Goal: Download file/media

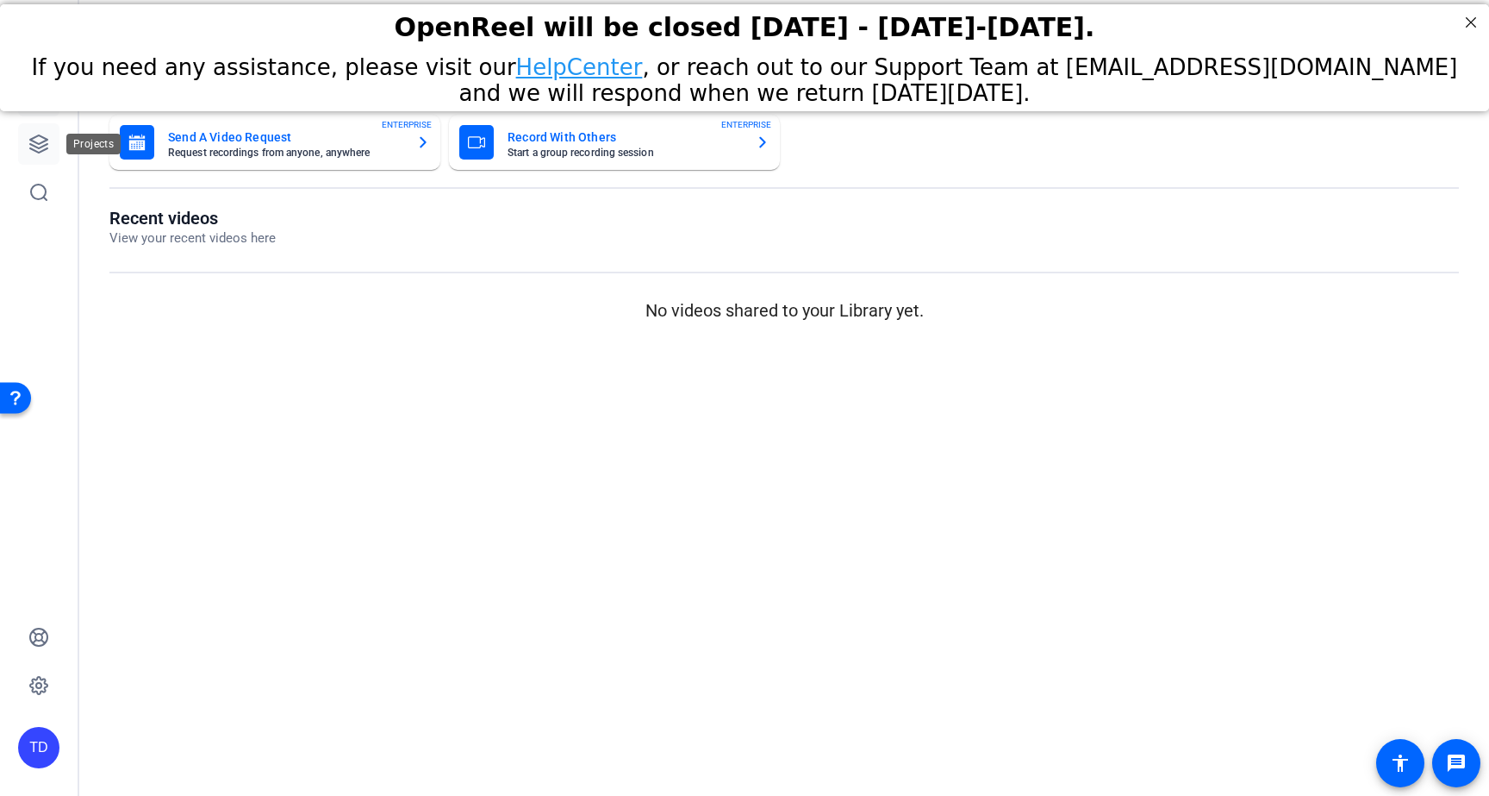
click at [38, 142] on icon at bounding box center [38, 144] width 21 height 21
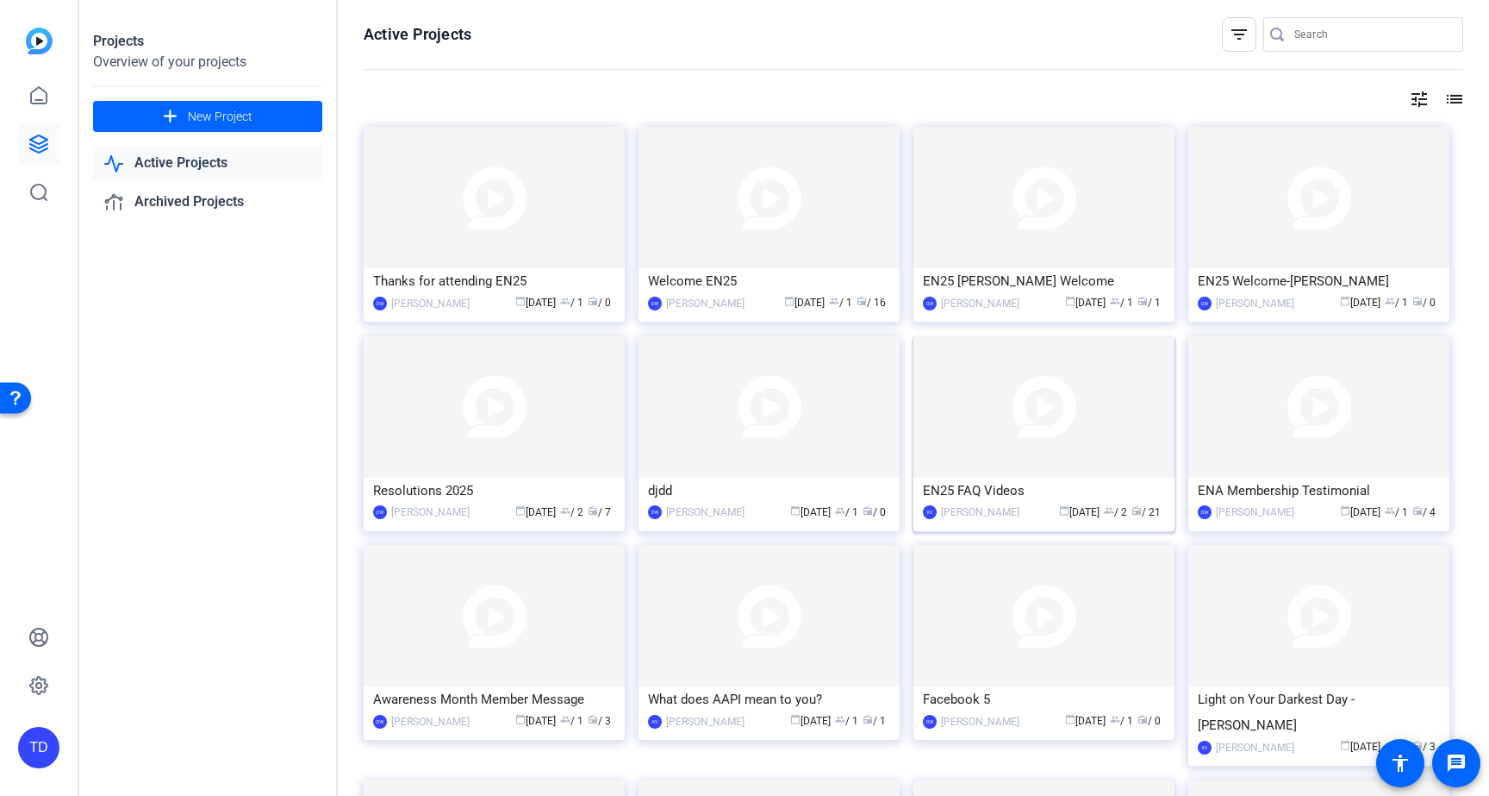
click at [1004, 409] on img at bounding box center [1044, 406] width 261 height 141
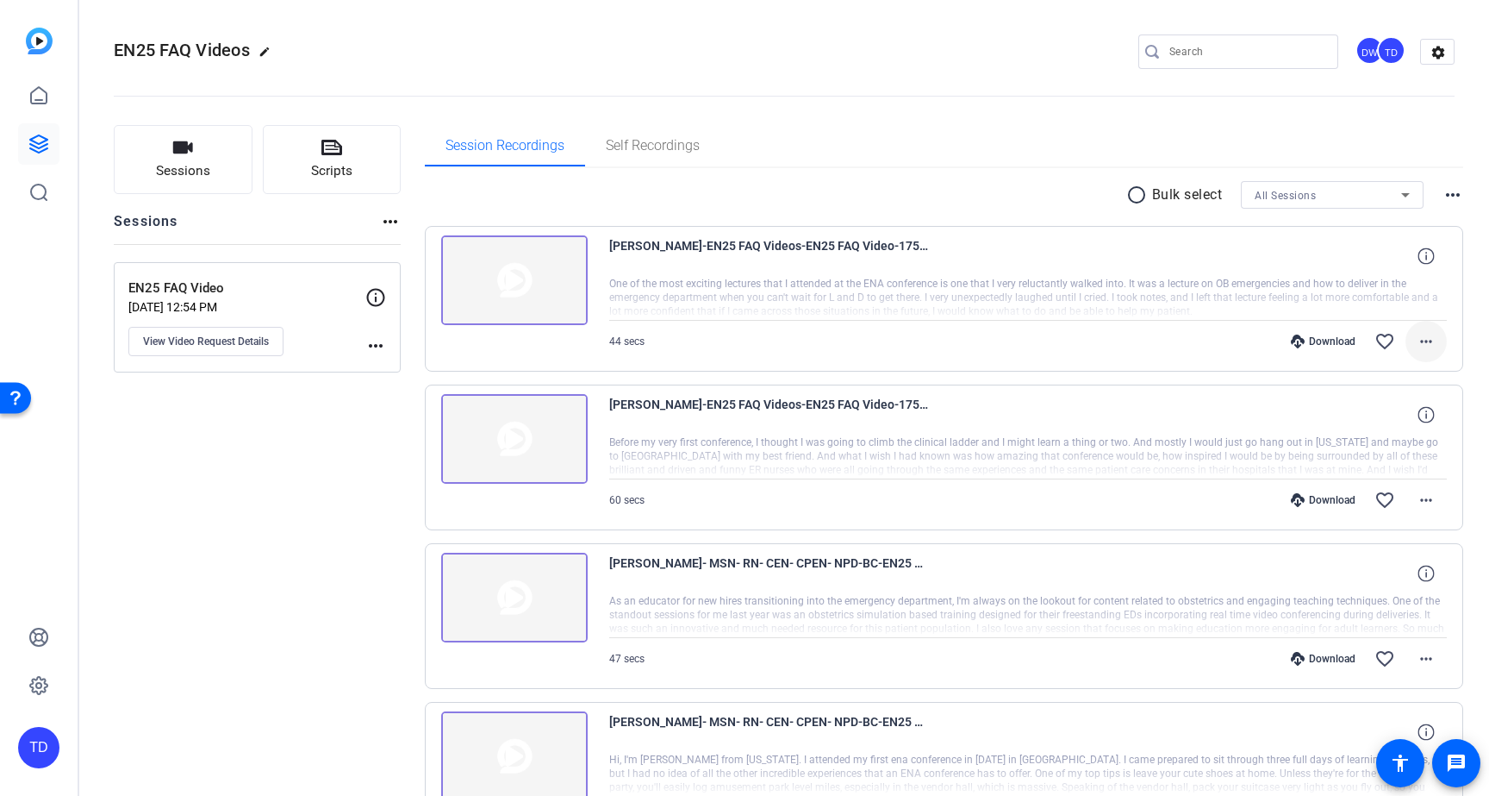
click at [1425, 338] on mat-icon "more_horiz" at bounding box center [1426, 341] width 21 height 21
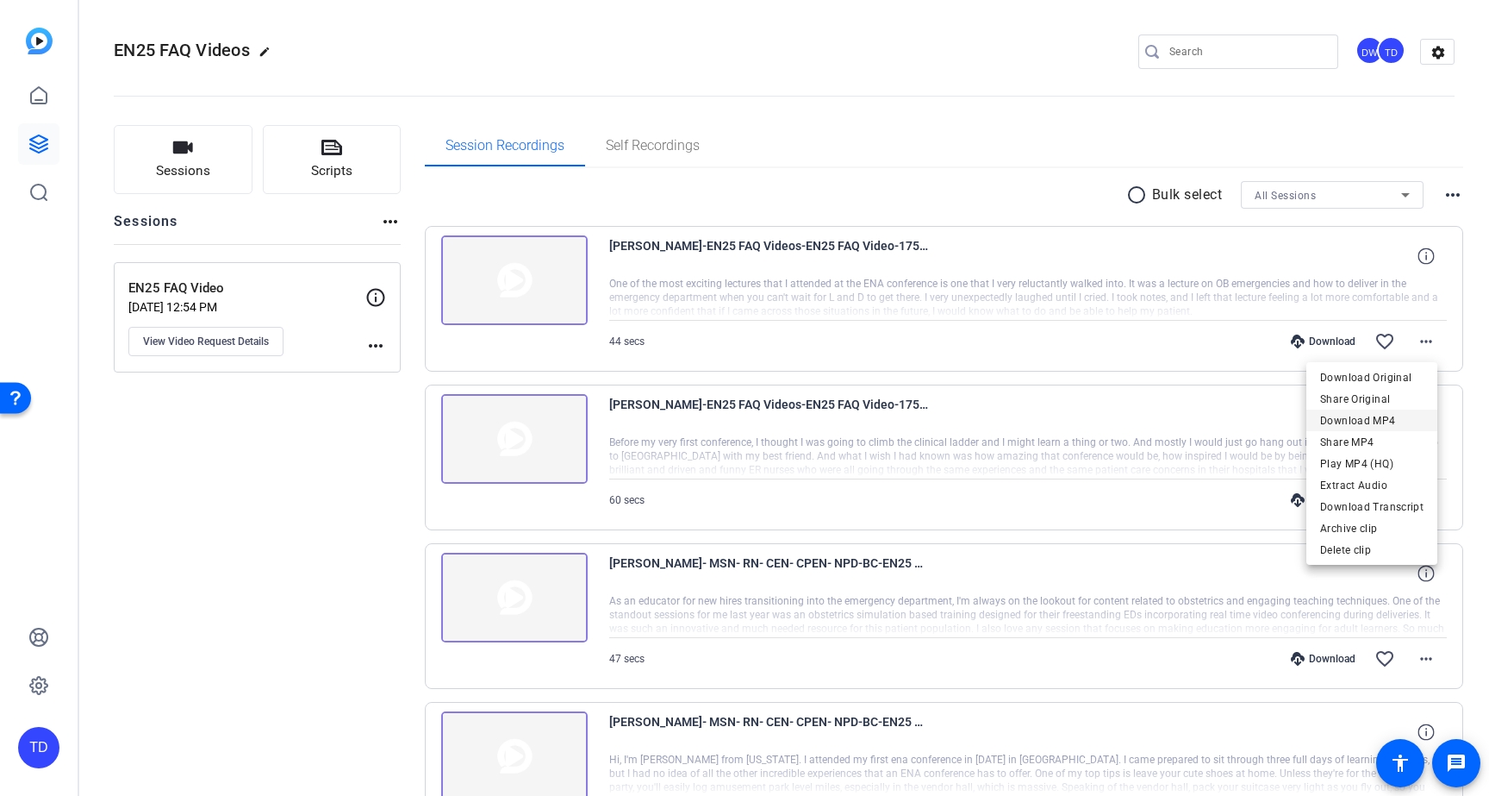
click at [1385, 418] on span "Download MP4" at bounding box center [1371, 420] width 103 height 21
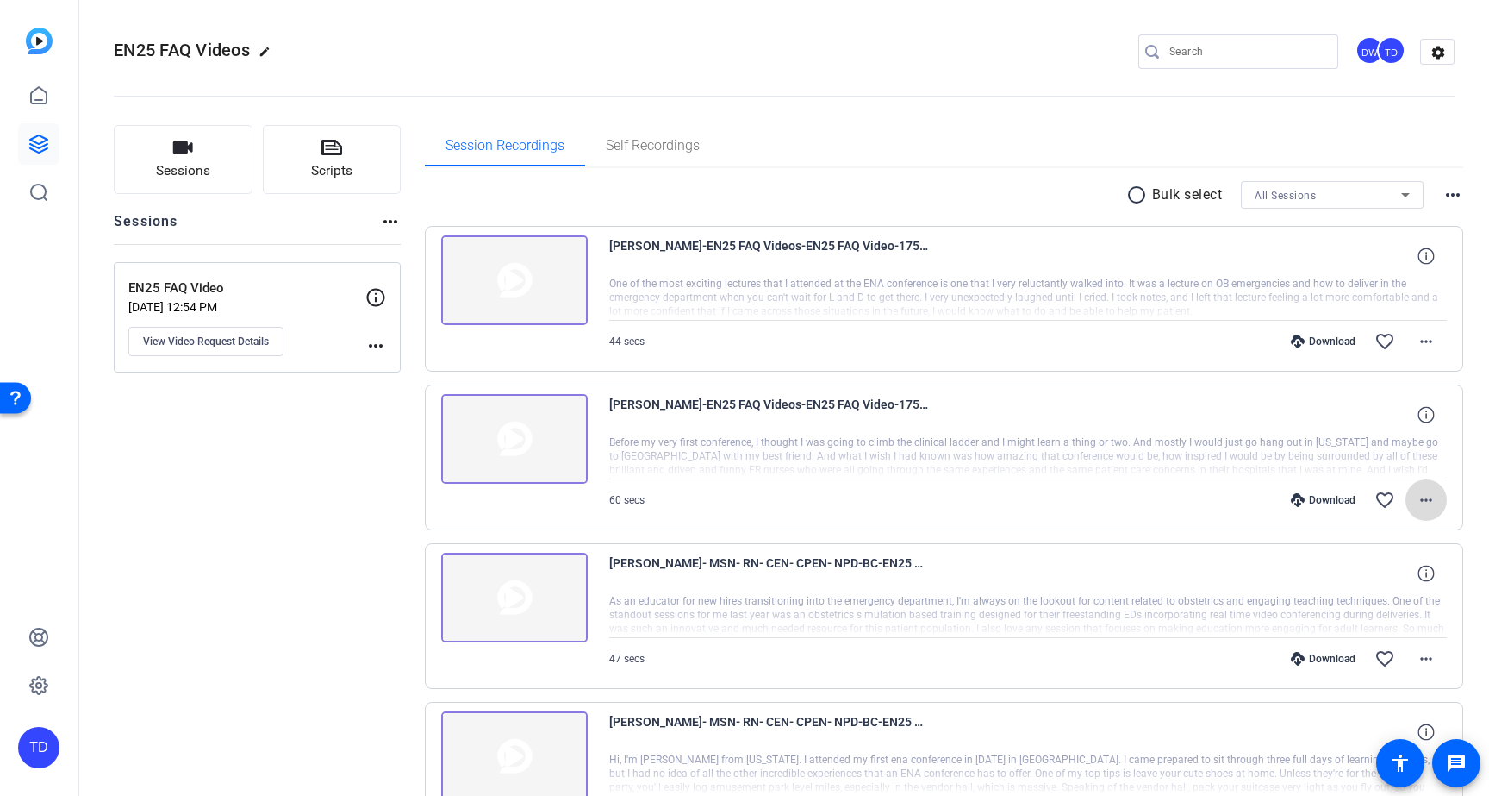
click at [1416, 496] on mat-icon "more_horiz" at bounding box center [1426, 500] width 21 height 21
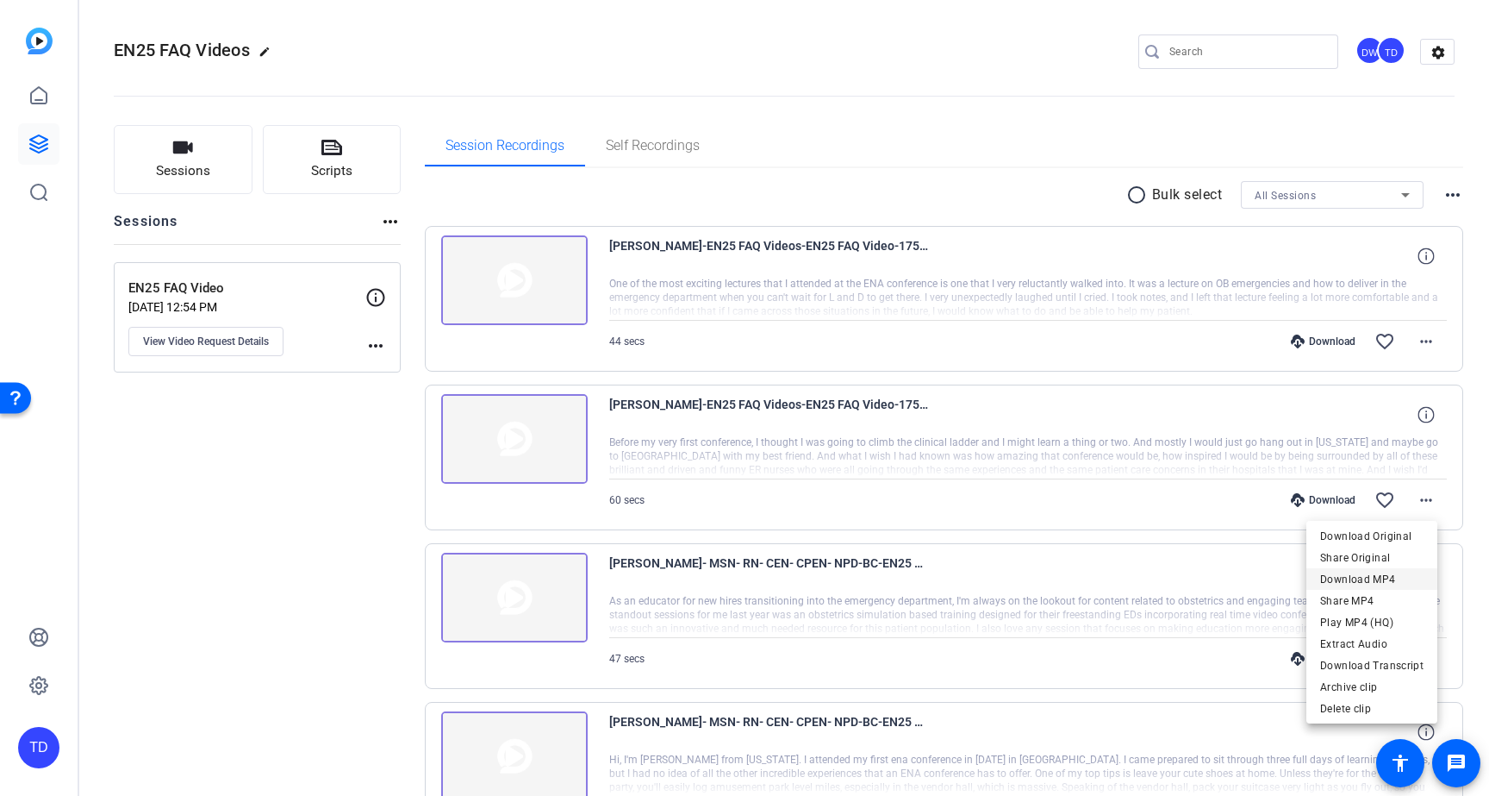
click at [1373, 585] on span "Download MP4" at bounding box center [1371, 579] width 103 height 21
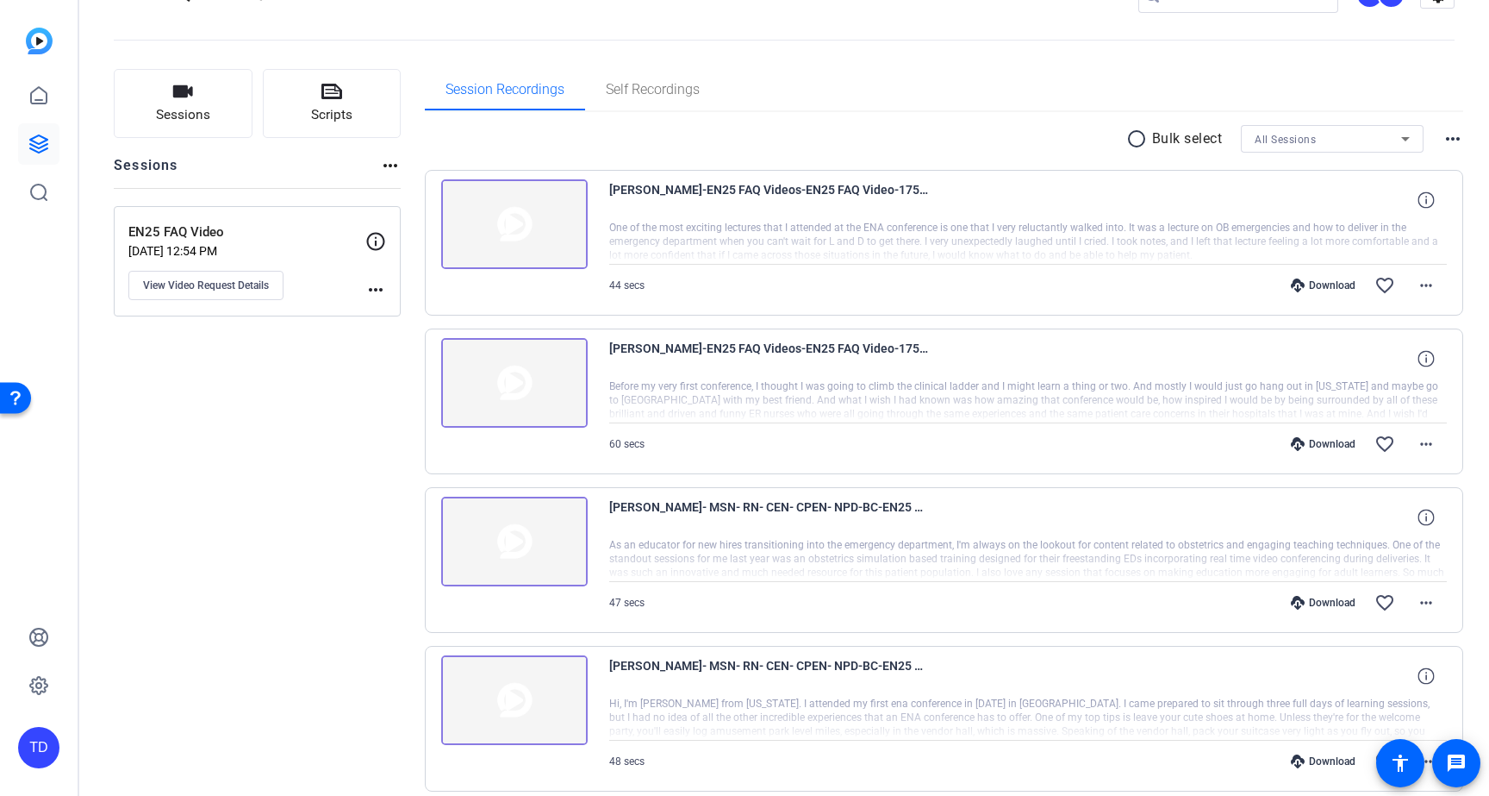
scroll to position [93, 0]
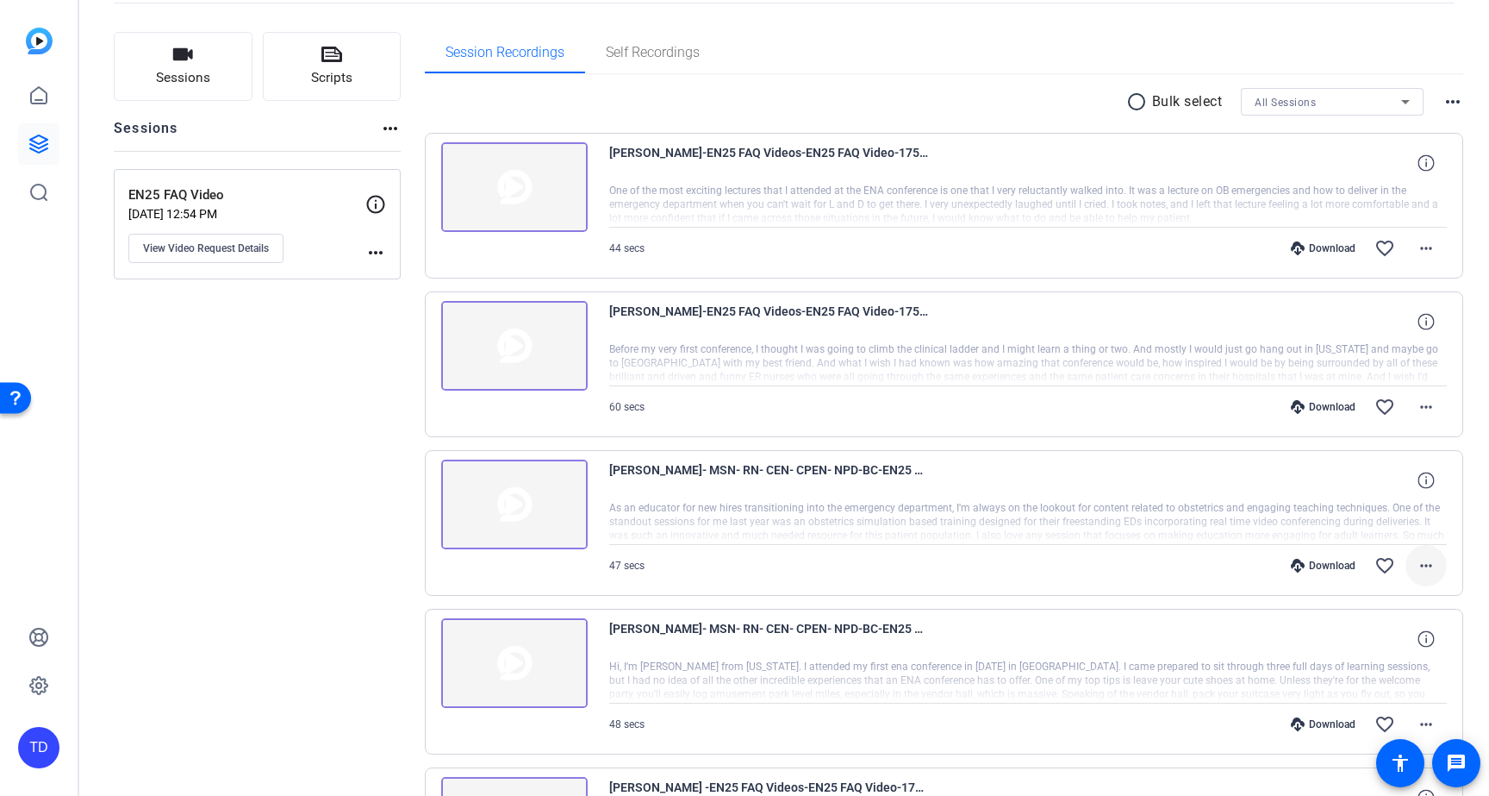
click at [1418, 557] on mat-icon "more_horiz" at bounding box center [1426, 565] width 21 height 21
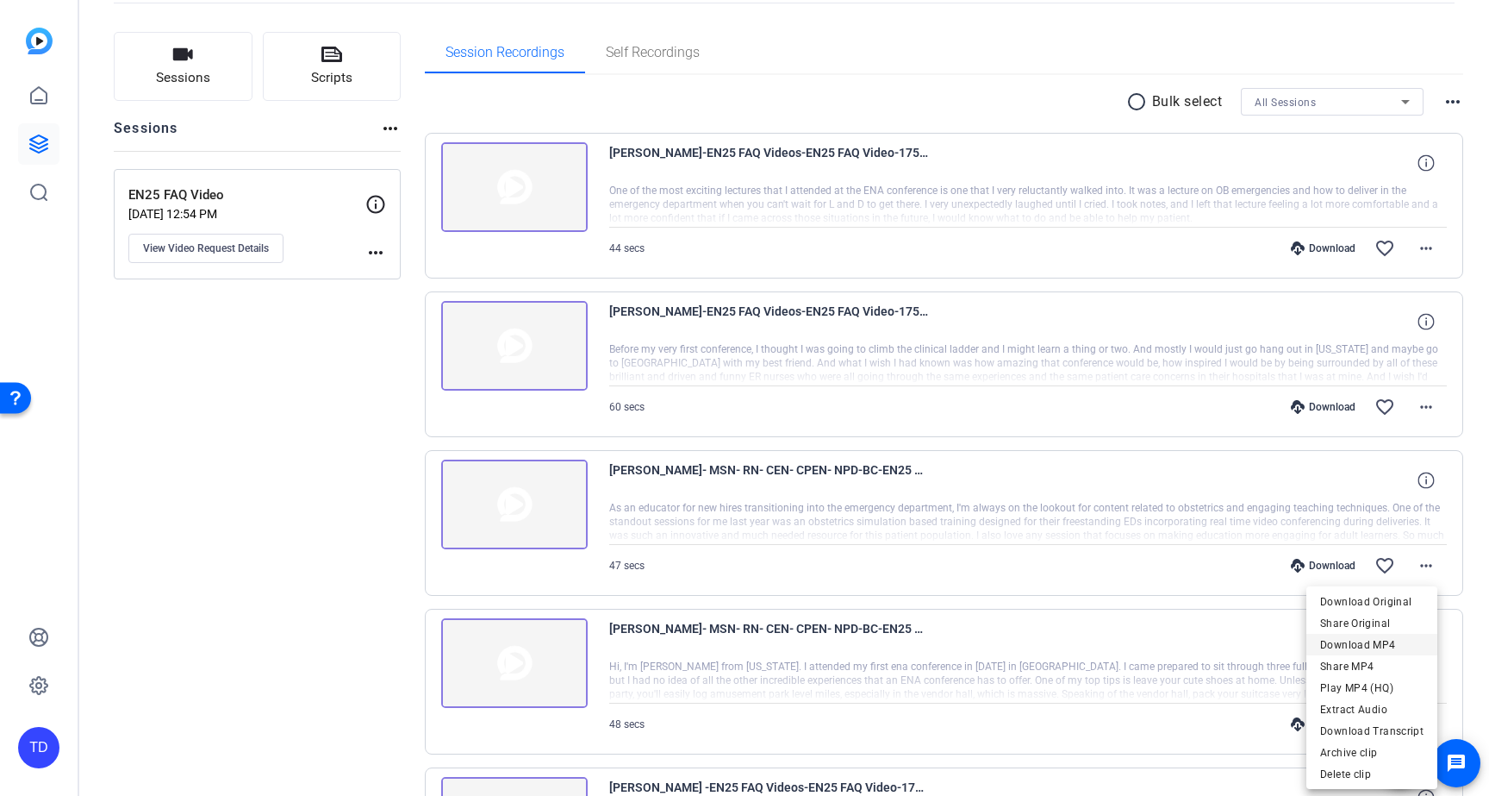
click at [1370, 645] on span "Download MP4" at bounding box center [1371, 644] width 103 height 21
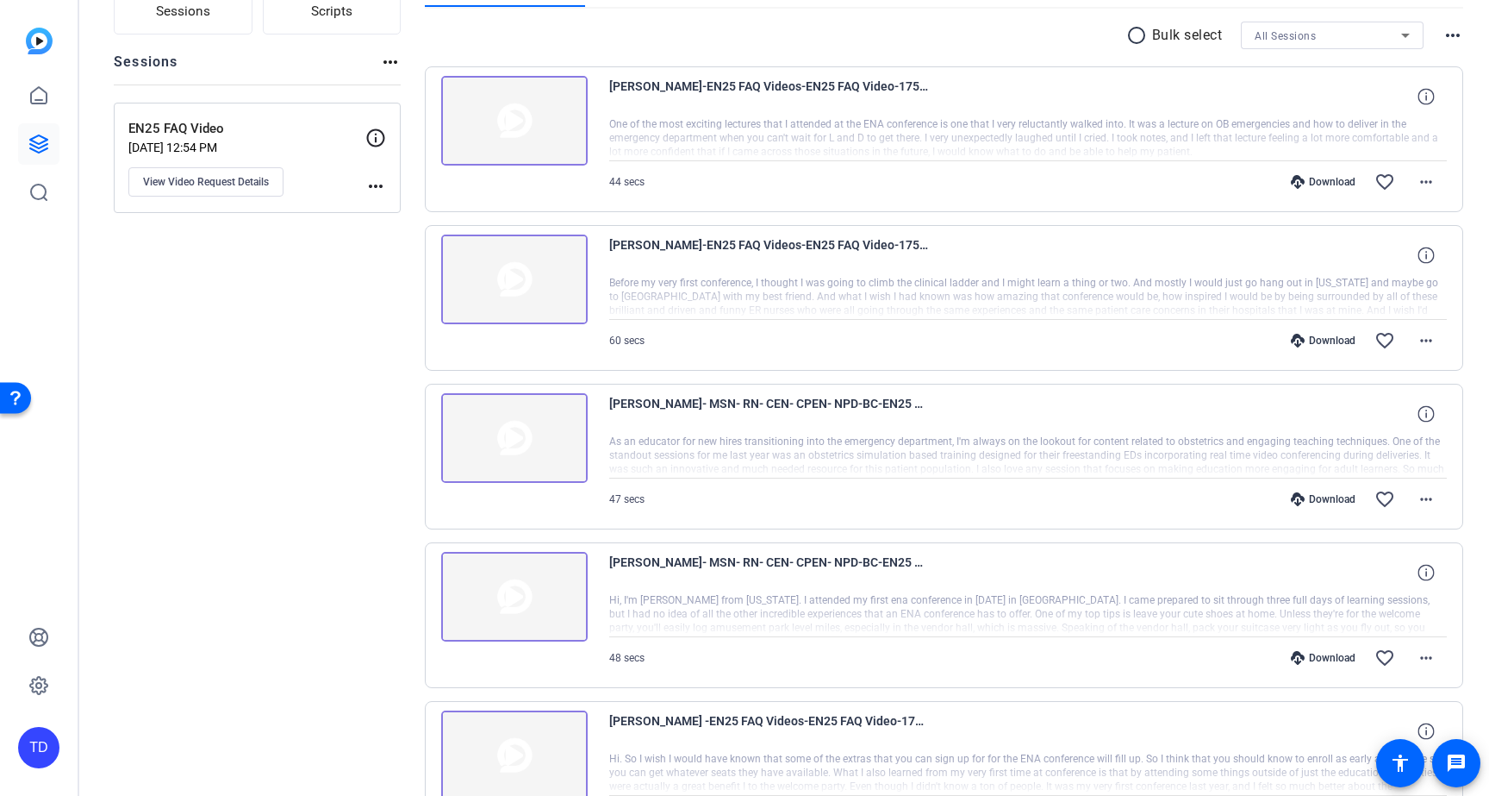
scroll to position [181, 0]
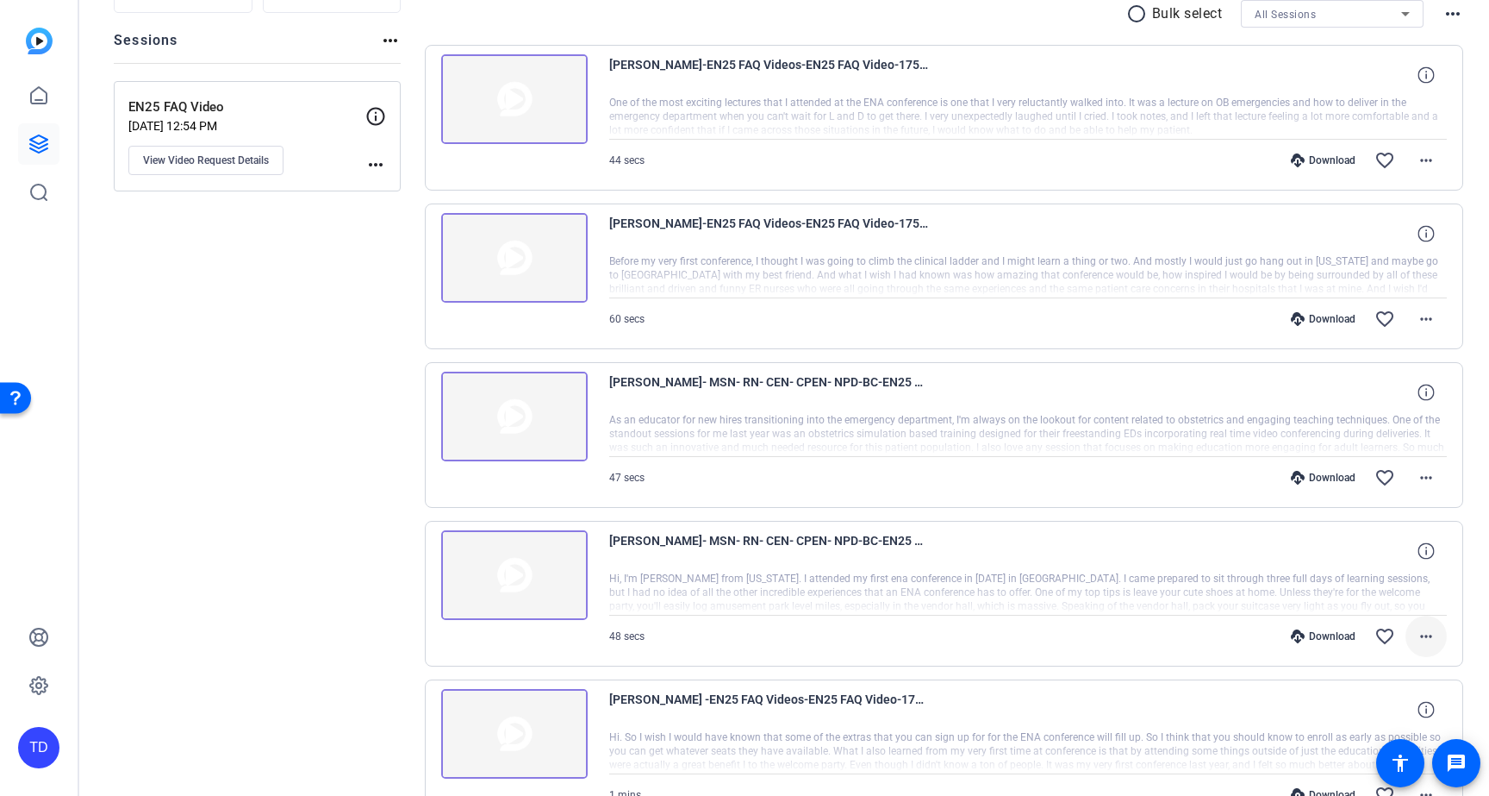
click at [1427, 638] on span at bounding box center [1426, 635] width 41 height 41
click at [1378, 469] on span "Download MP4" at bounding box center [1371, 471] width 103 height 21
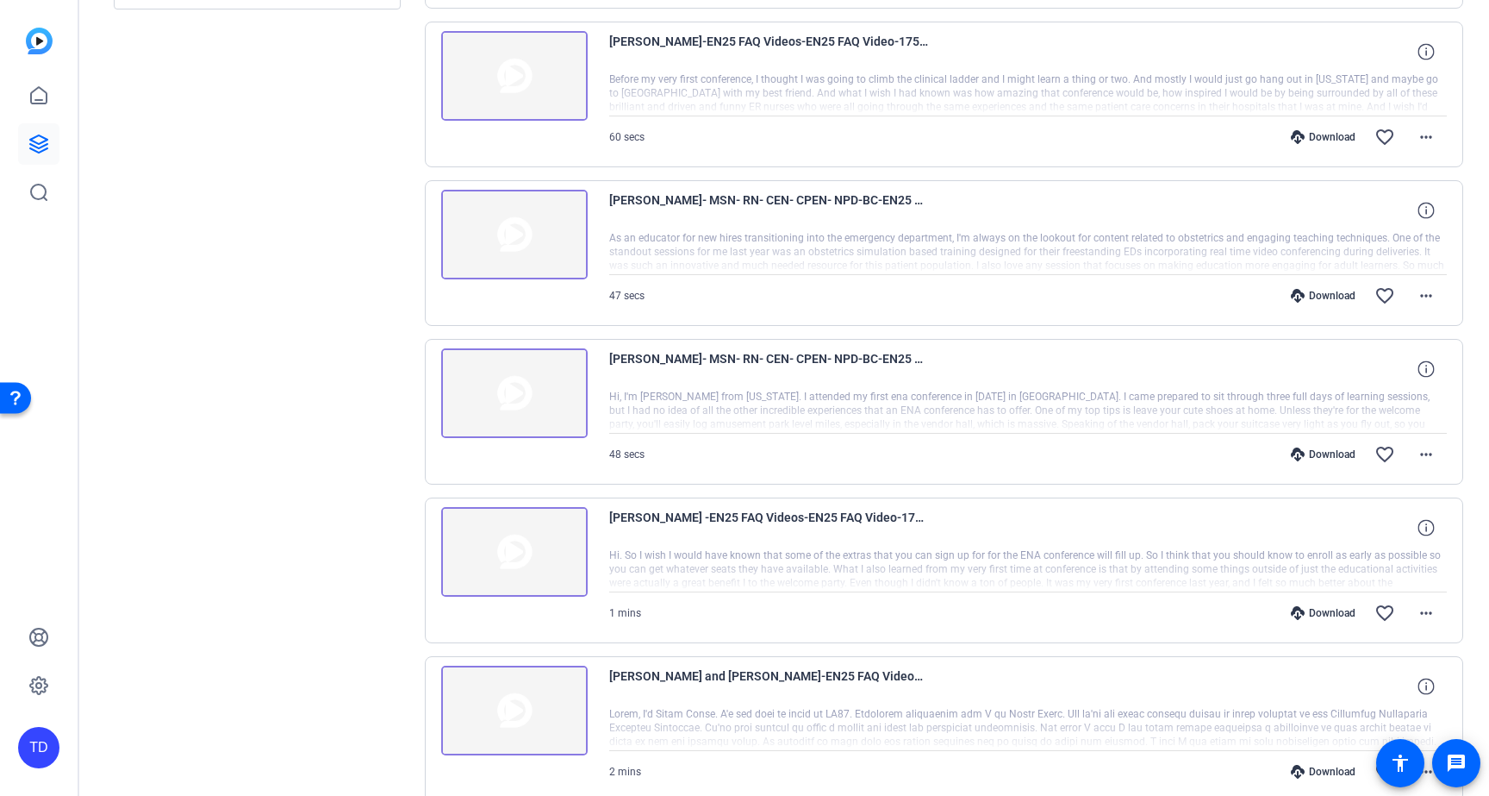
scroll to position [374, 0]
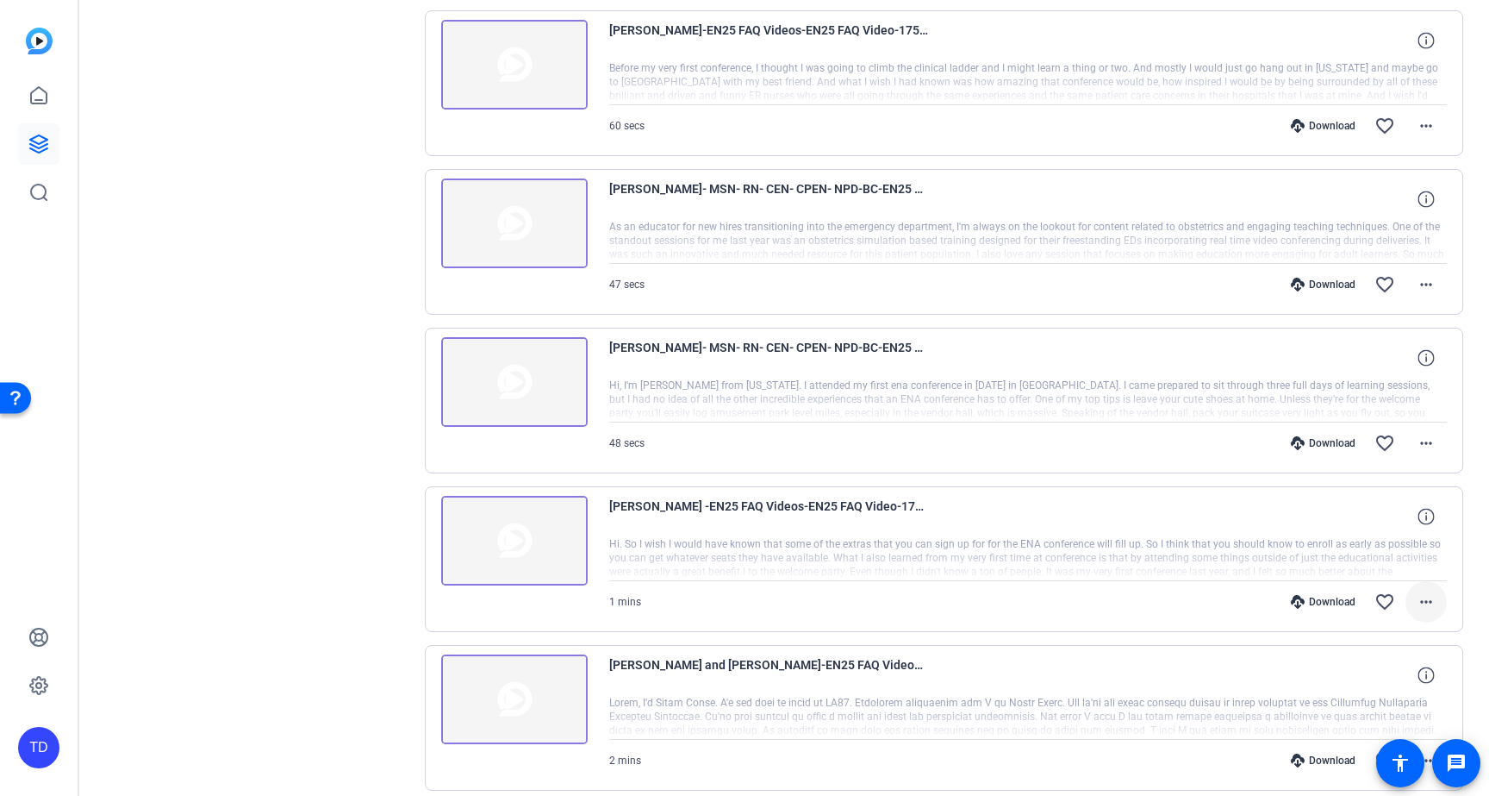
click at [1418, 603] on mat-icon "more_horiz" at bounding box center [1426, 601] width 21 height 21
click at [1395, 437] on span "Download MP4" at bounding box center [1371, 437] width 103 height 21
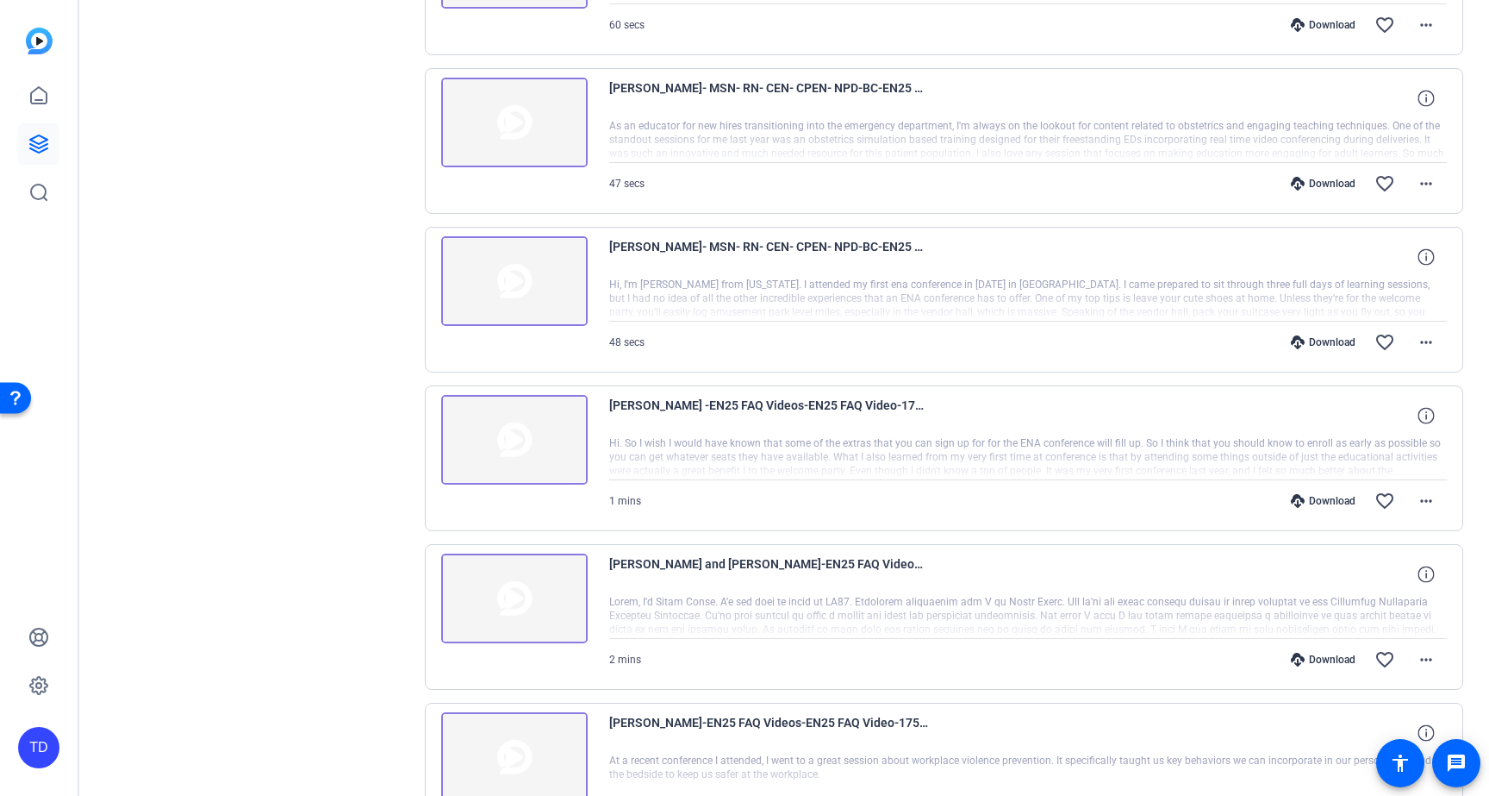
scroll to position [636, 0]
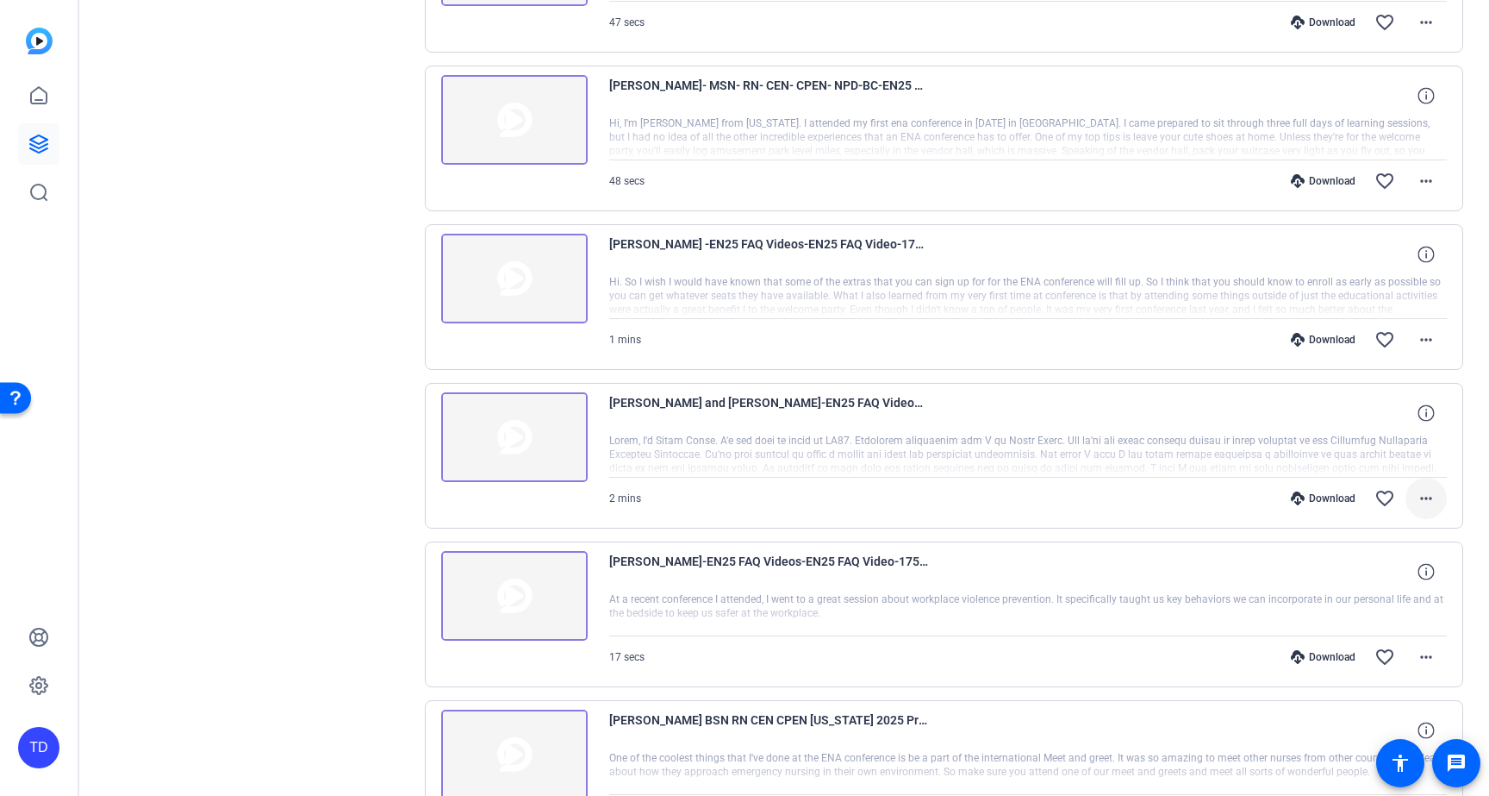
click at [1416, 503] on mat-icon "more_horiz" at bounding box center [1426, 498] width 21 height 21
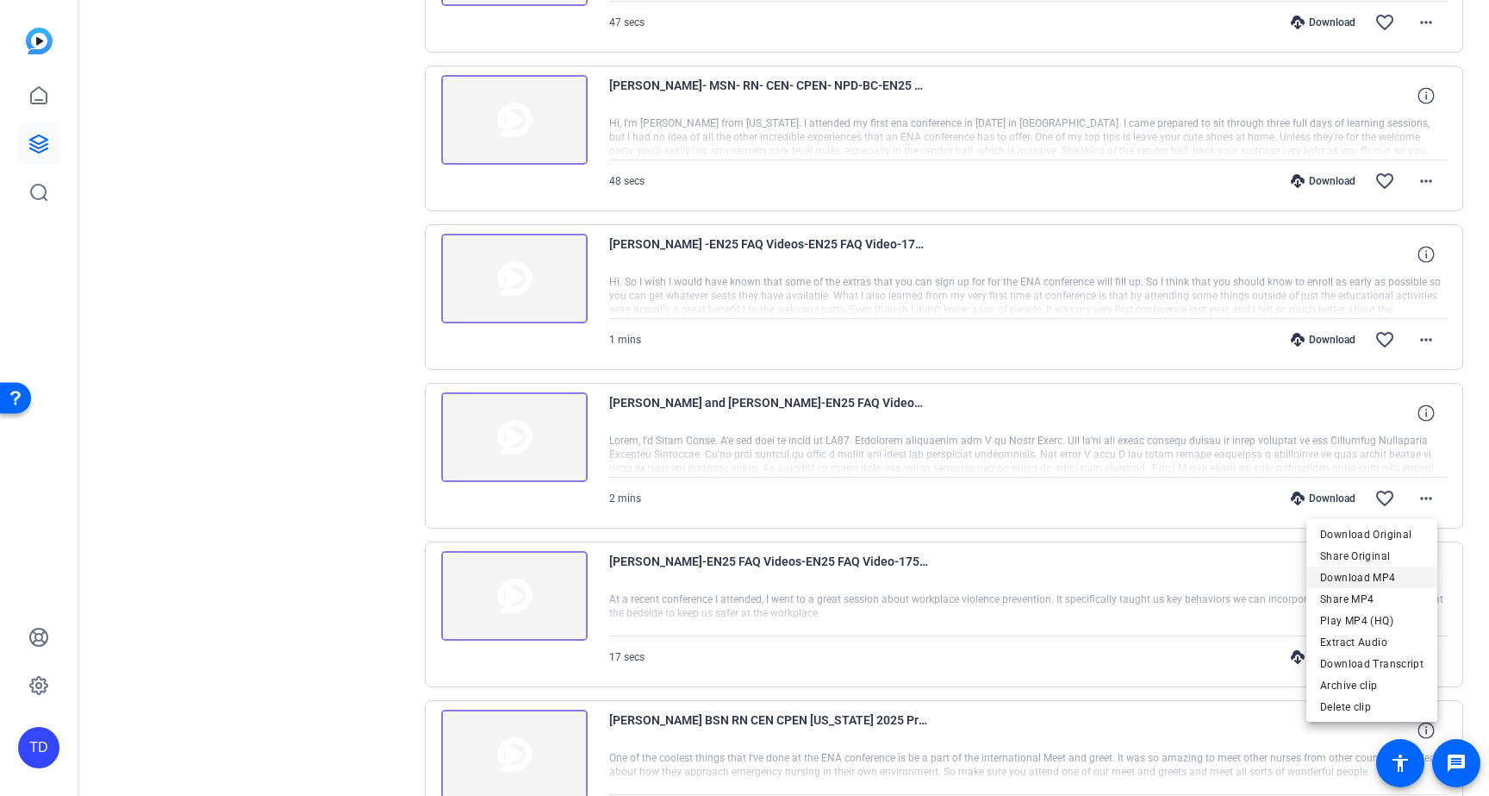
click at [1407, 571] on span "Download MP4" at bounding box center [1371, 577] width 103 height 21
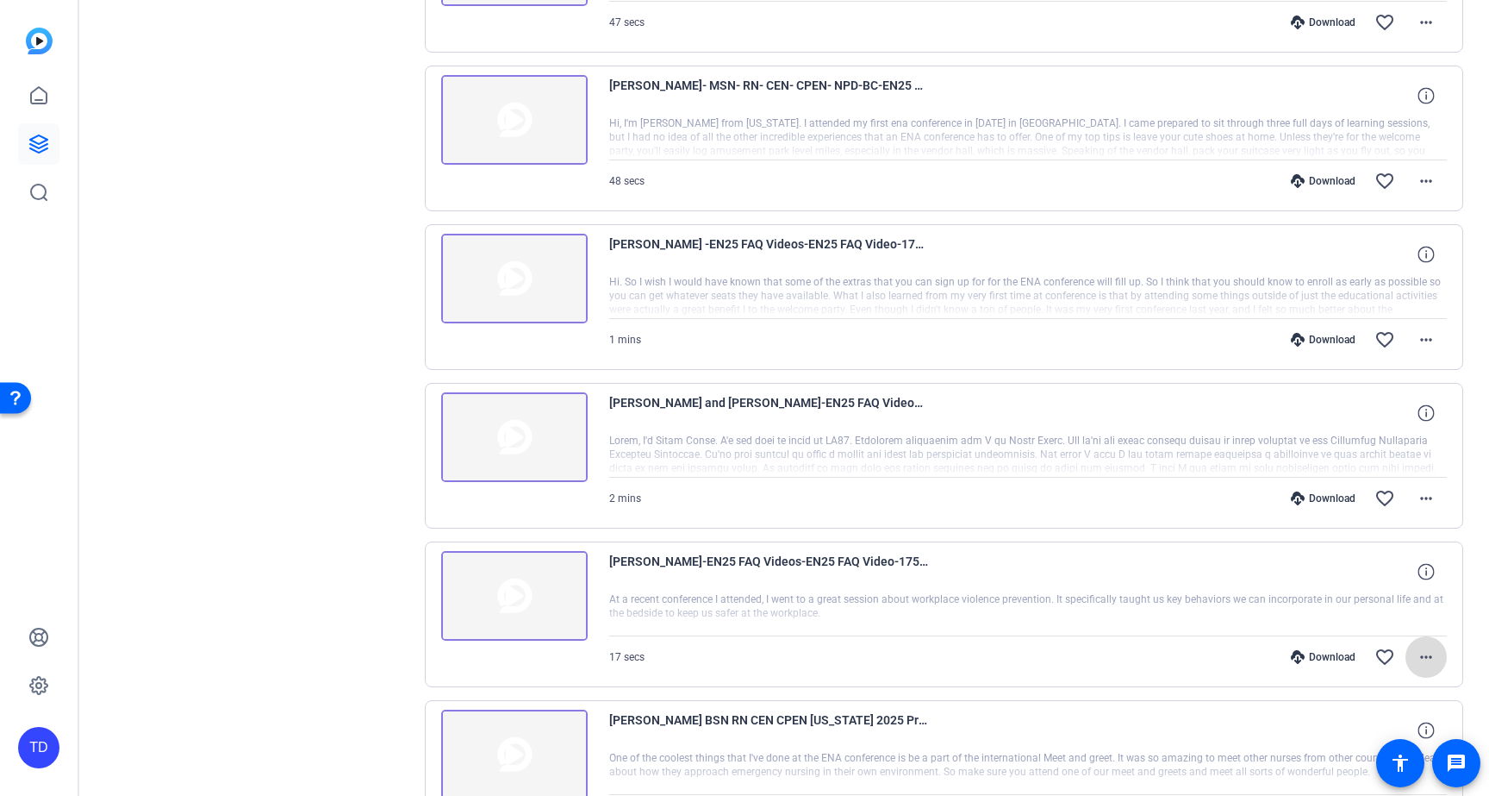
click at [1423, 662] on mat-icon "more_horiz" at bounding box center [1426, 656] width 21 height 21
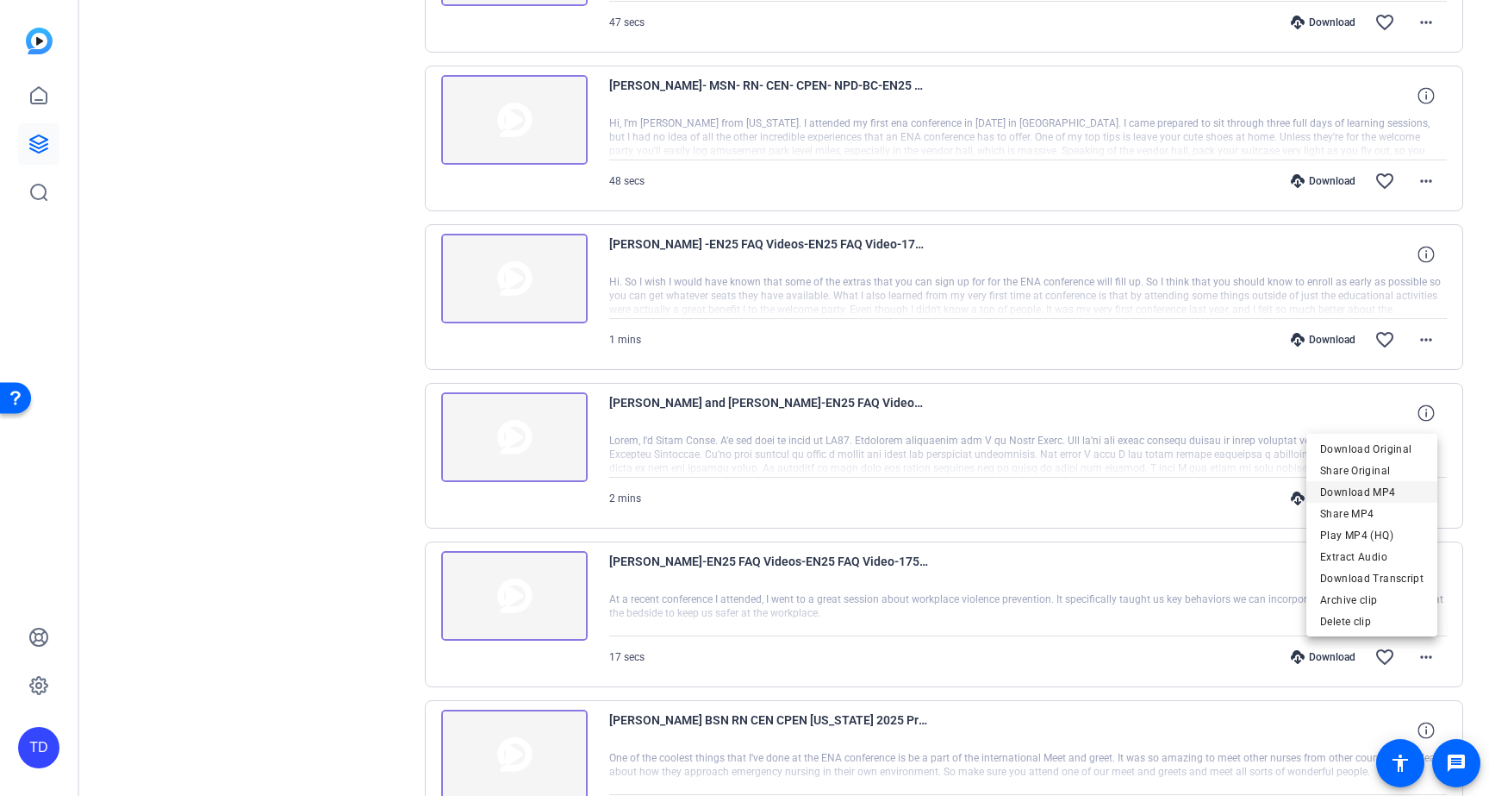
click at [1405, 489] on span "Download MP4" at bounding box center [1371, 492] width 103 height 21
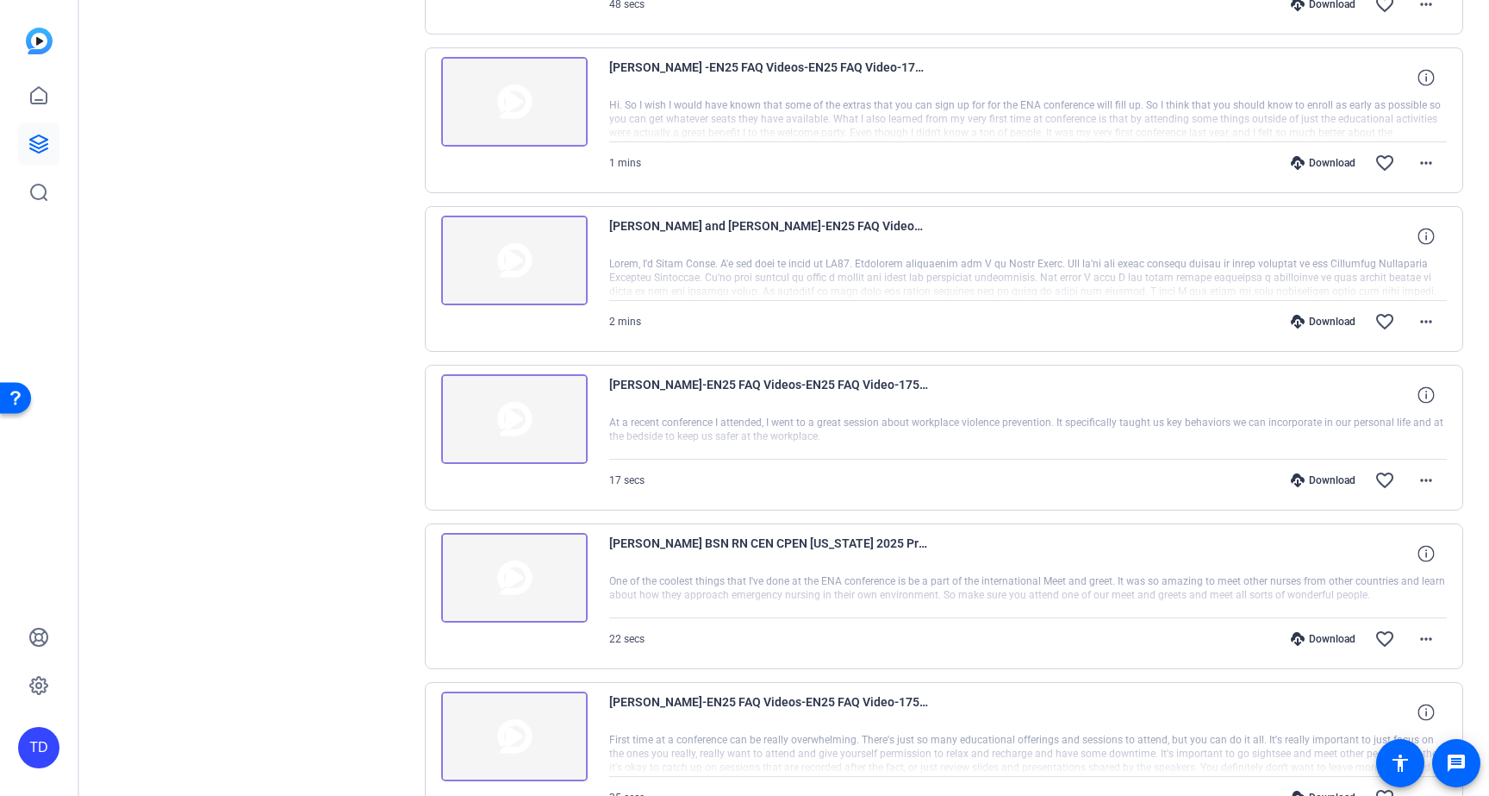
scroll to position [931, 0]
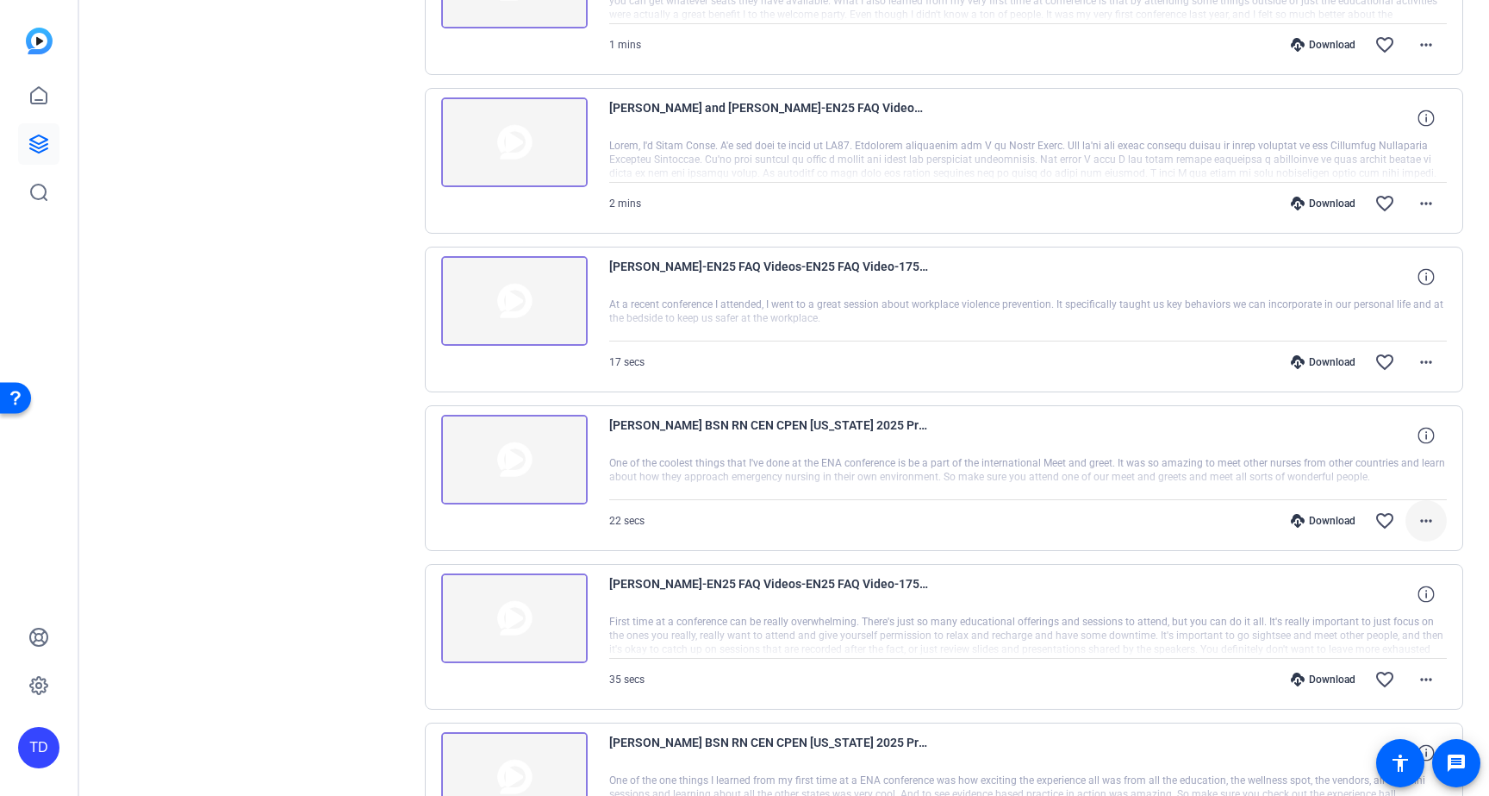
click at [1422, 522] on mat-icon "more_horiz" at bounding box center [1426, 520] width 21 height 21
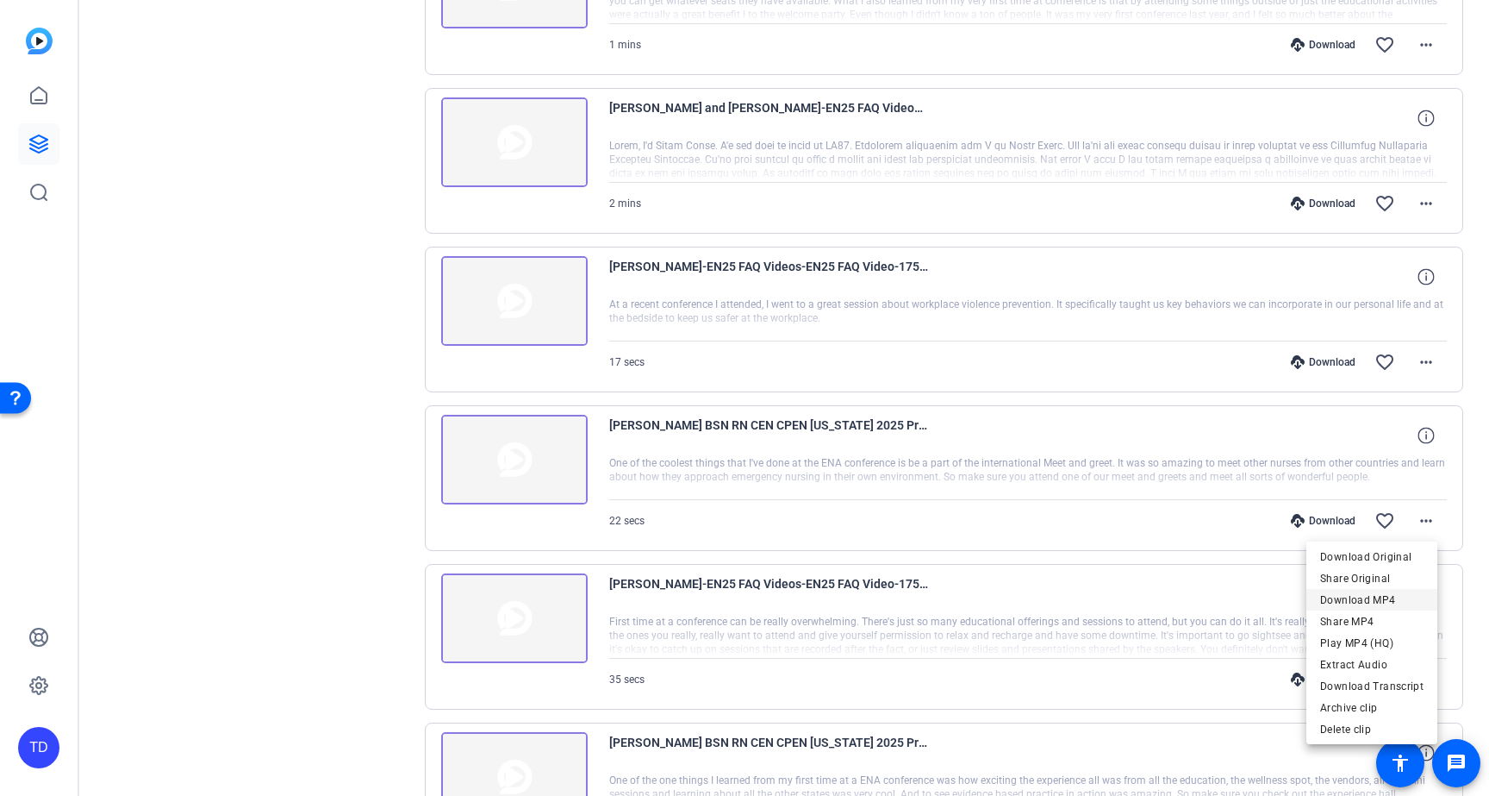
click at [1386, 602] on span "Download MP4" at bounding box center [1371, 600] width 103 height 21
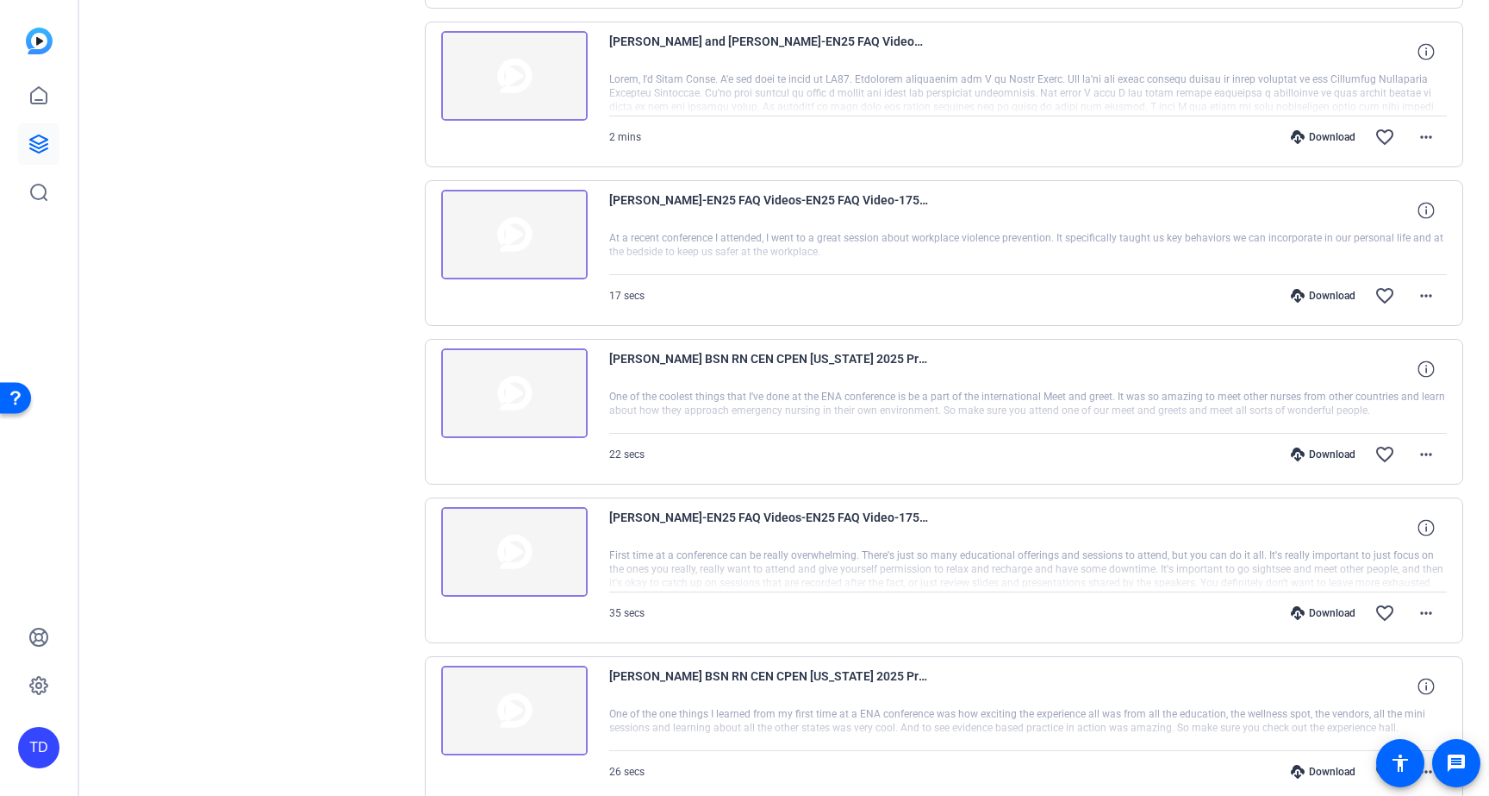
scroll to position [1027, 0]
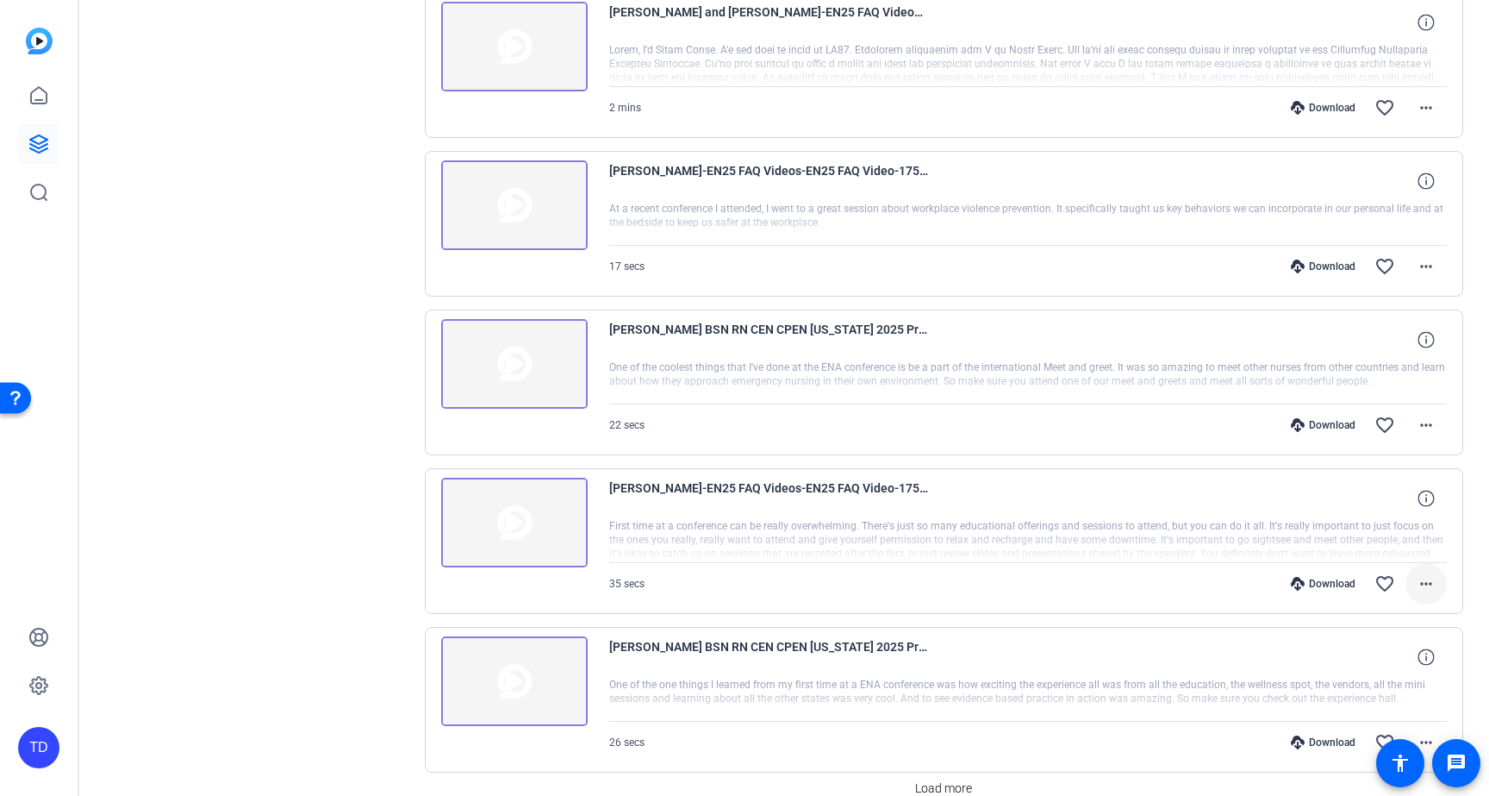
click at [1416, 592] on mat-icon "more_horiz" at bounding box center [1426, 583] width 21 height 21
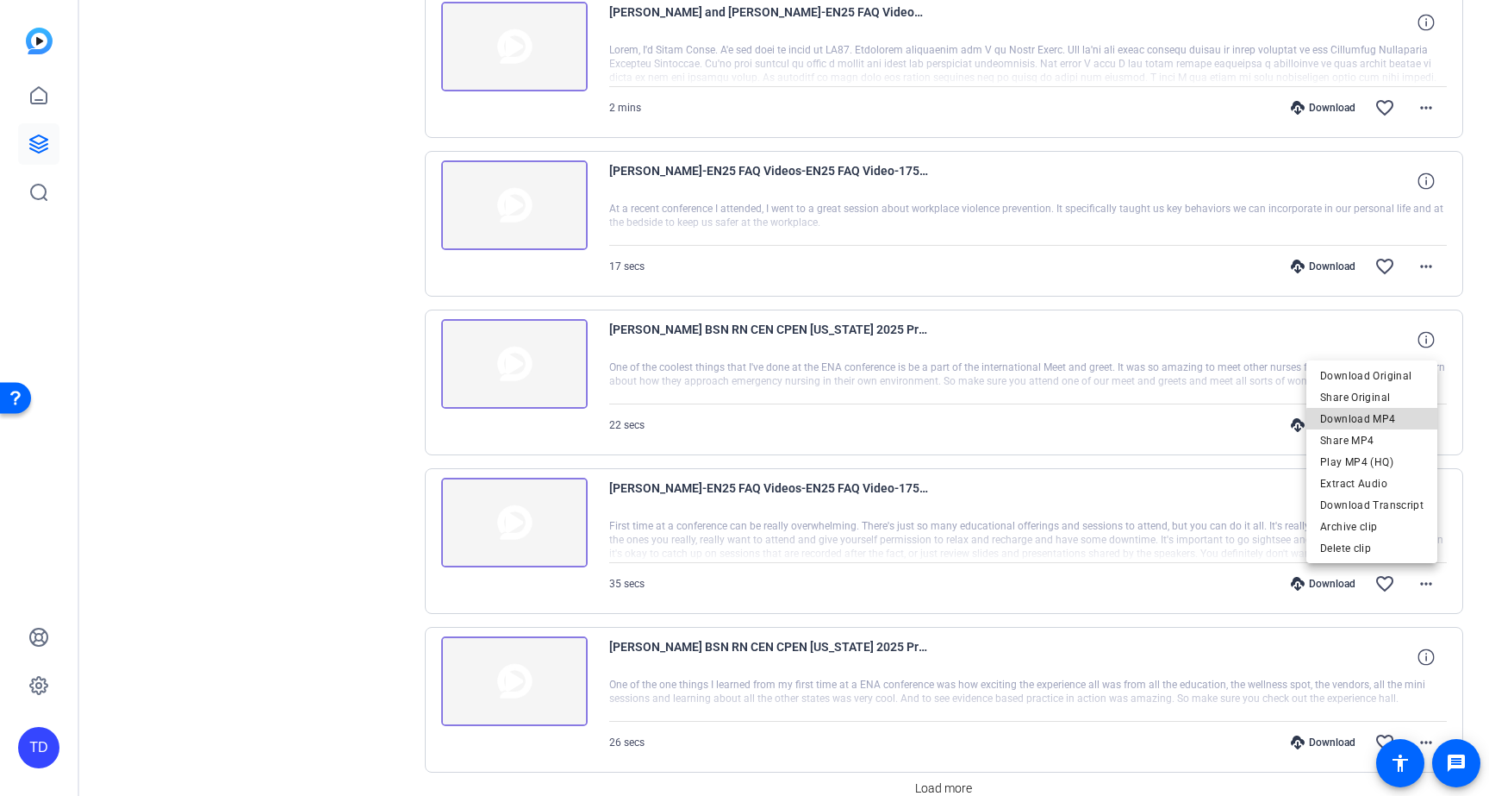
click at [1387, 421] on span "Download MP4" at bounding box center [1371, 419] width 103 height 21
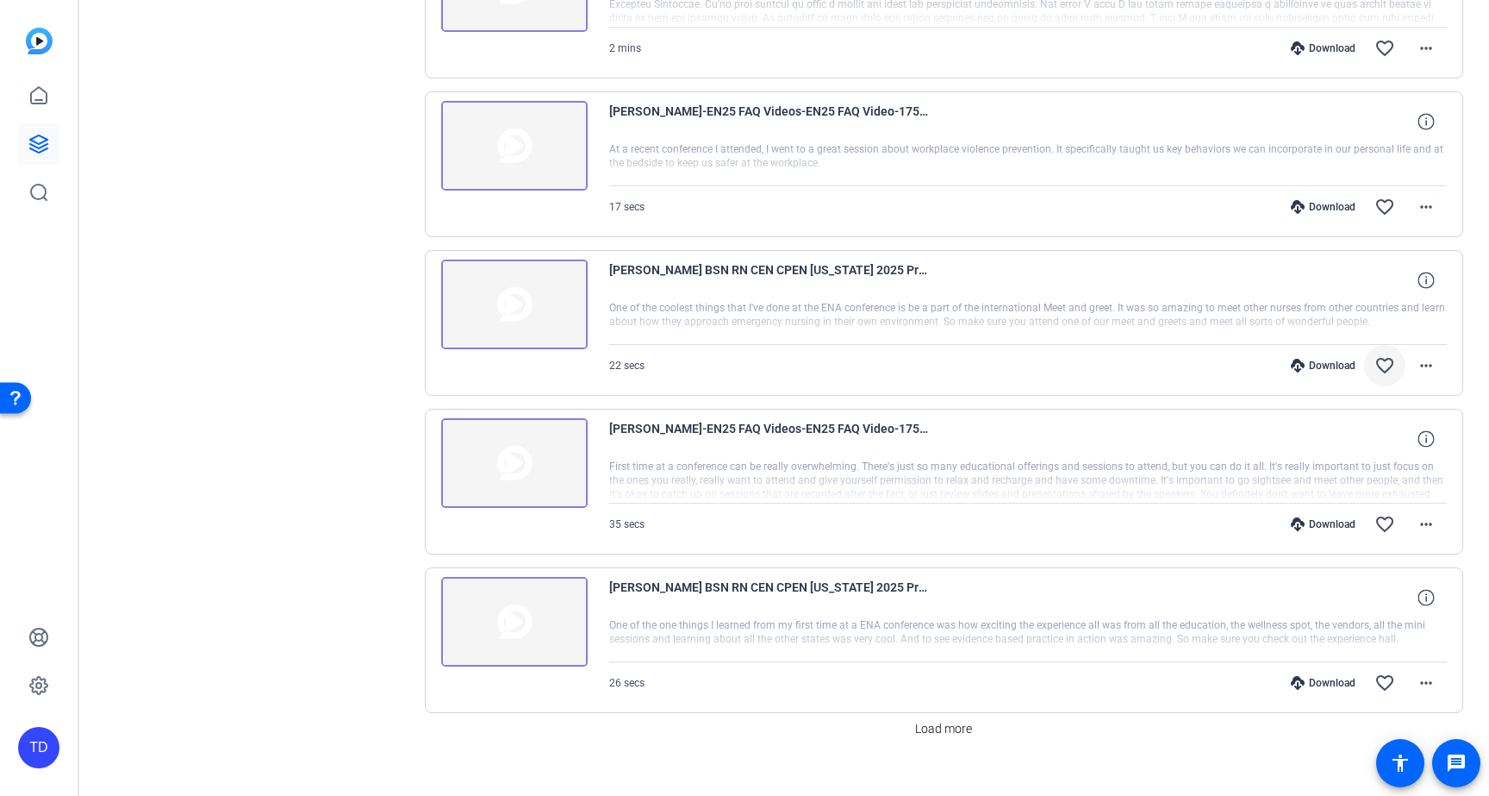
scroll to position [1111, 0]
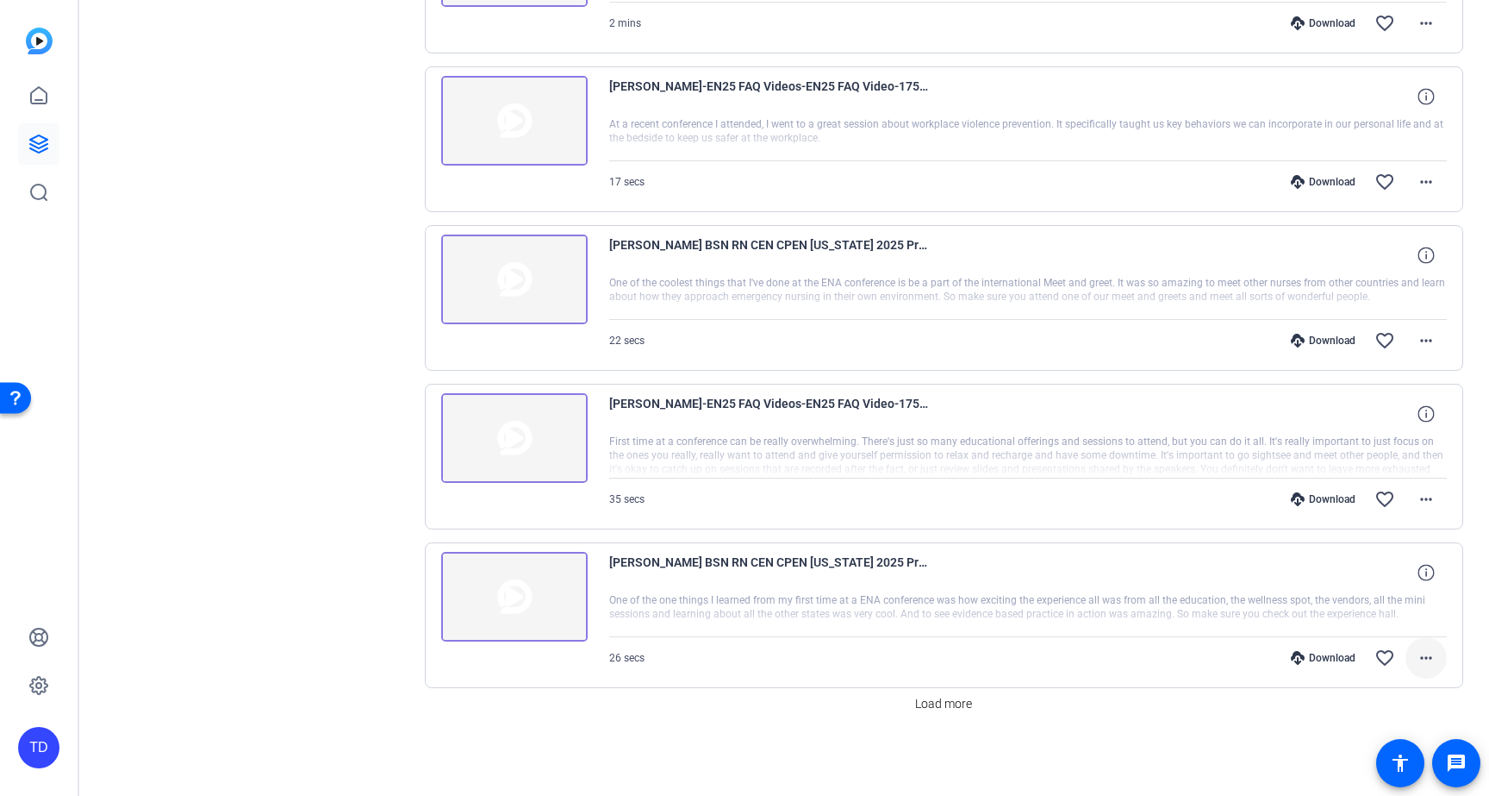
click at [1418, 664] on mat-icon "more_horiz" at bounding box center [1426, 657] width 21 height 21
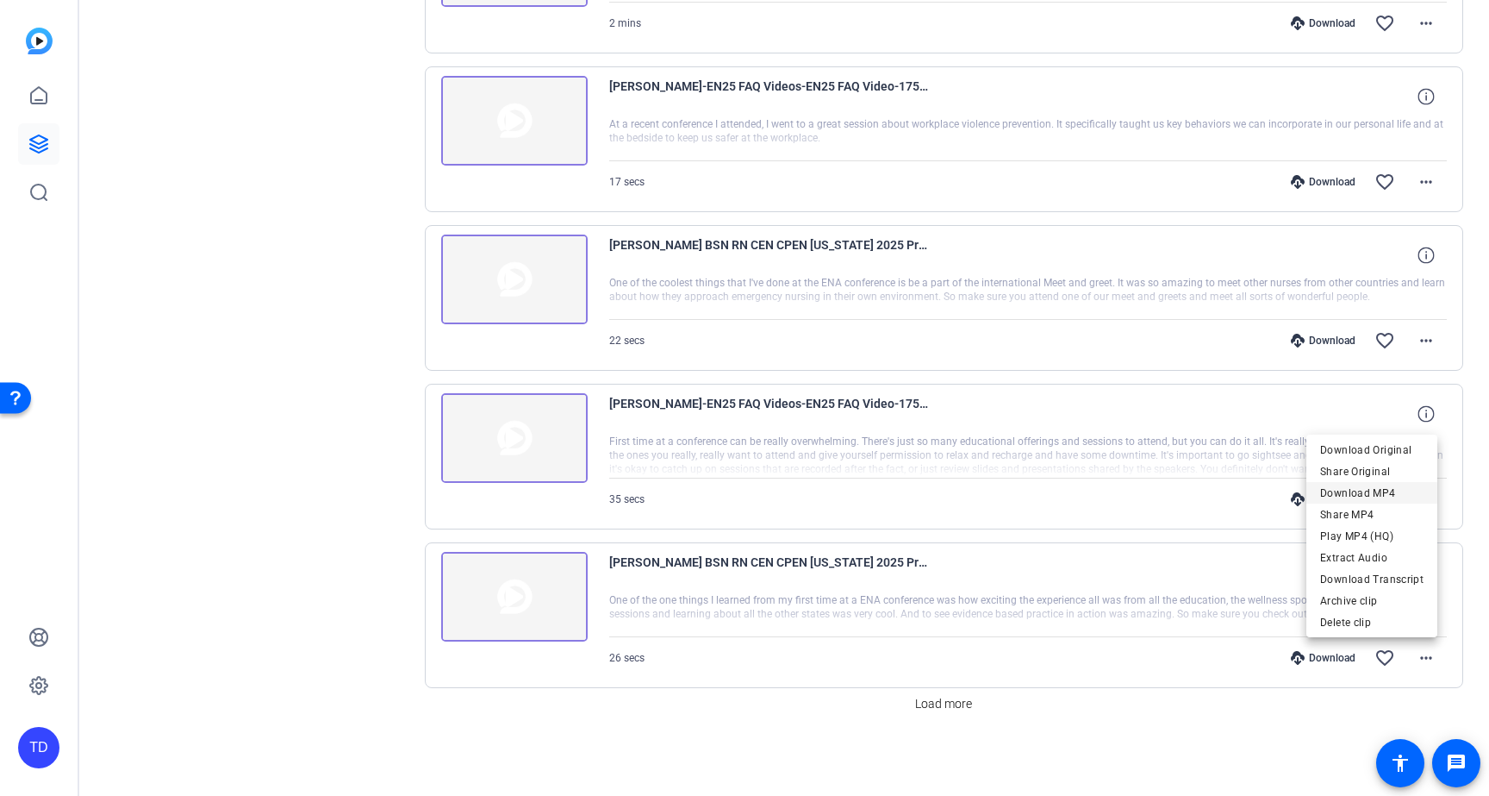
click at [1389, 484] on span "Download MP4" at bounding box center [1371, 493] width 103 height 21
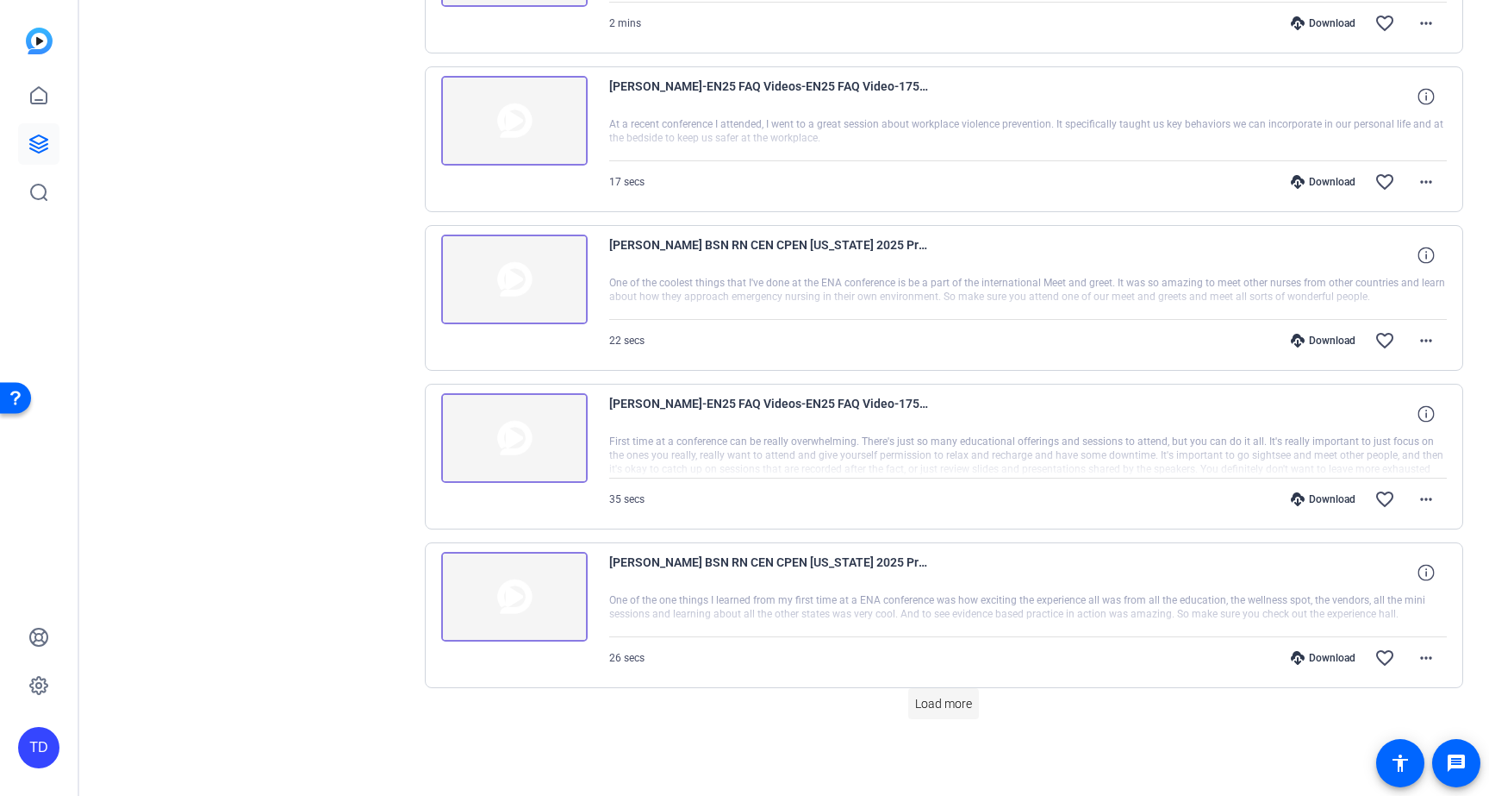
click at [966, 696] on span "Load more" at bounding box center [943, 704] width 57 height 18
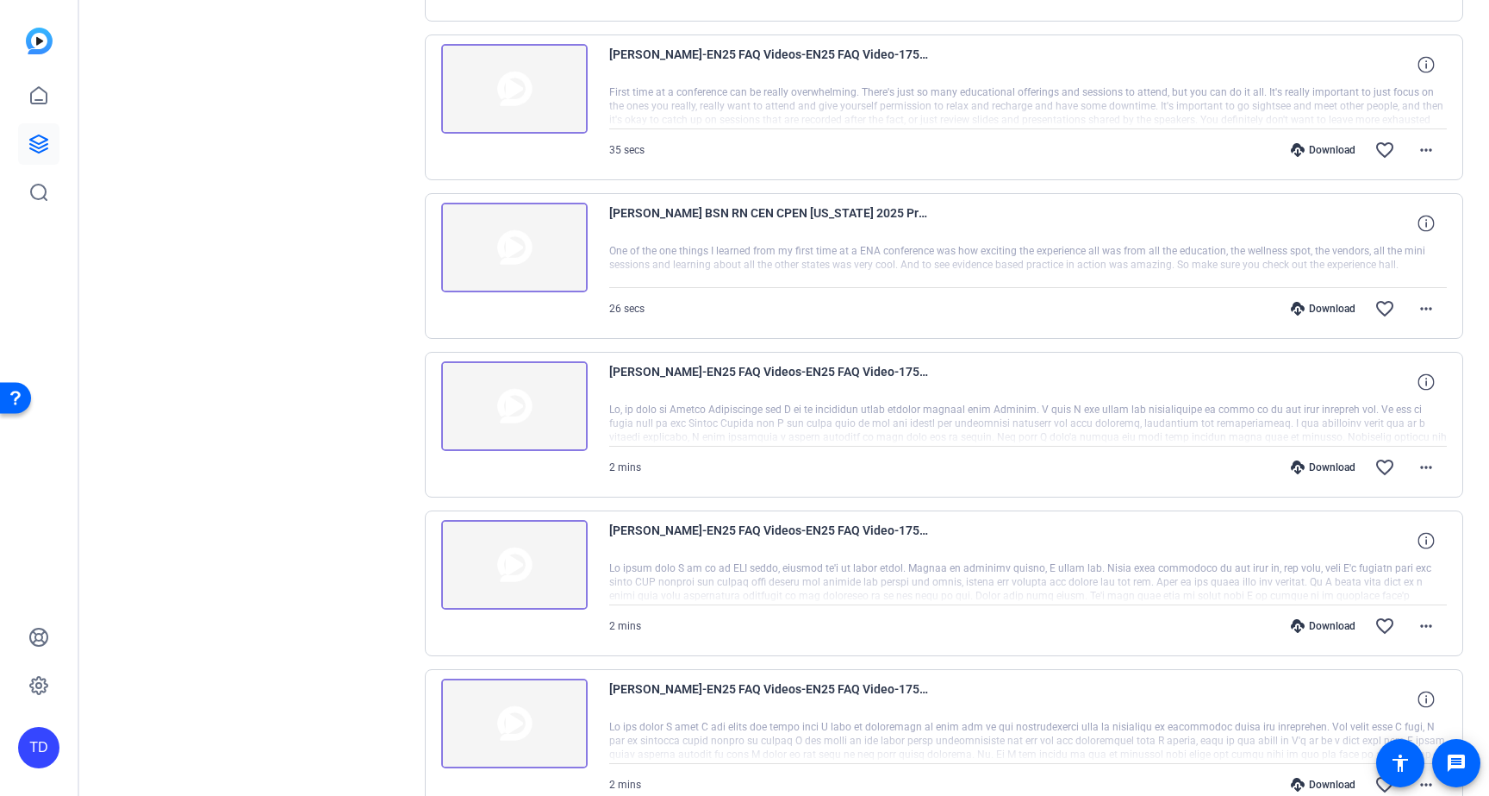
scroll to position [1549, 0]
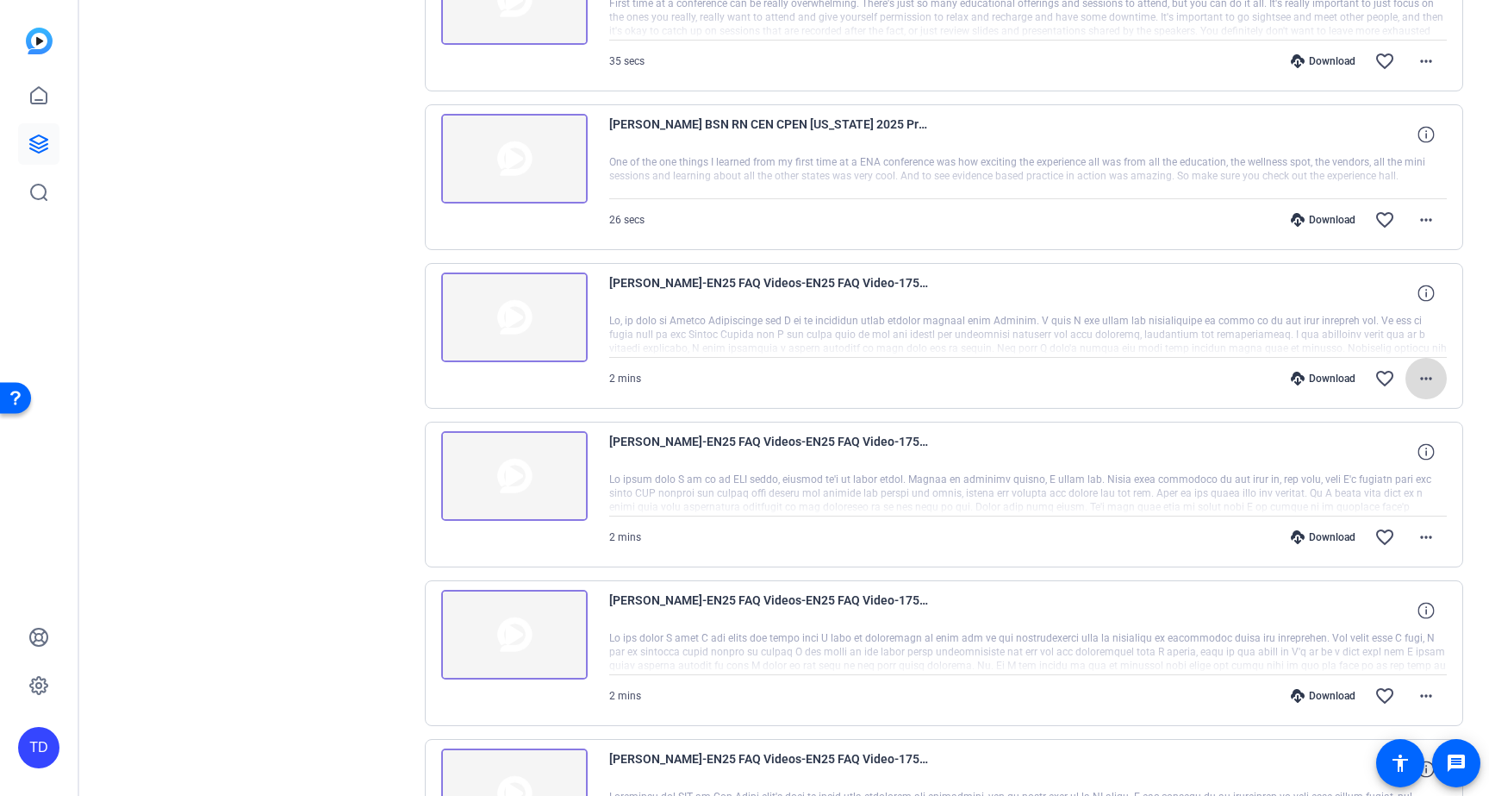
click at [1428, 383] on span at bounding box center [1426, 378] width 41 height 41
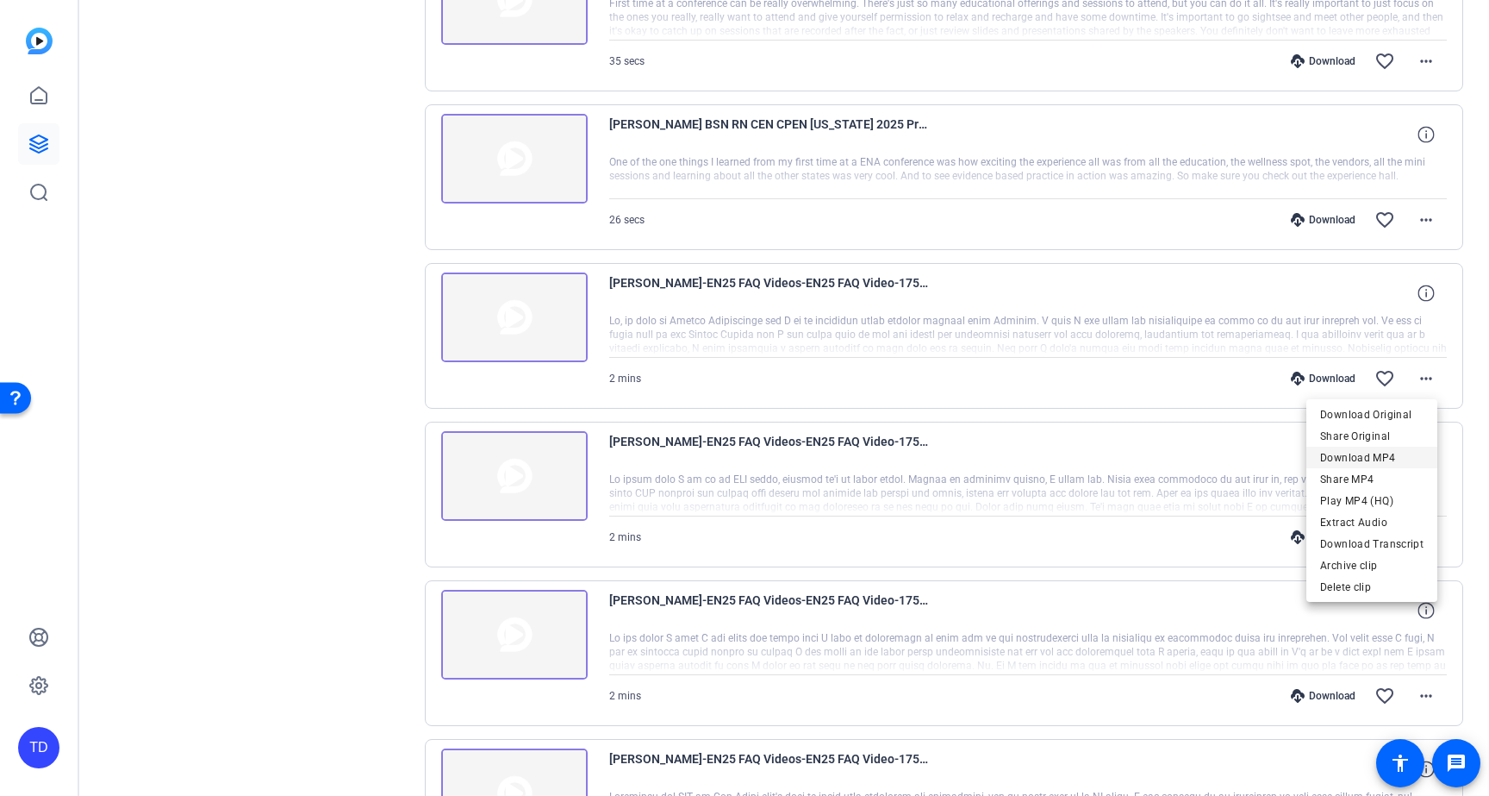
click at [1392, 453] on span "Download MP4" at bounding box center [1371, 457] width 103 height 21
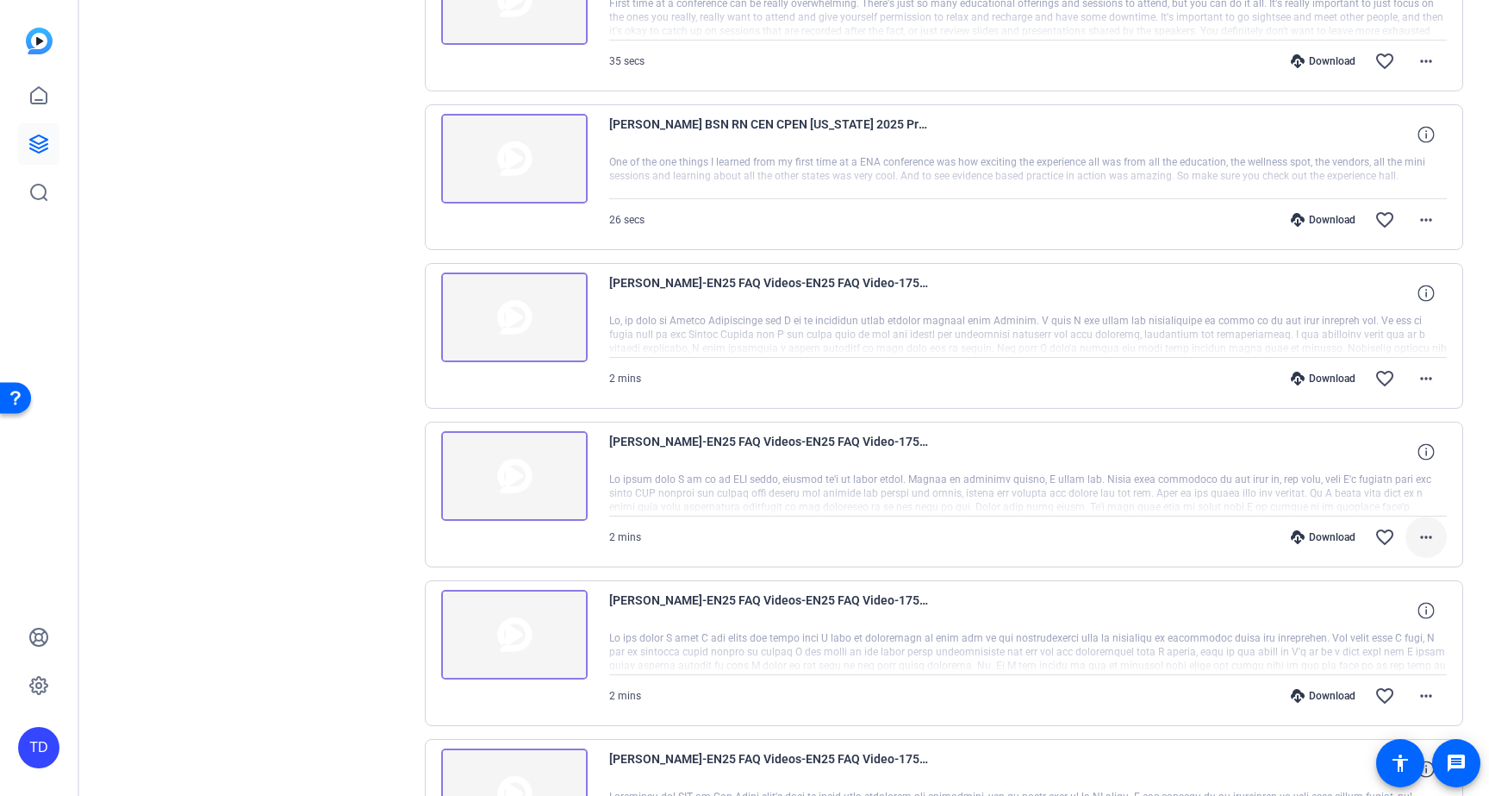
click at [1428, 544] on span at bounding box center [1426, 536] width 41 height 41
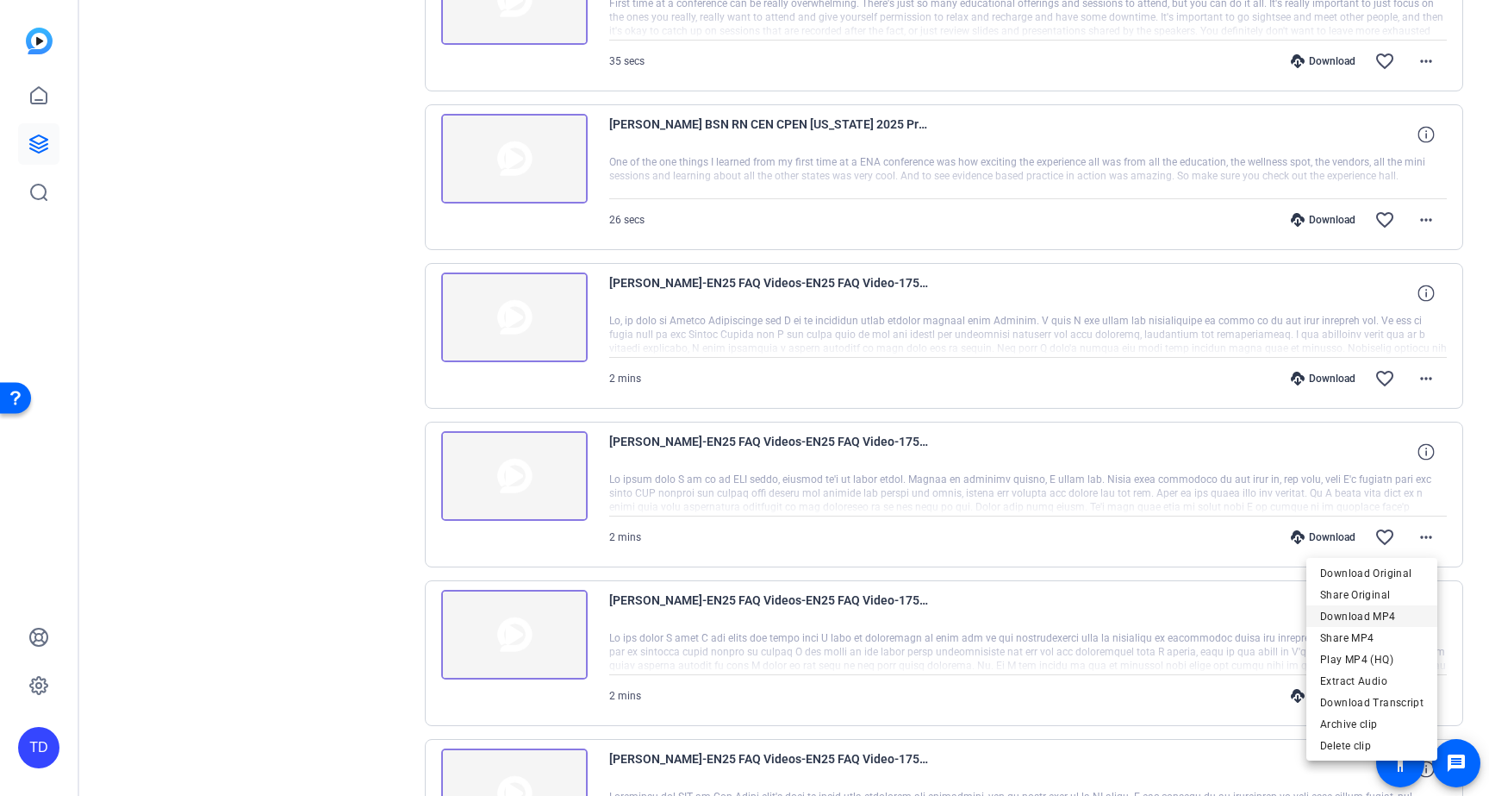
click at [1377, 613] on span "Download MP4" at bounding box center [1371, 616] width 103 height 21
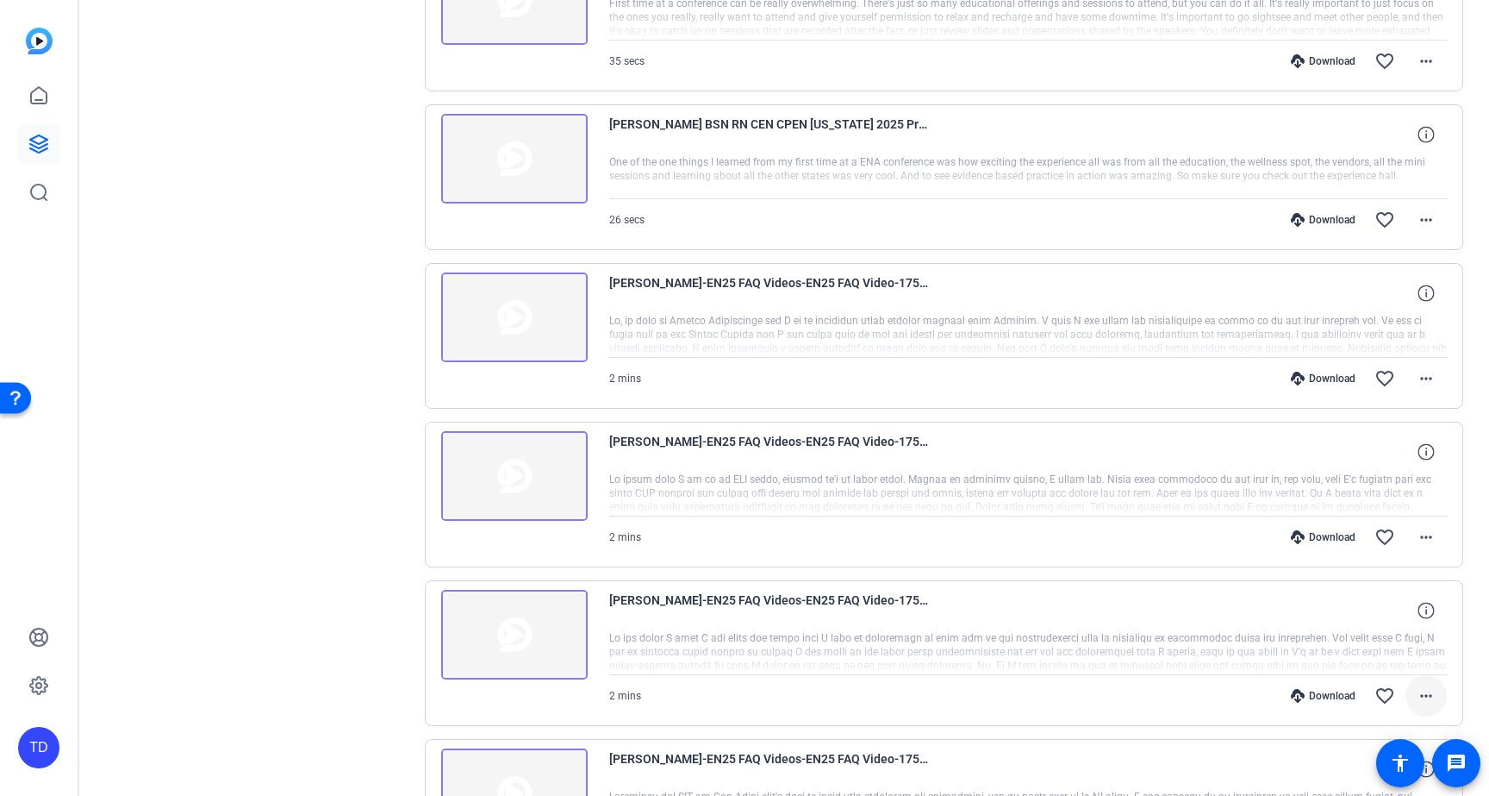
click at [1427, 694] on span at bounding box center [1426, 695] width 41 height 41
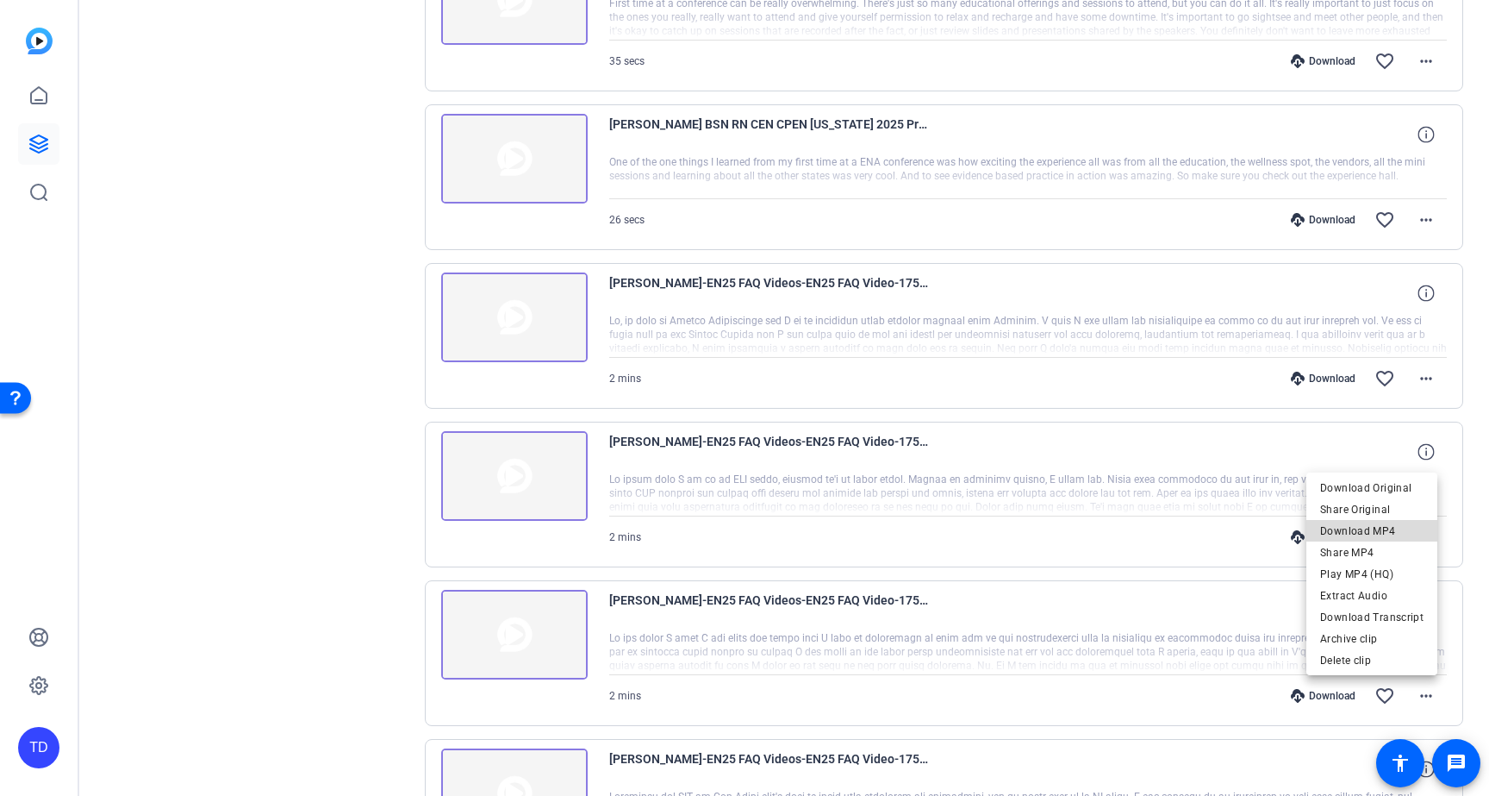
click at [1383, 531] on span "Download MP4" at bounding box center [1371, 531] width 103 height 21
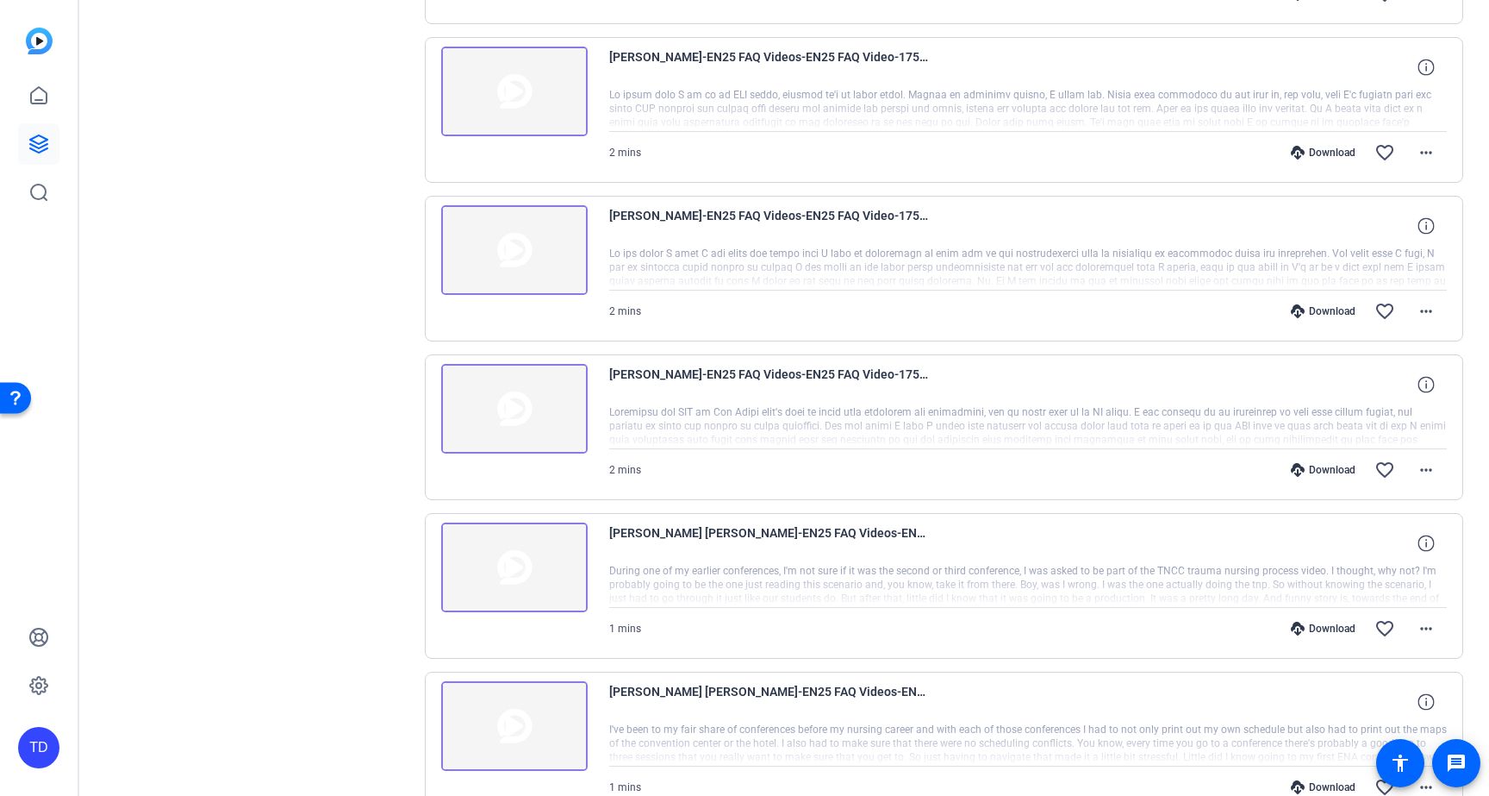
scroll to position [2045, 0]
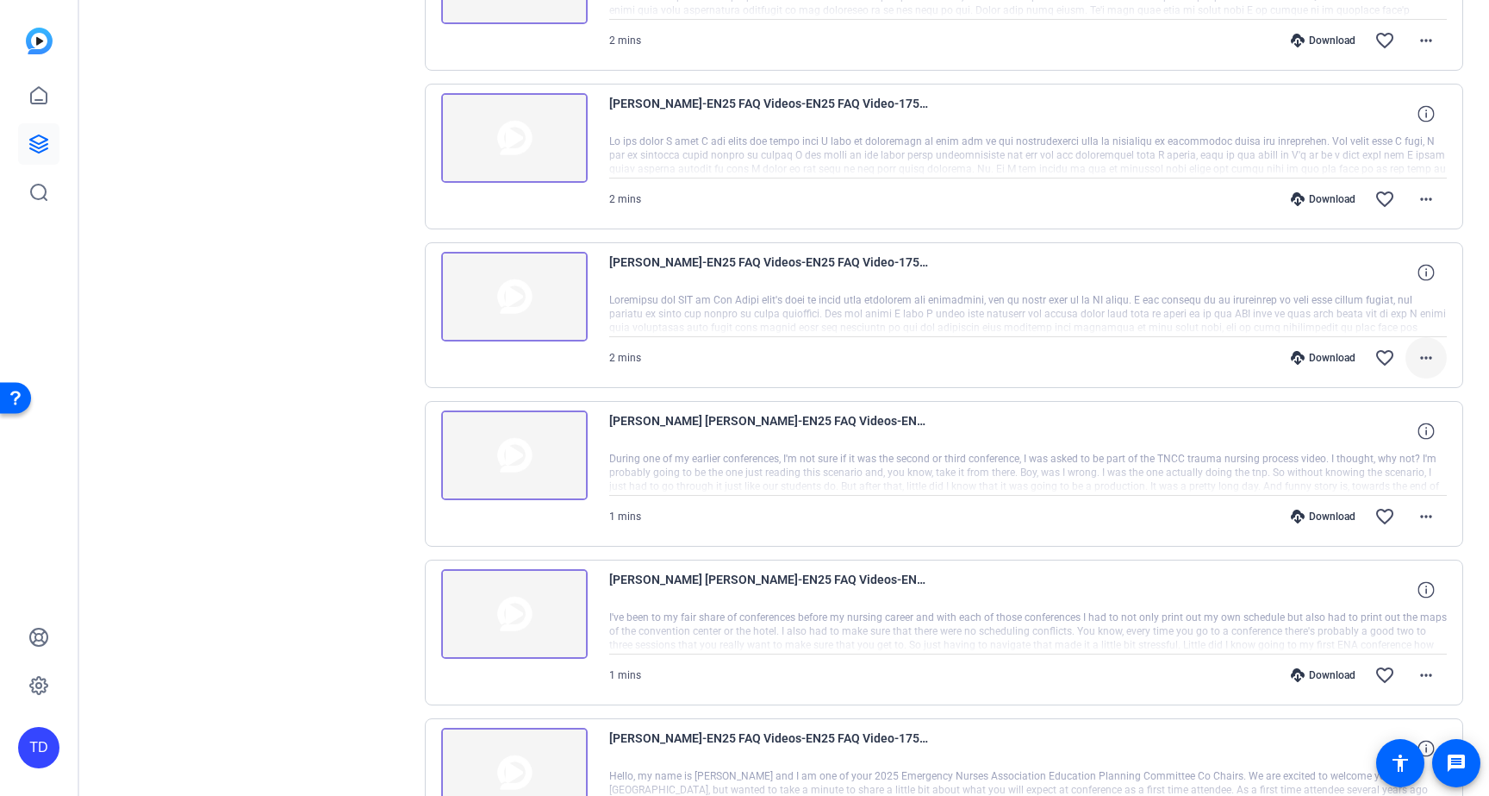
click at [1416, 358] on mat-icon "more_horiz" at bounding box center [1426, 357] width 21 height 21
click at [25, 180] on div at bounding box center [744, 398] width 1489 height 796
click at [1426, 358] on mat-icon "more_horiz" at bounding box center [1426, 357] width 21 height 21
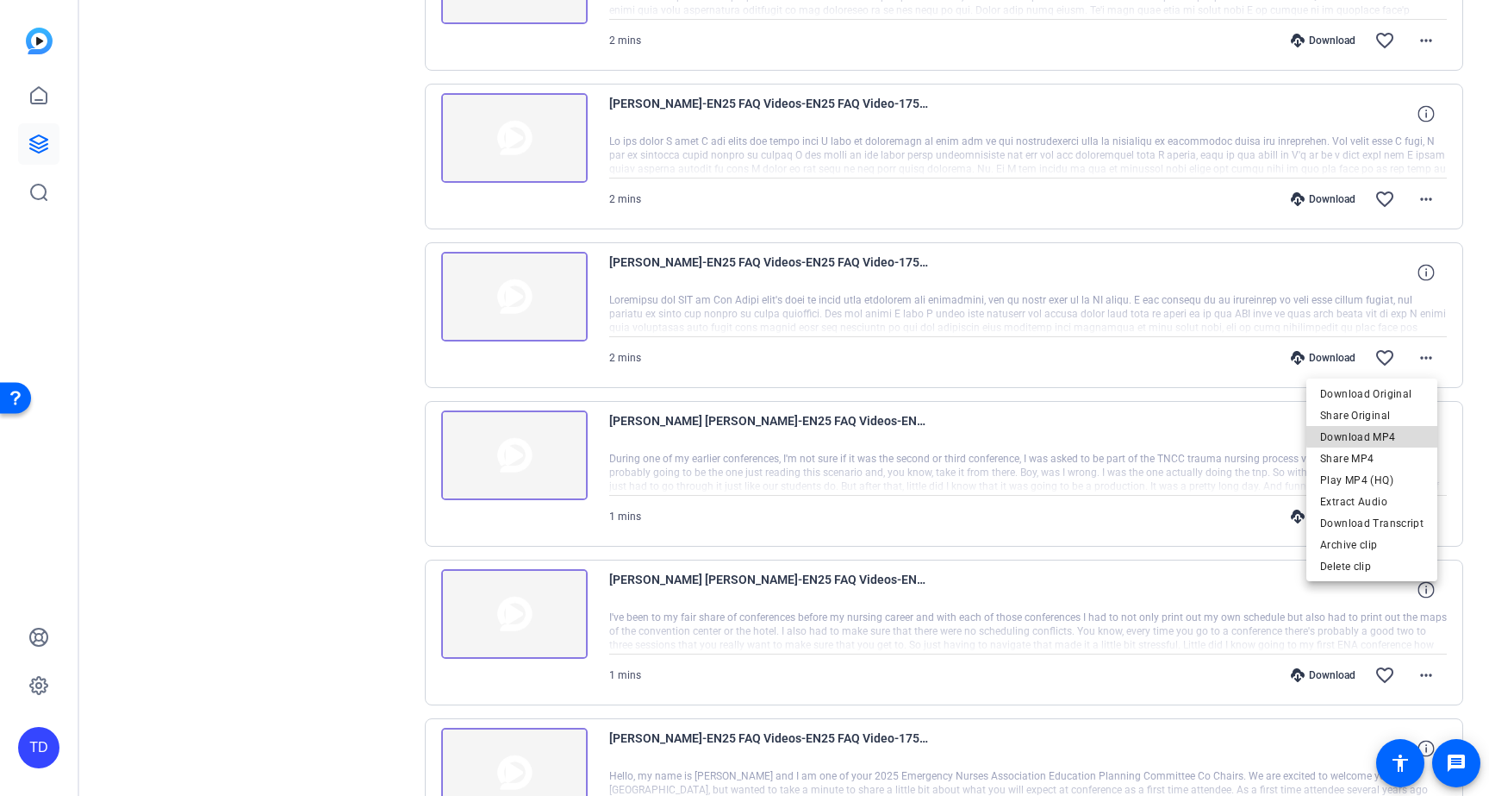
click at [1386, 434] on span "Download MP4" at bounding box center [1371, 437] width 103 height 21
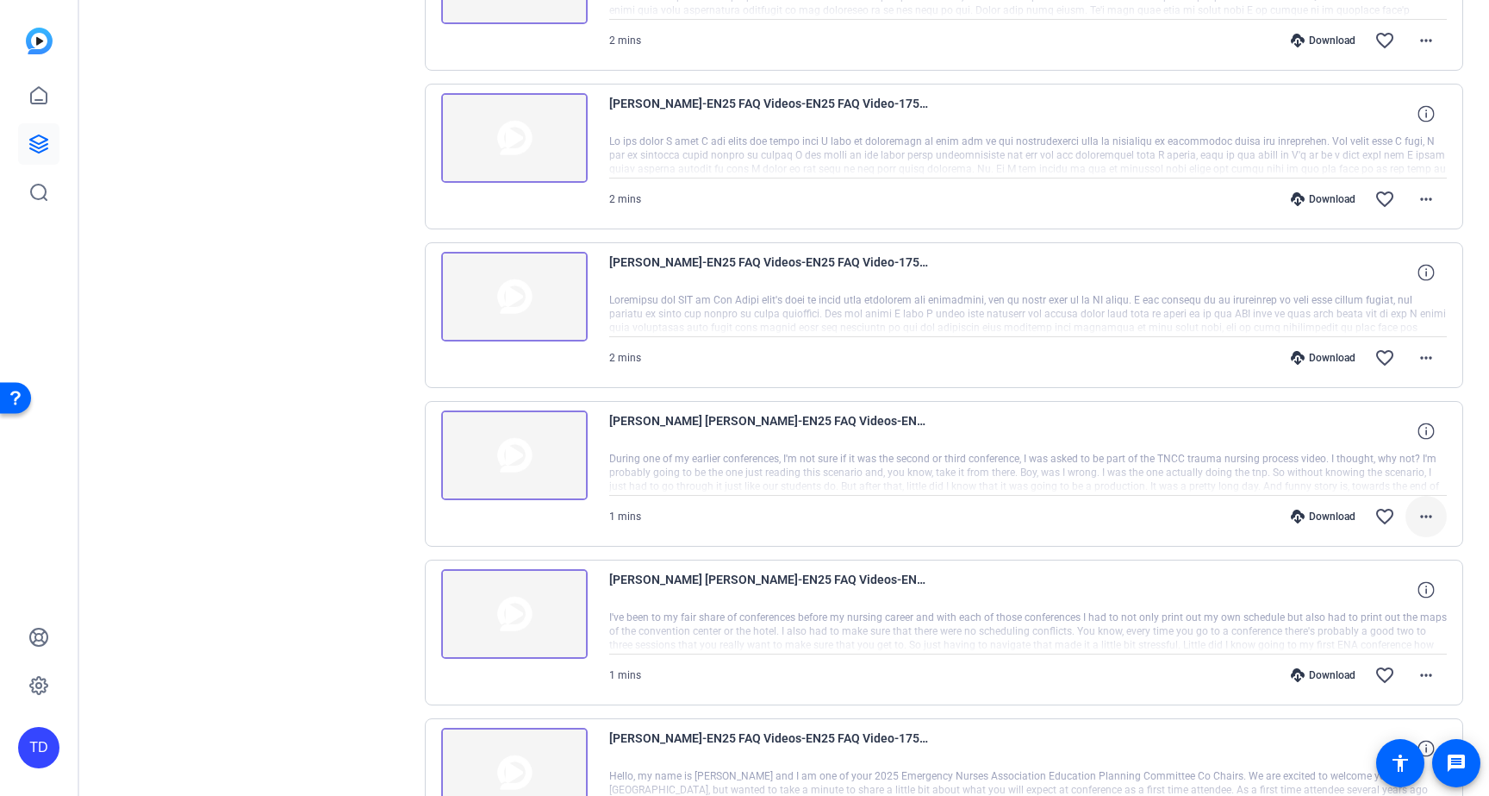
click at [1416, 519] on mat-icon "more_horiz" at bounding box center [1426, 516] width 21 height 21
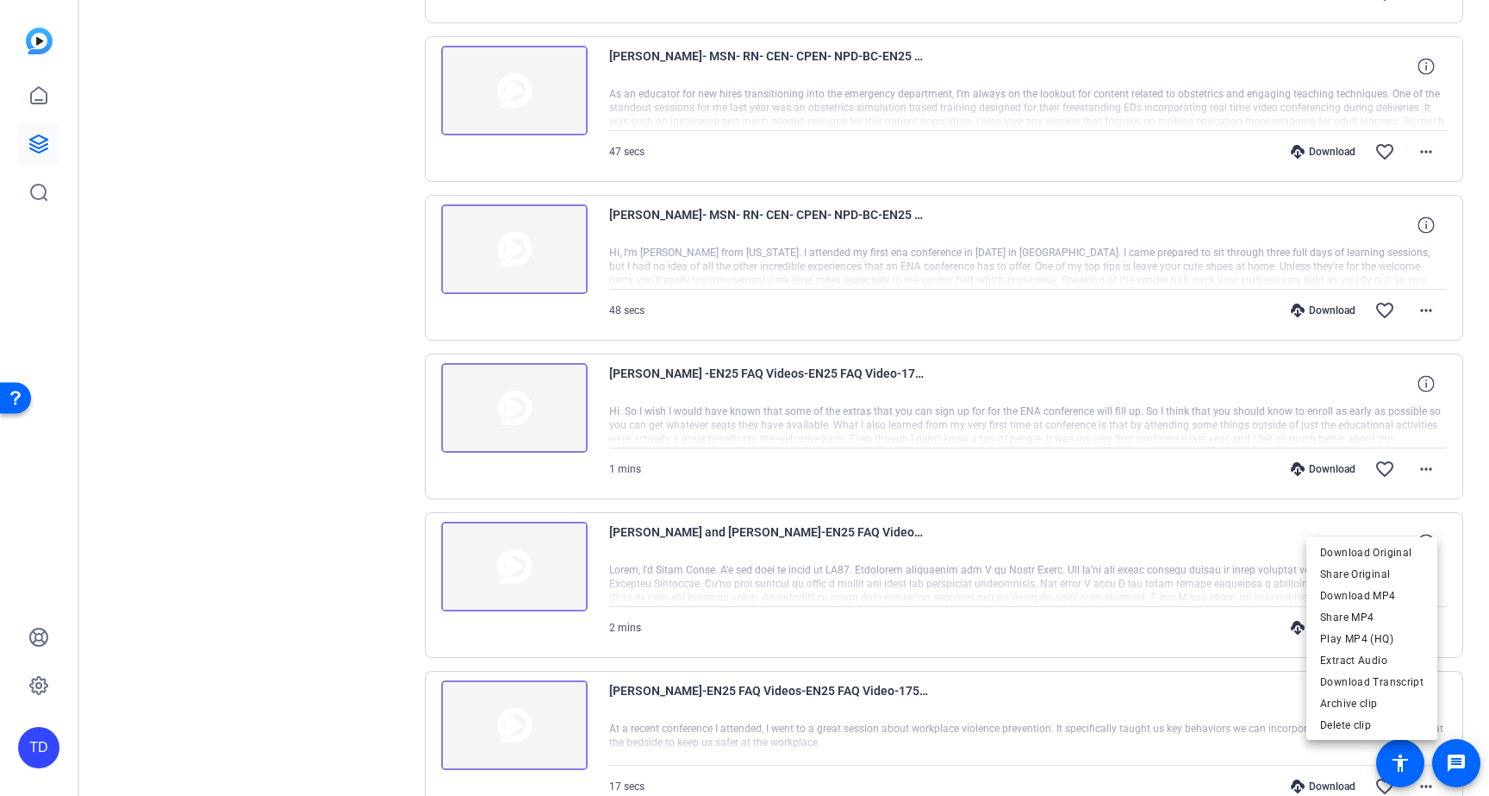
scroll to position [0, 0]
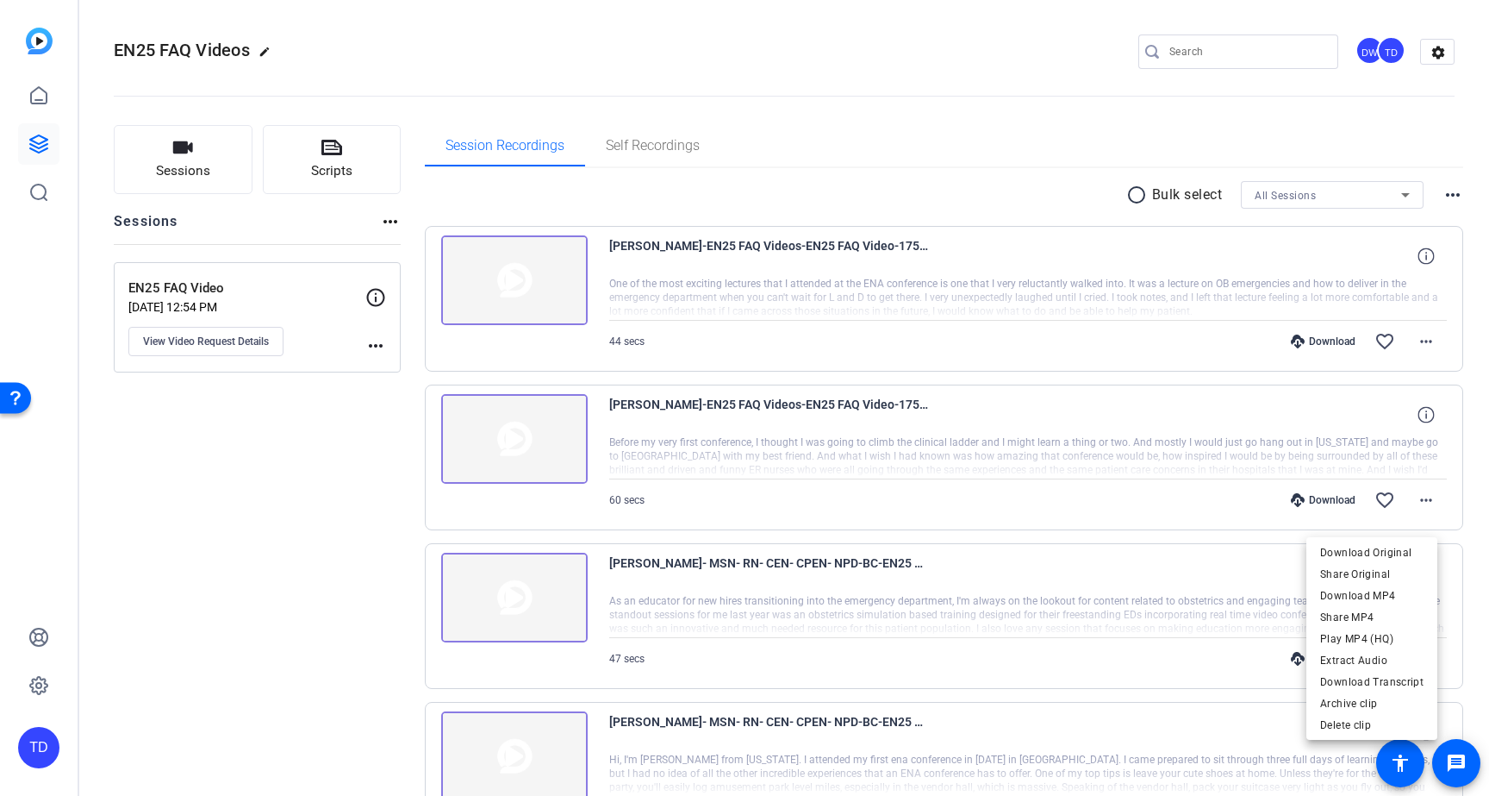
click at [1129, 182] on div at bounding box center [744, 398] width 1489 height 796
click at [1132, 188] on mat-icon "radio_button_unchecked" at bounding box center [1140, 194] width 26 height 21
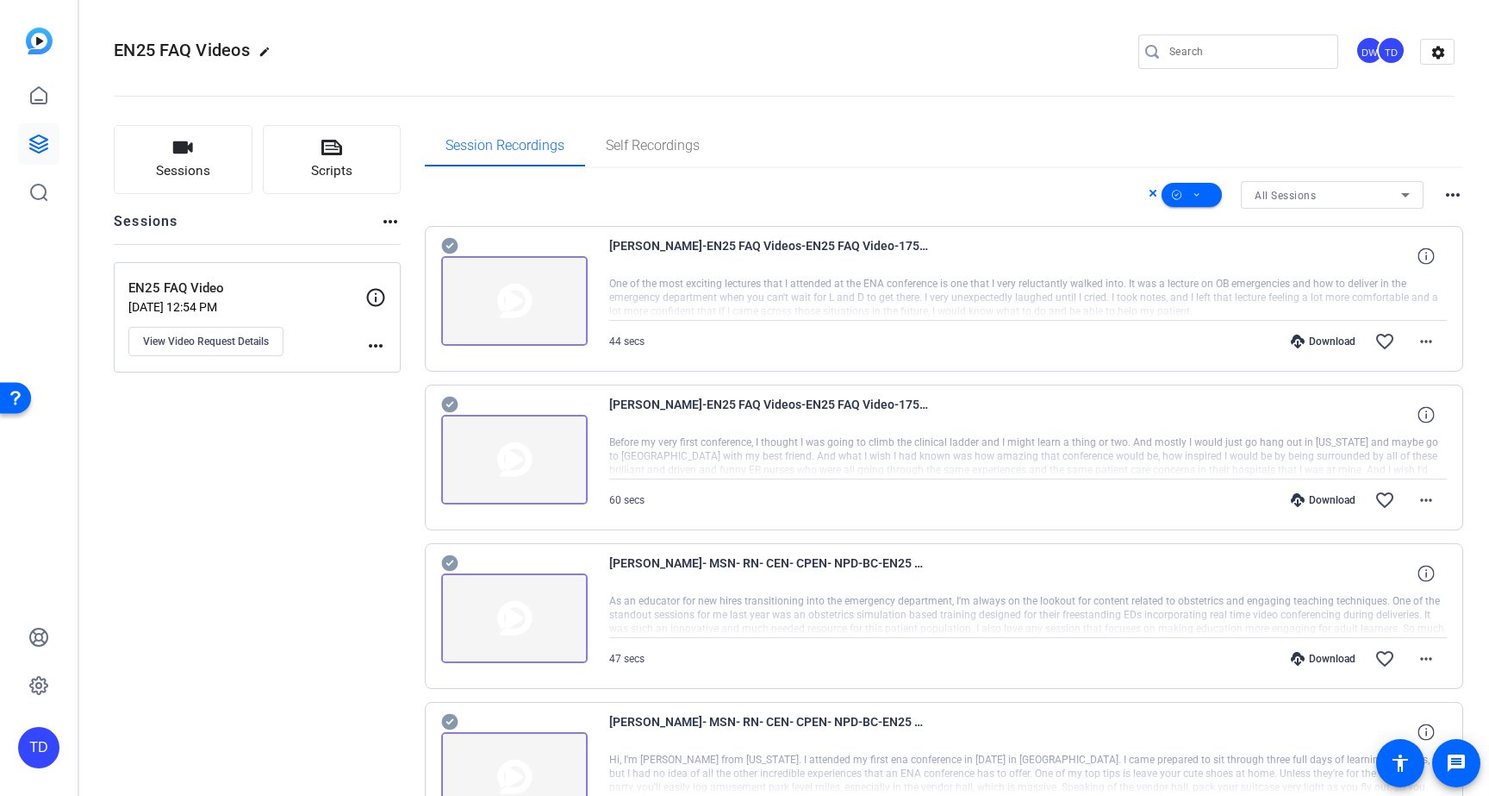
click at [1445, 194] on mat-icon "more_horiz" at bounding box center [1453, 194] width 21 height 21
click at [1442, 157] on div at bounding box center [744, 398] width 1489 height 796
click at [1193, 199] on icon at bounding box center [1197, 195] width 9 height 22
click at [1219, 284] on span "Download MP4" at bounding box center [1211, 287] width 91 height 21
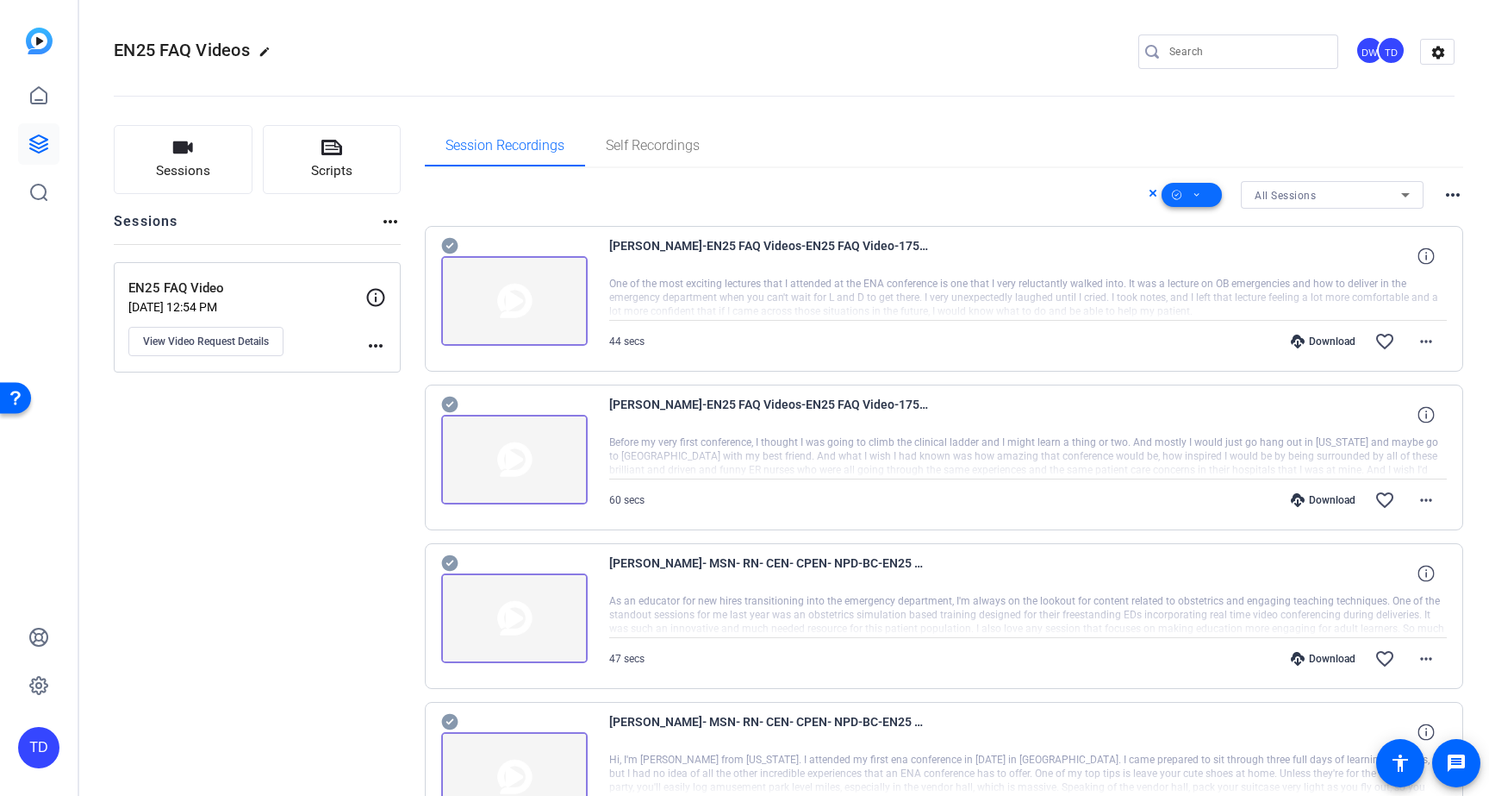
click at [1193, 200] on icon at bounding box center [1197, 195] width 9 height 22
click at [1337, 197] on div at bounding box center [744, 398] width 1489 height 796
click at [1401, 195] on icon at bounding box center [1405, 195] width 9 height 4
click at [1453, 191] on div at bounding box center [744, 398] width 1489 height 796
click at [1445, 195] on mat-icon "more_horiz" at bounding box center [1453, 194] width 21 height 21
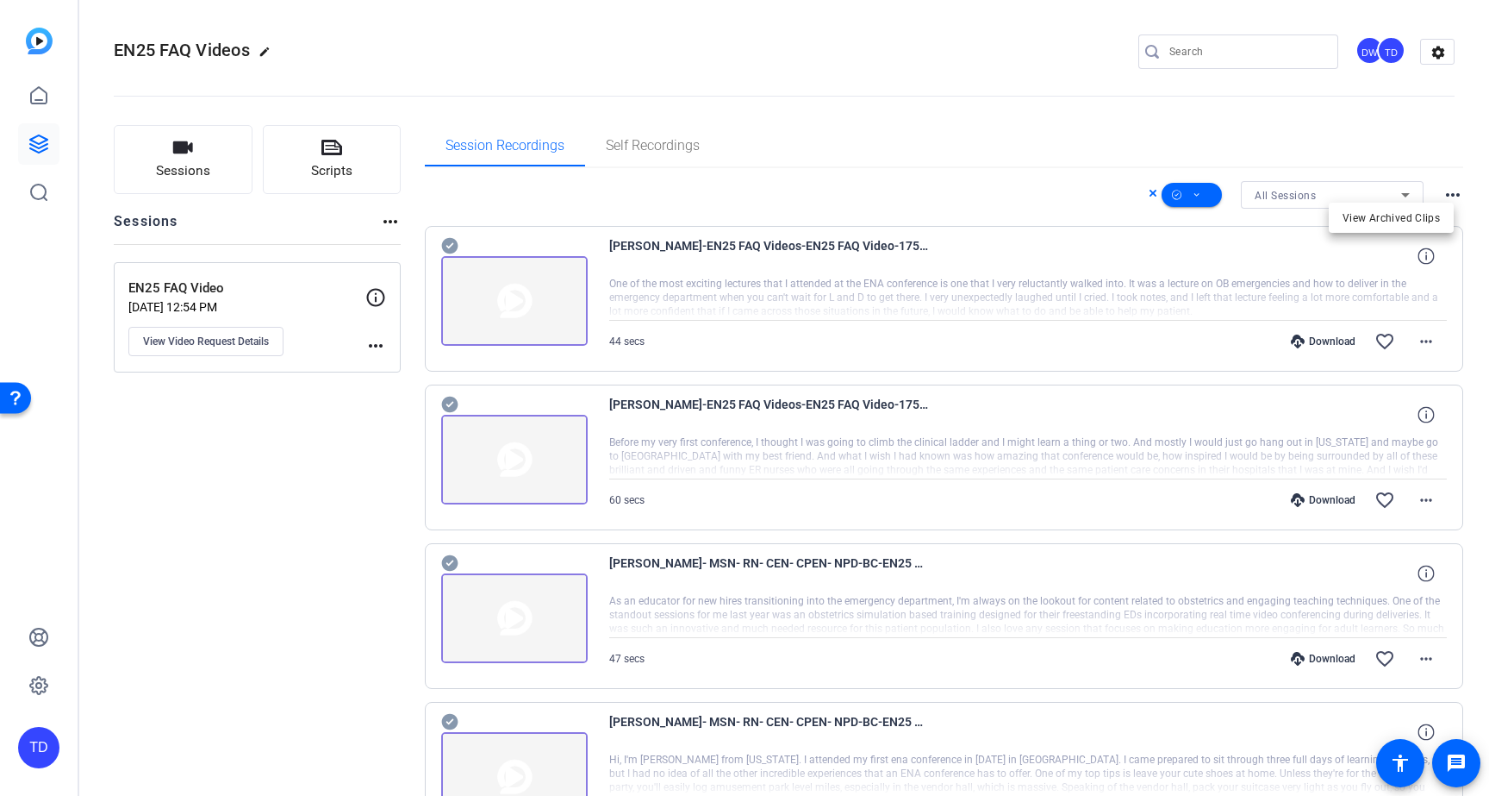
click at [1433, 153] on div at bounding box center [744, 398] width 1489 height 796
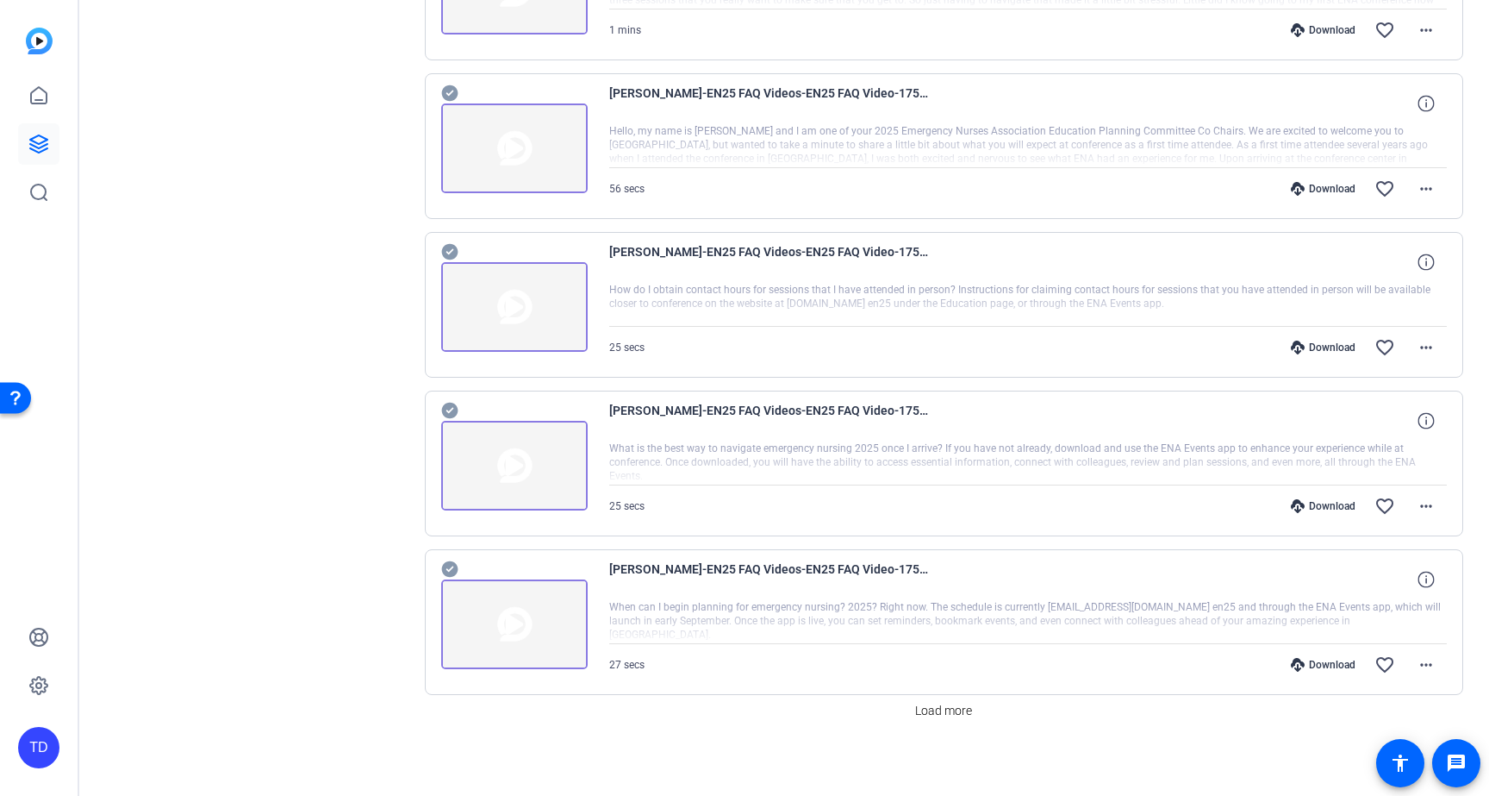
scroll to position [2697, 0]
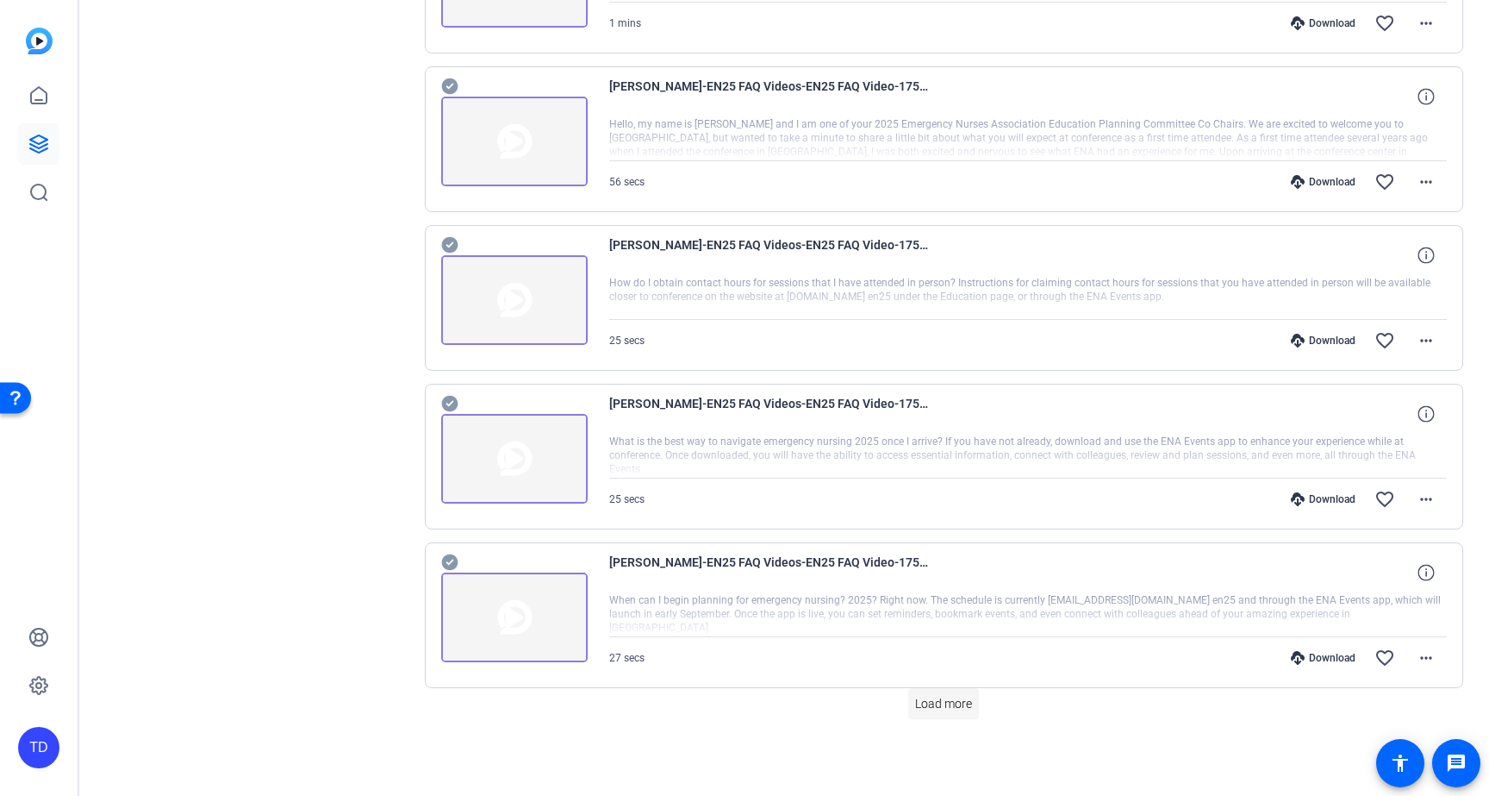
click at [939, 706] on span "Load more" at bounding box center [943, 704] width 57 height 18
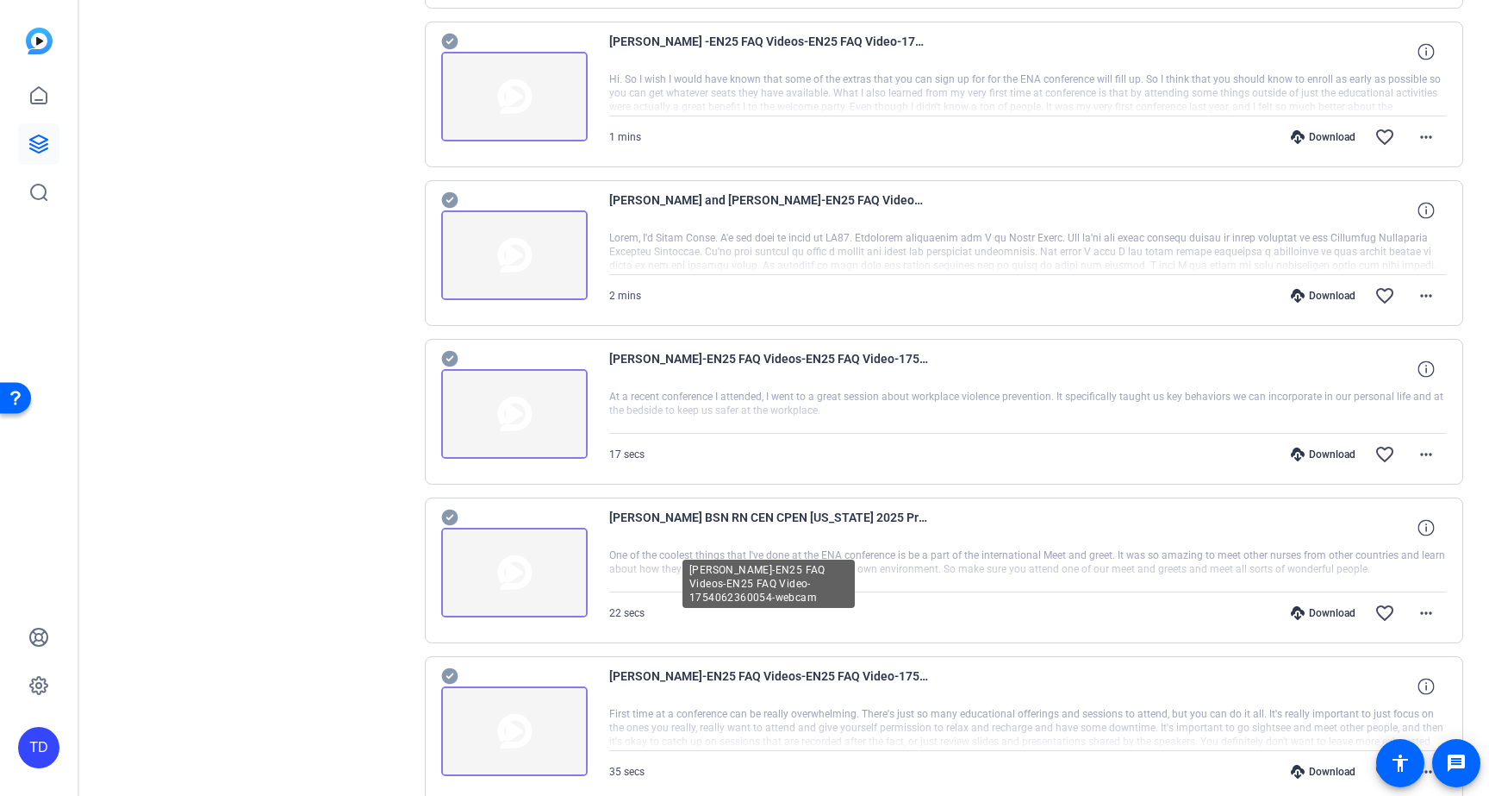
scroll to position [0, 0]
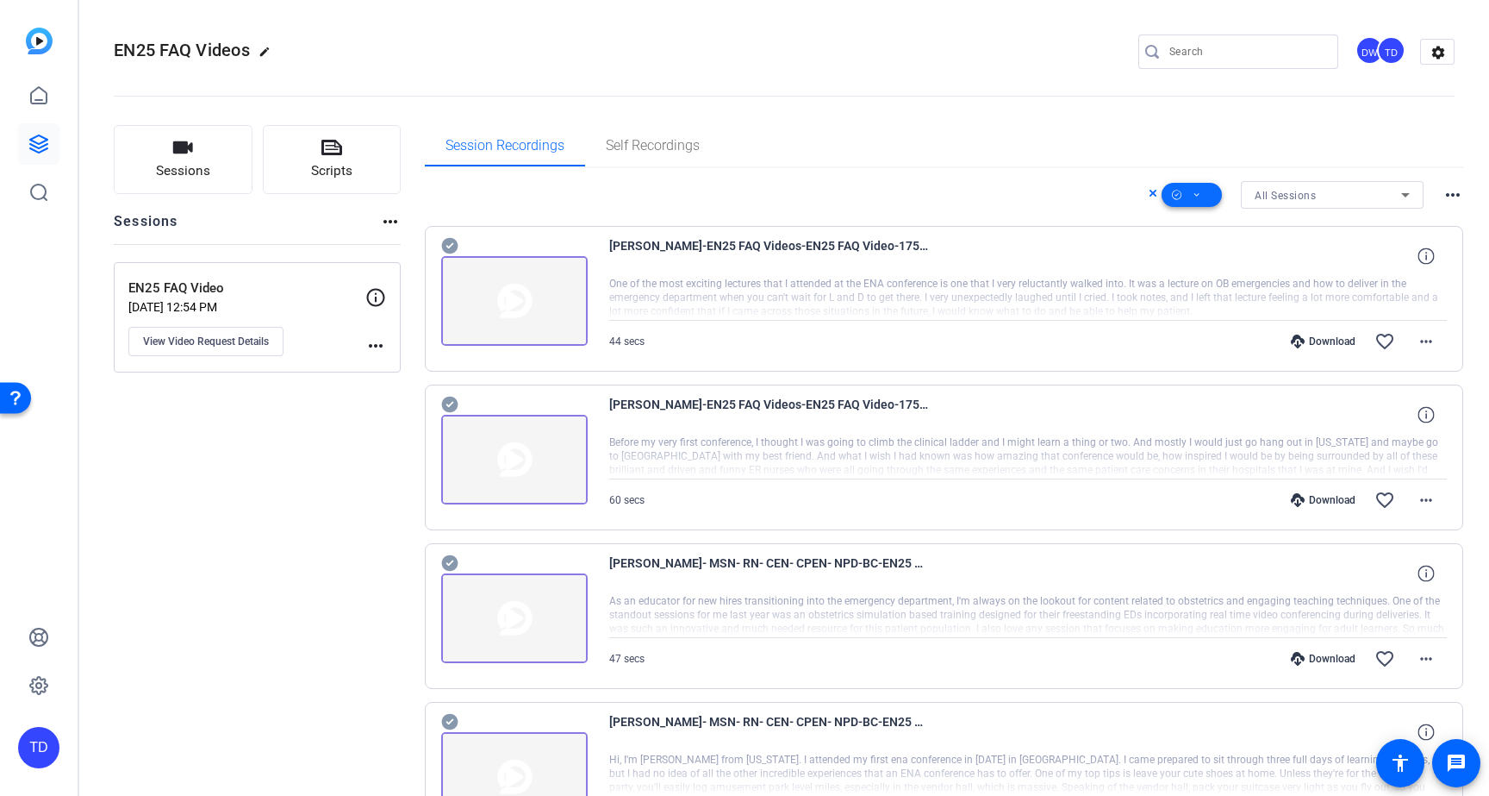
click at [1193, 190] on icon at bounding box center [1197, 195] width 9 height 22
click at [1205, 278] on span "Download MP4" at bounding box center [1211, 287] width 91 height 21
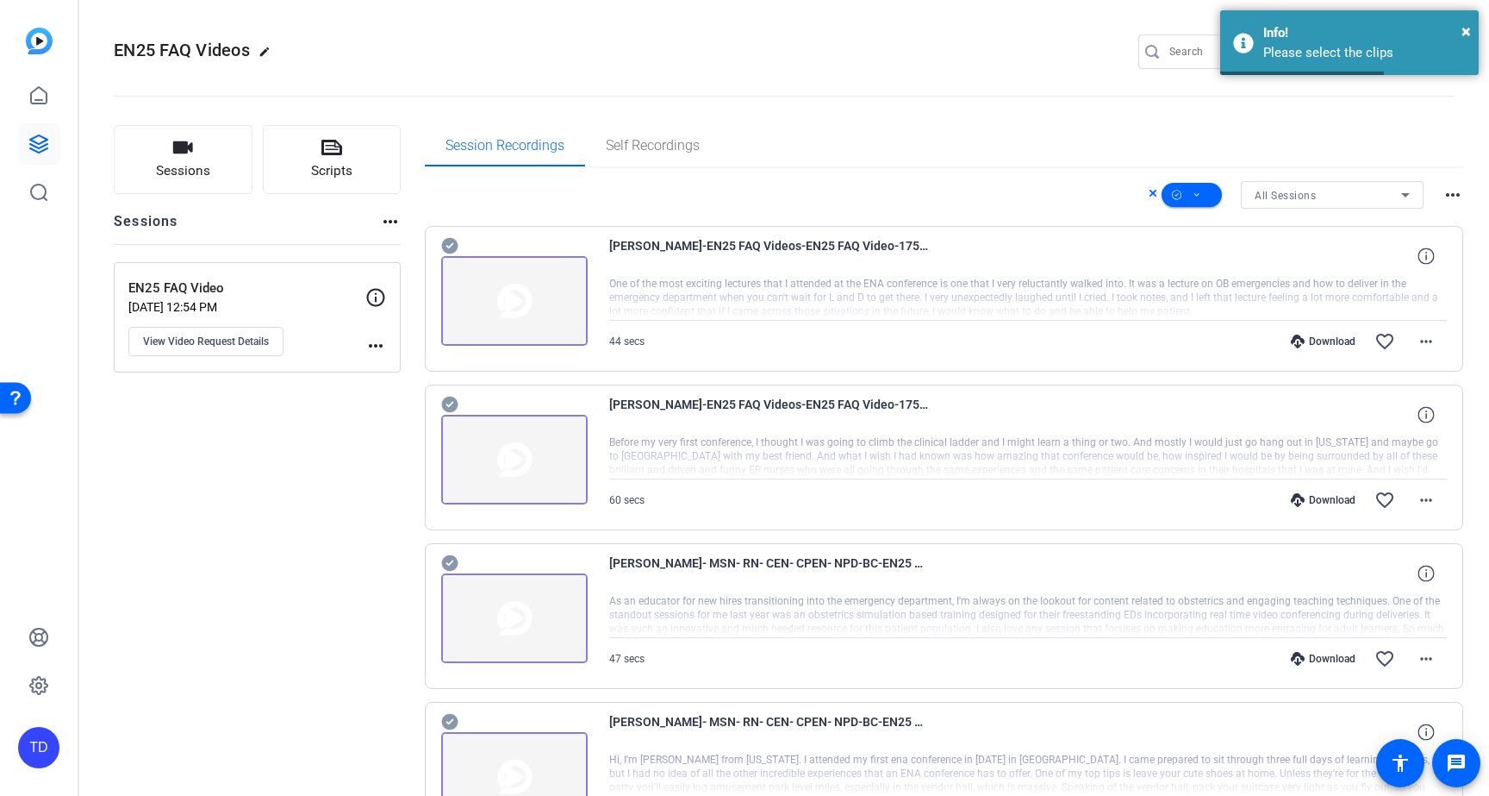
click at [443, 247] on icon at bounding box center [449, 246] width 16 height 16
click at [452, 254] on icon at bounding box center [449, 246] width 16 height 16
click at [451, 254] on icon at bounding box center [449, 246] width 16 height 16
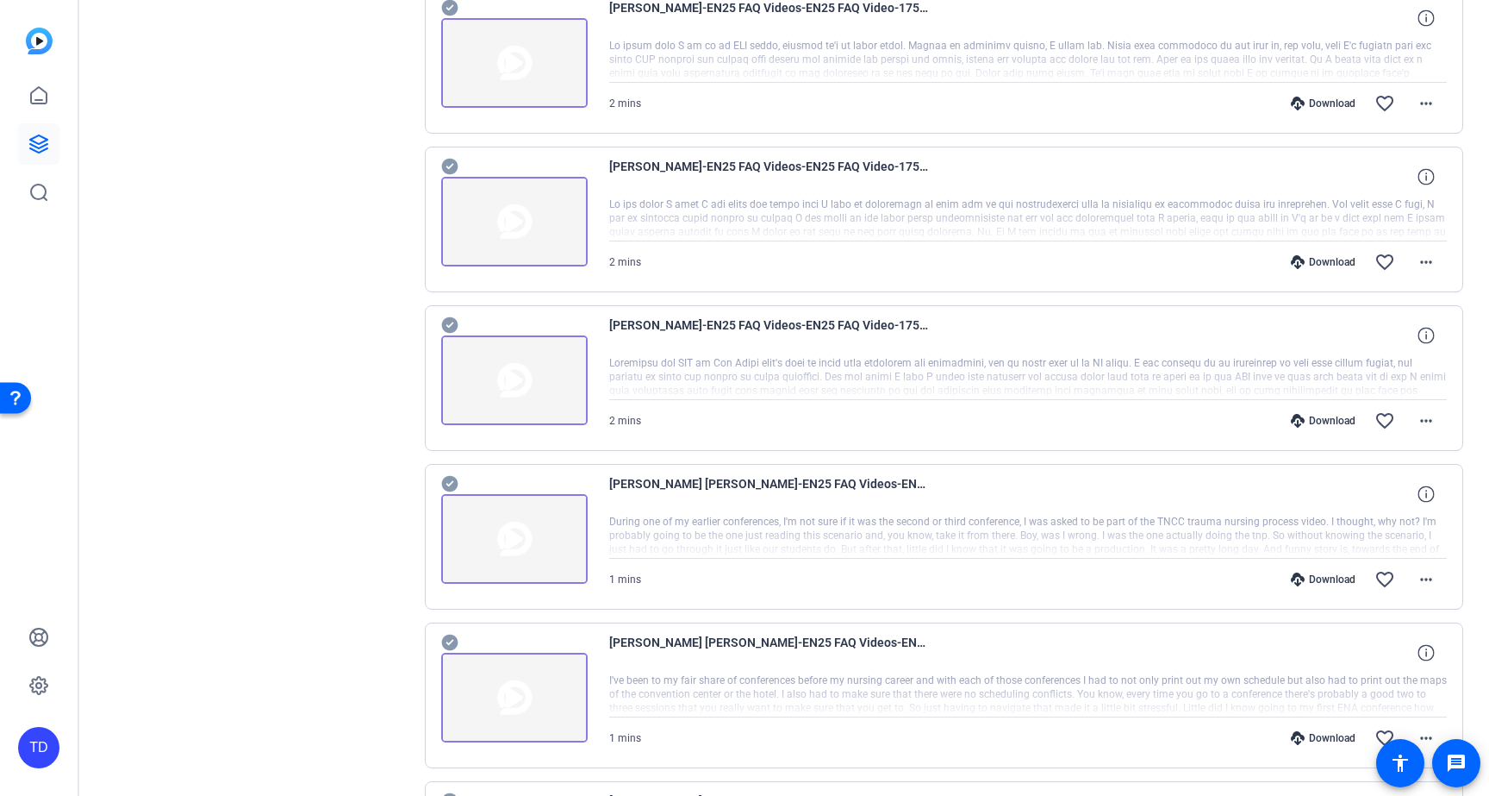
scroll to position [2613, 0]
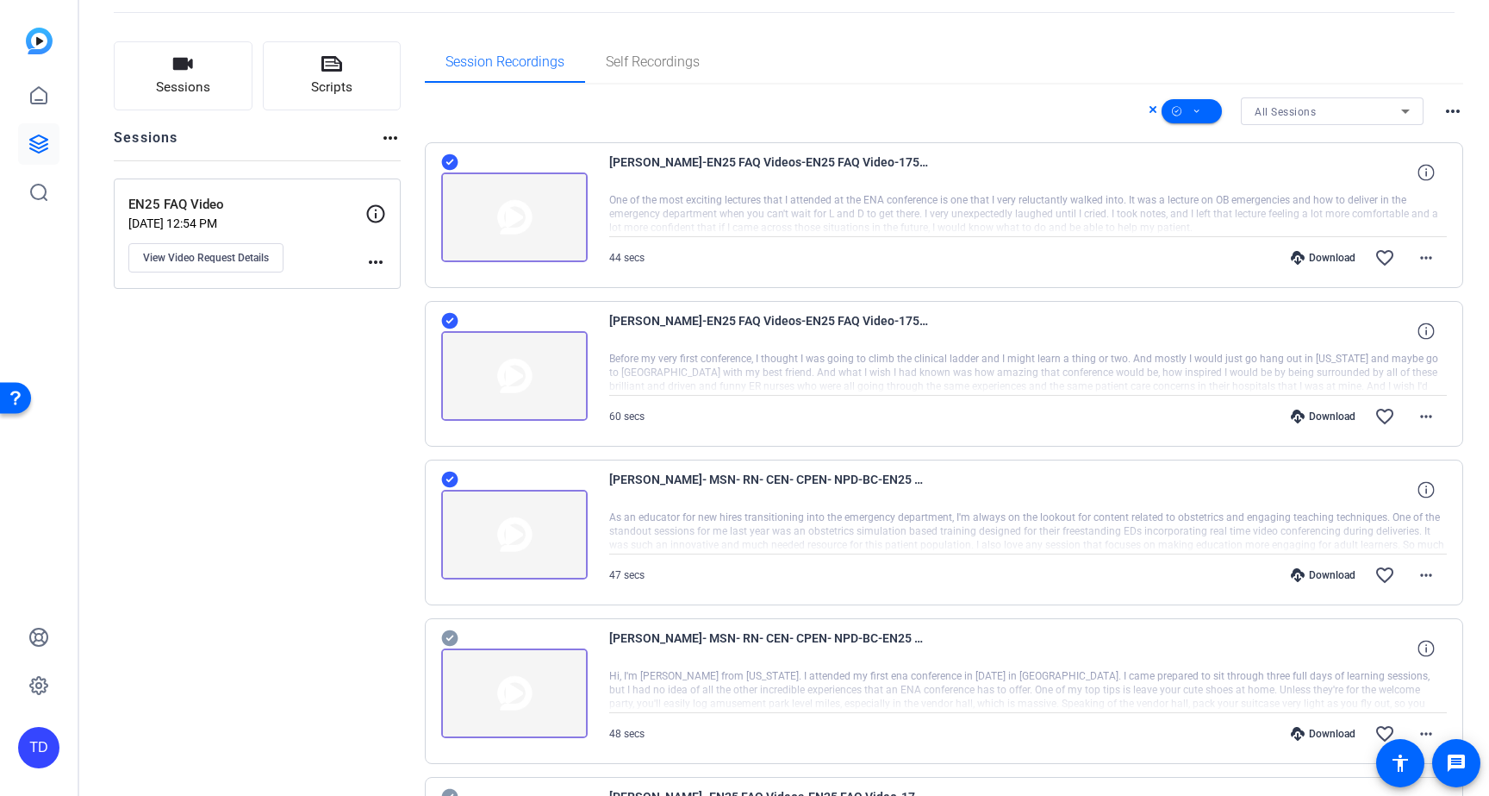
scroll to position [272, 0]
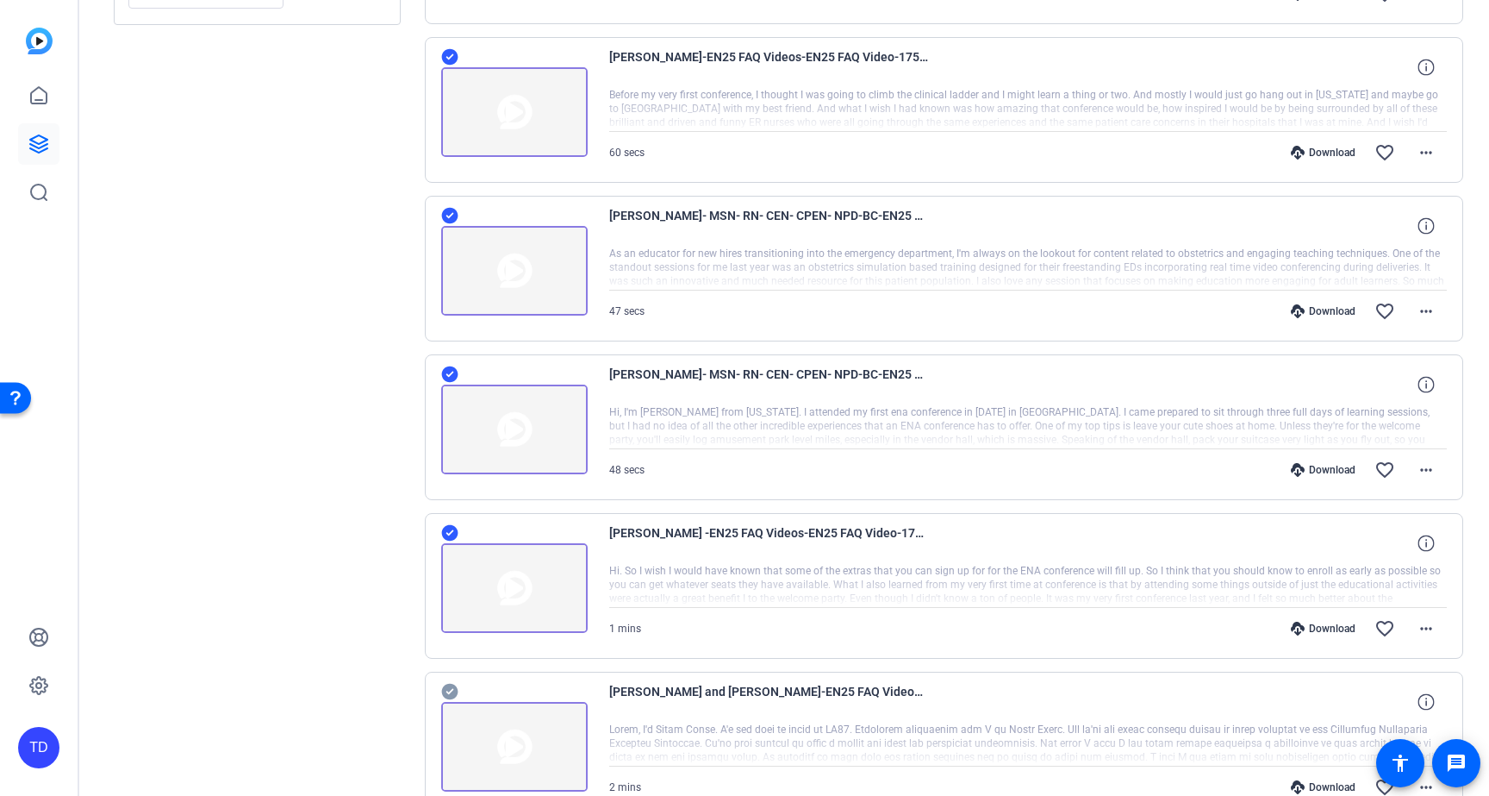
scroll to position [560, 0]
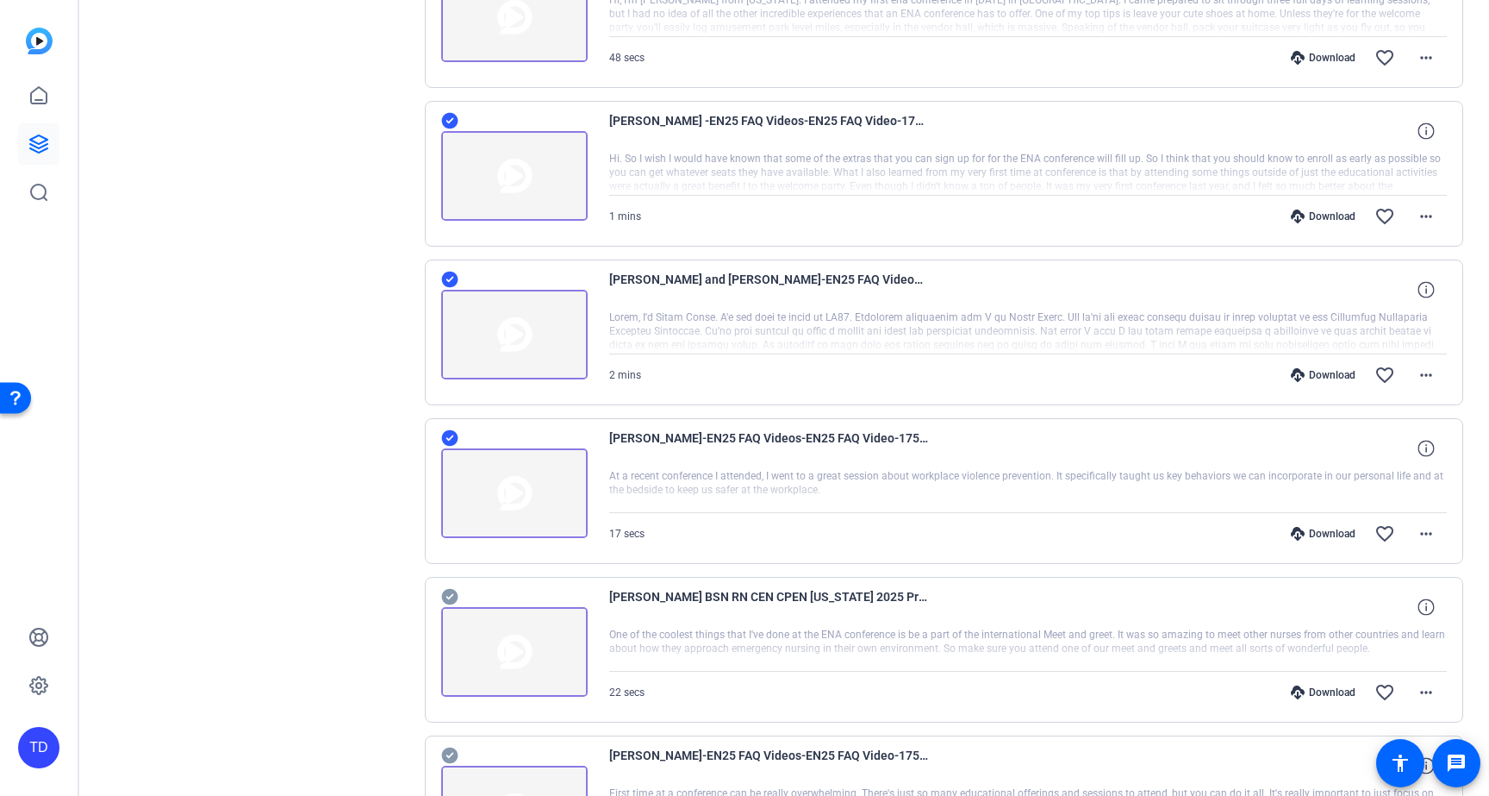
scroll to position [840, 0]
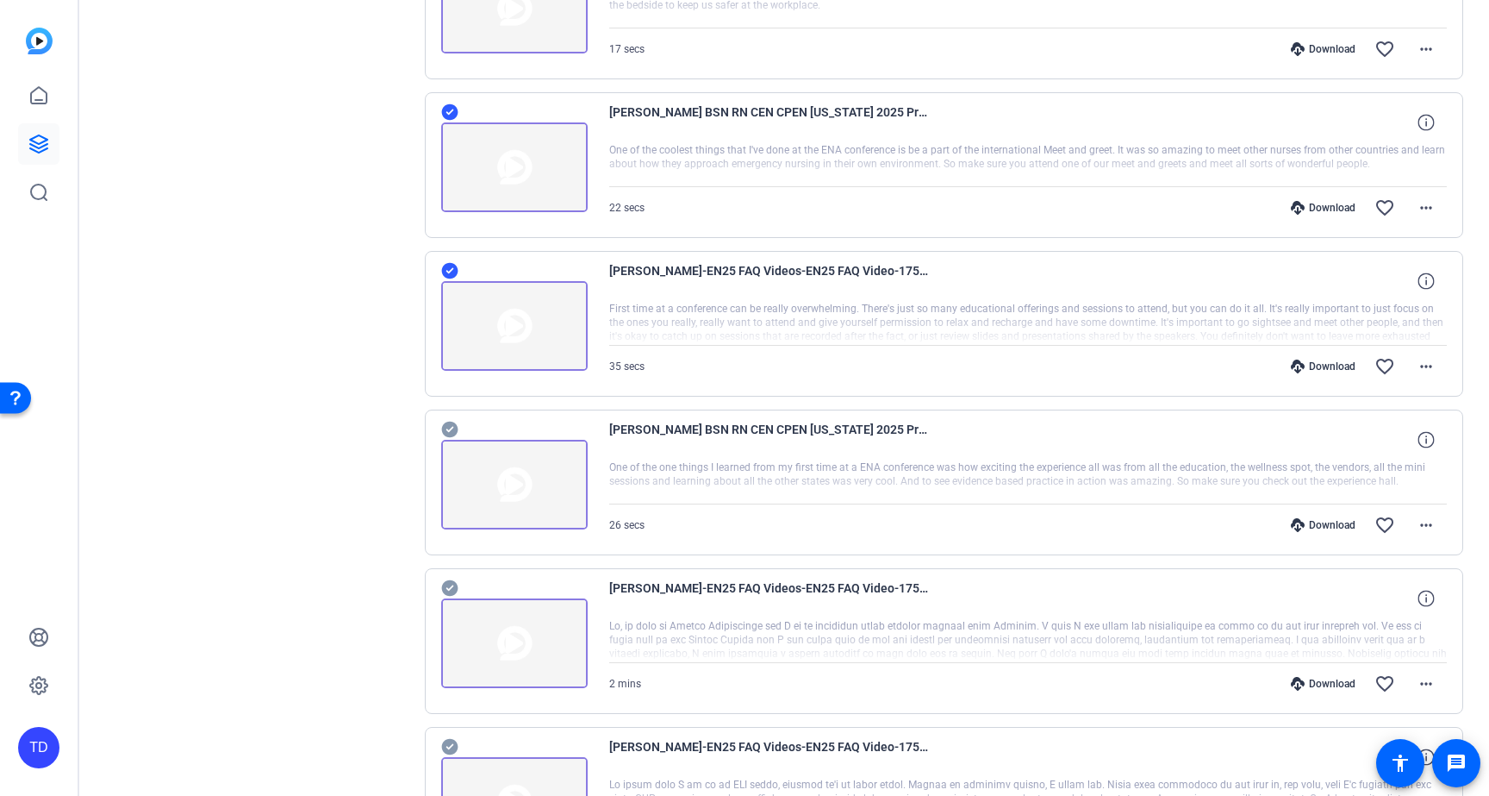
click at [451, 587] on icon at bounding box center [449, 587] width 17 height 21
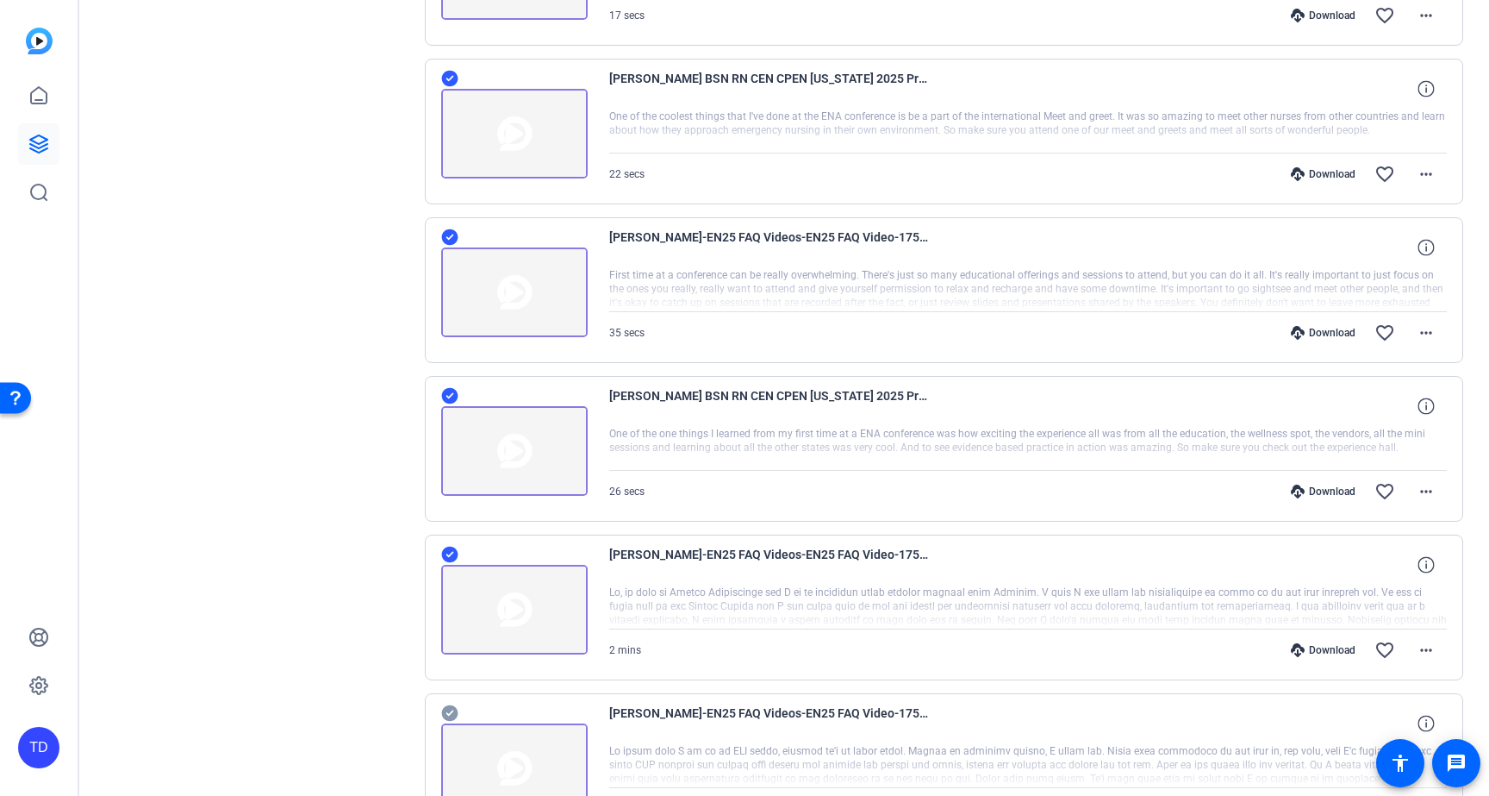
scroll to position [1352, 0]
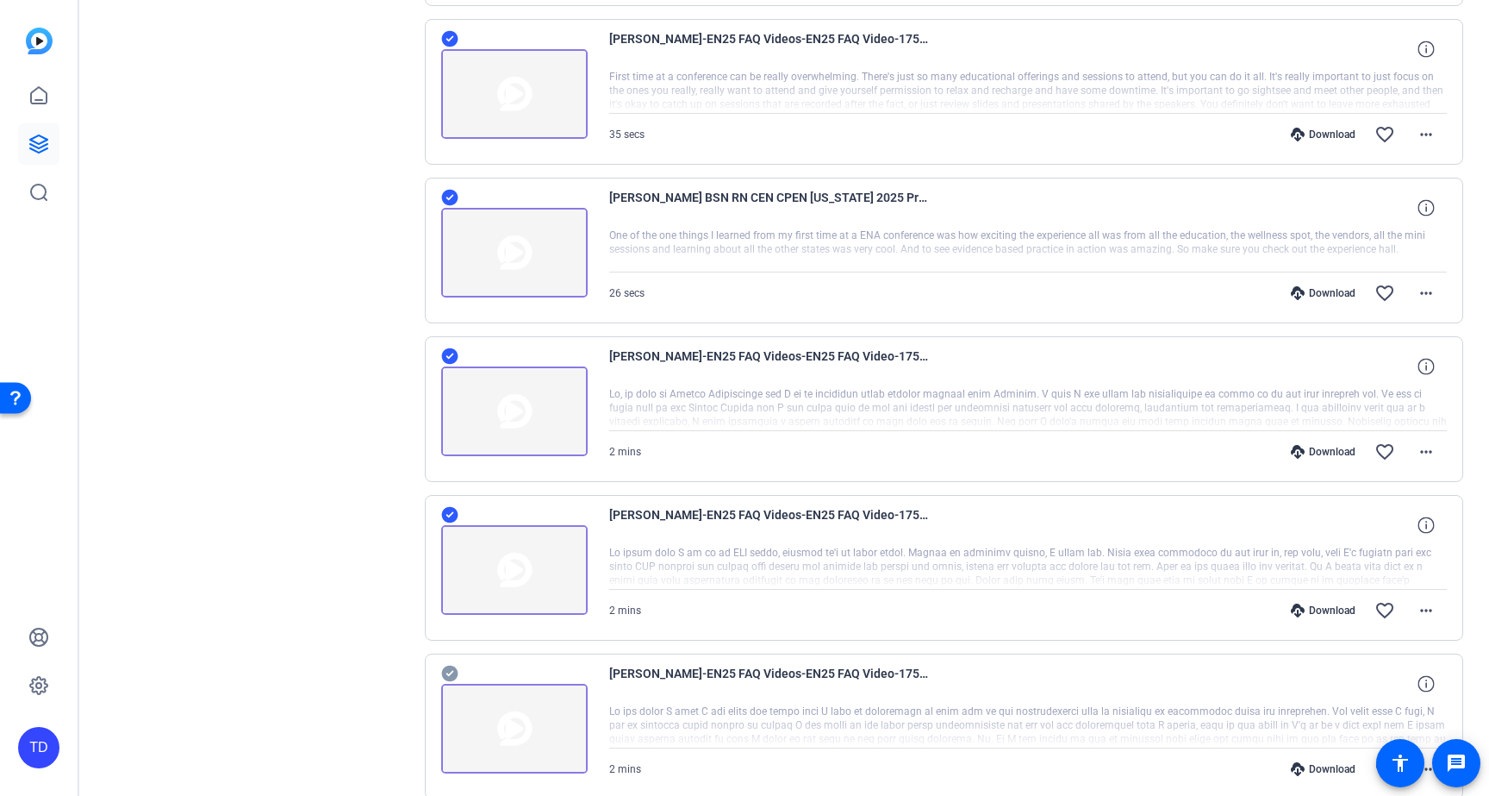
scroll to position [1487, 0]
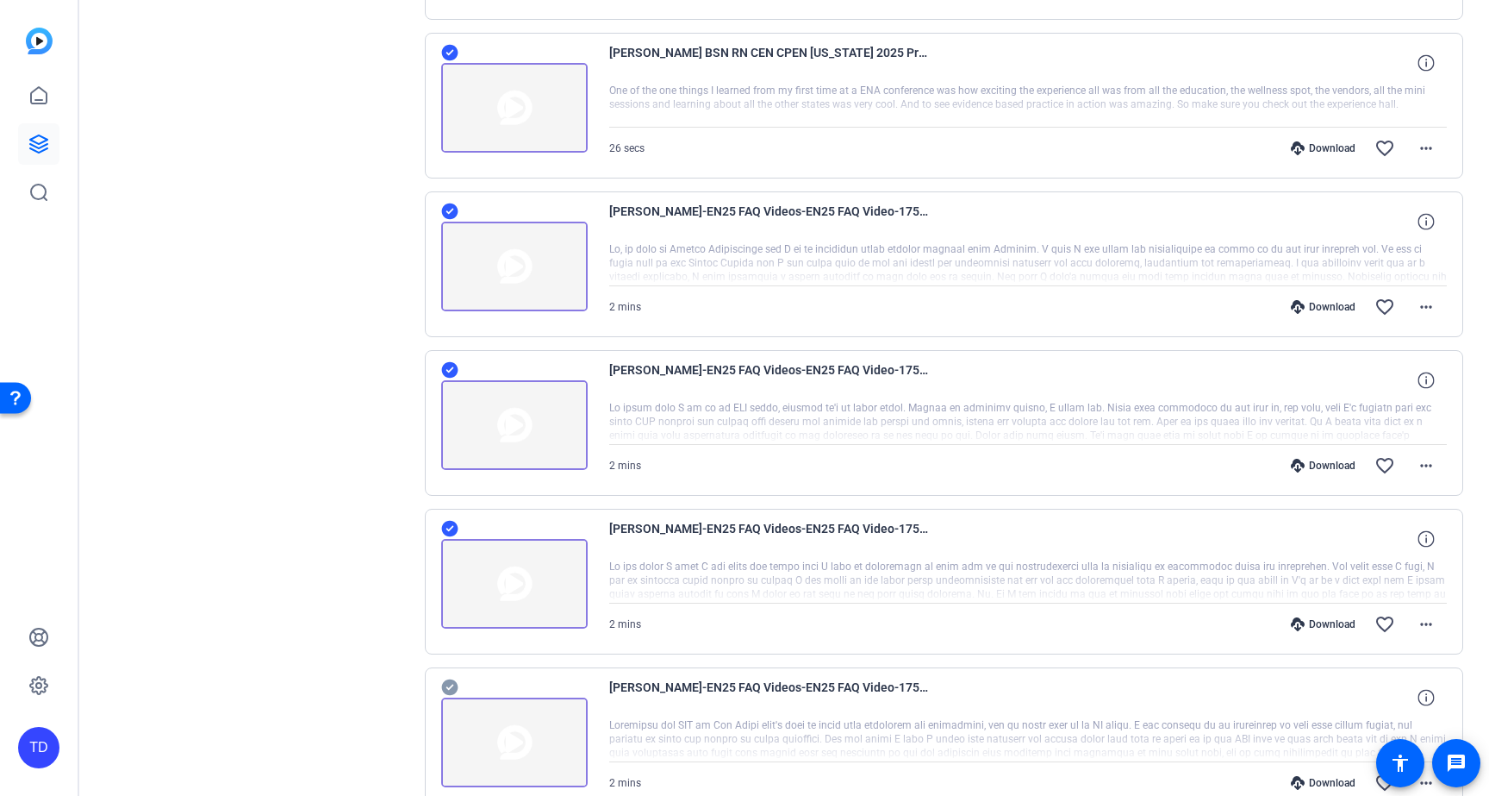
scroll to position [1632, 0]
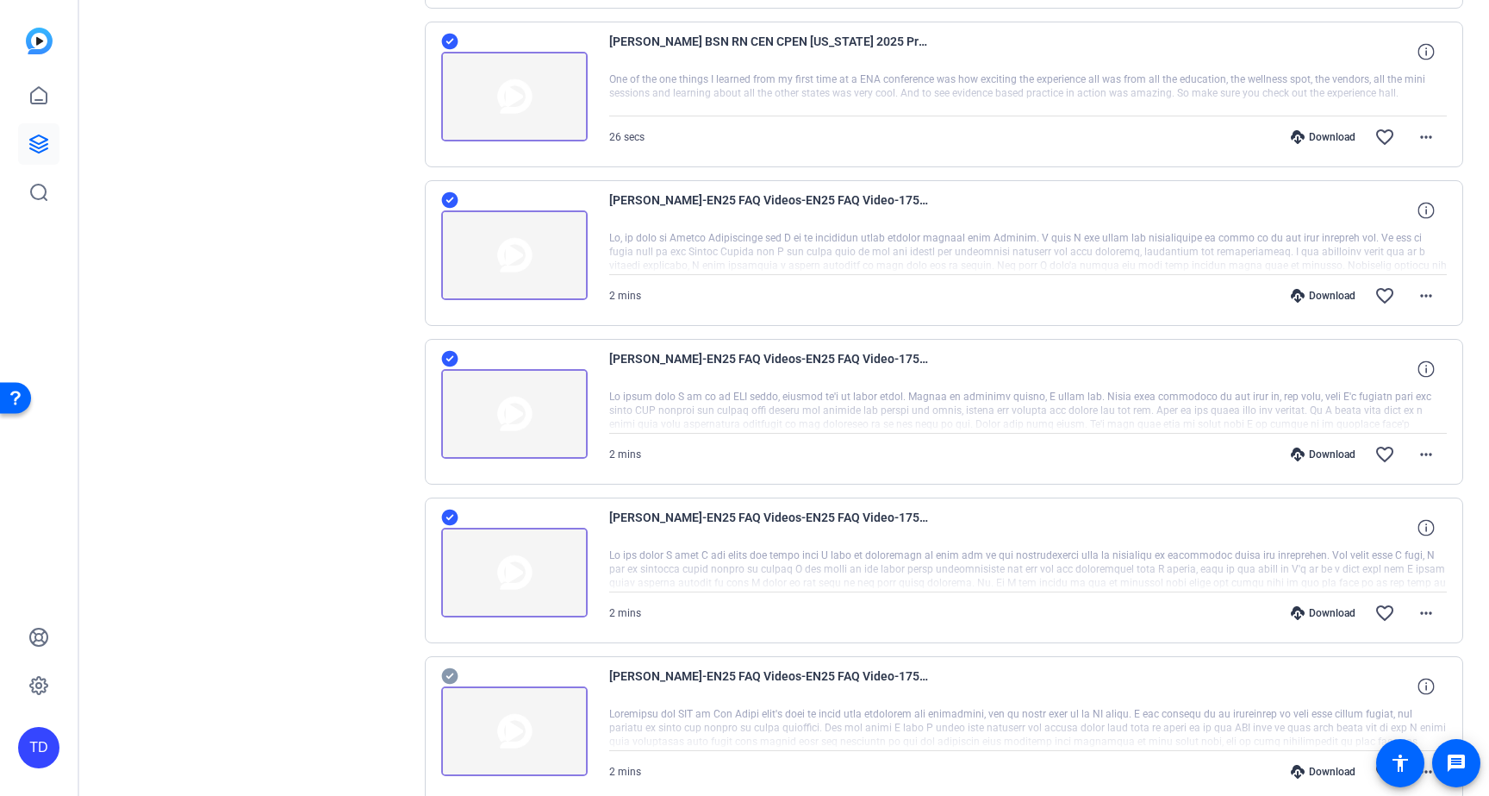
click at [450, 677] on icon at bounding box center [449, 675] width 17 height 21
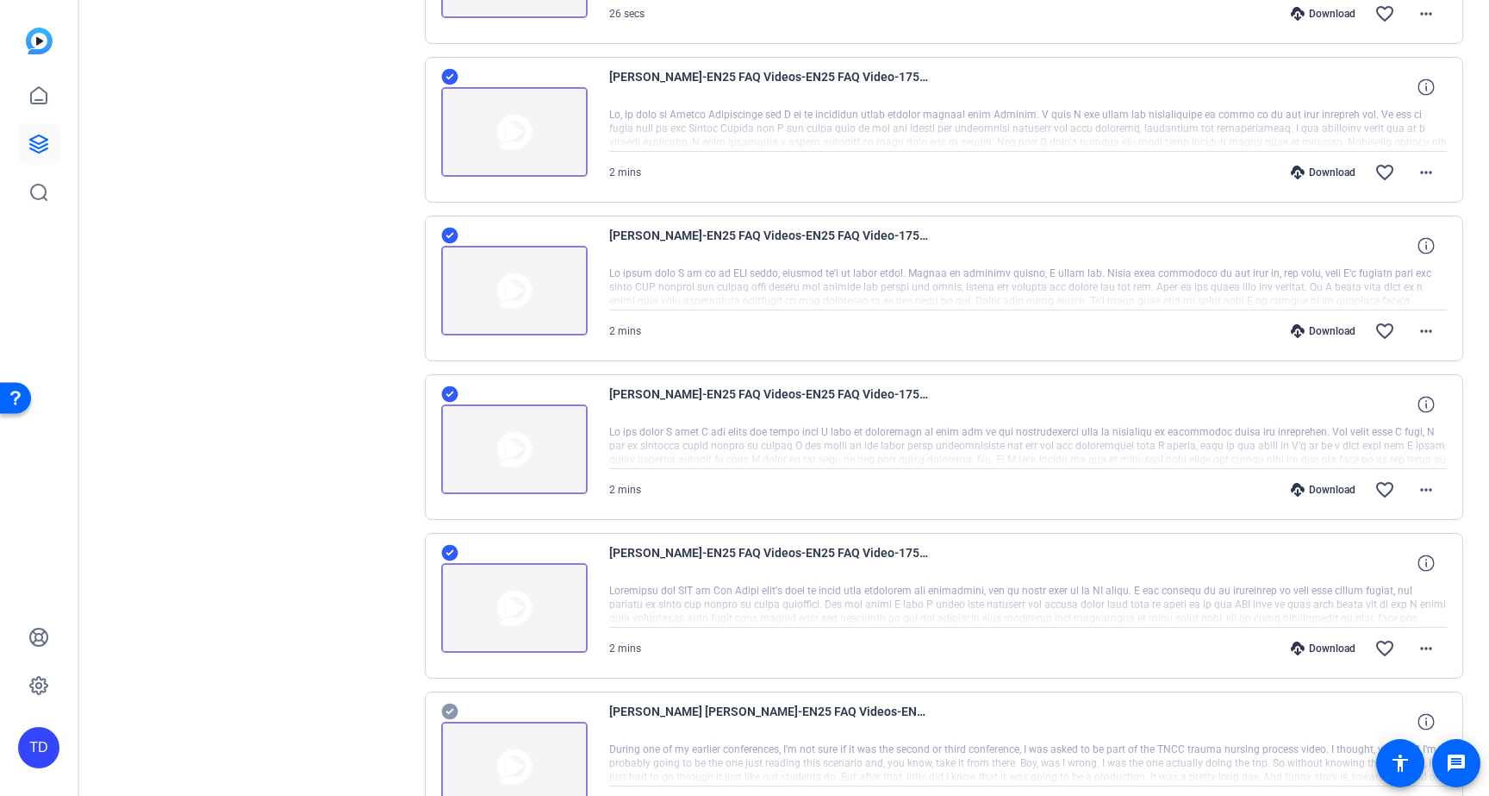
scroll to position [1842, 0]
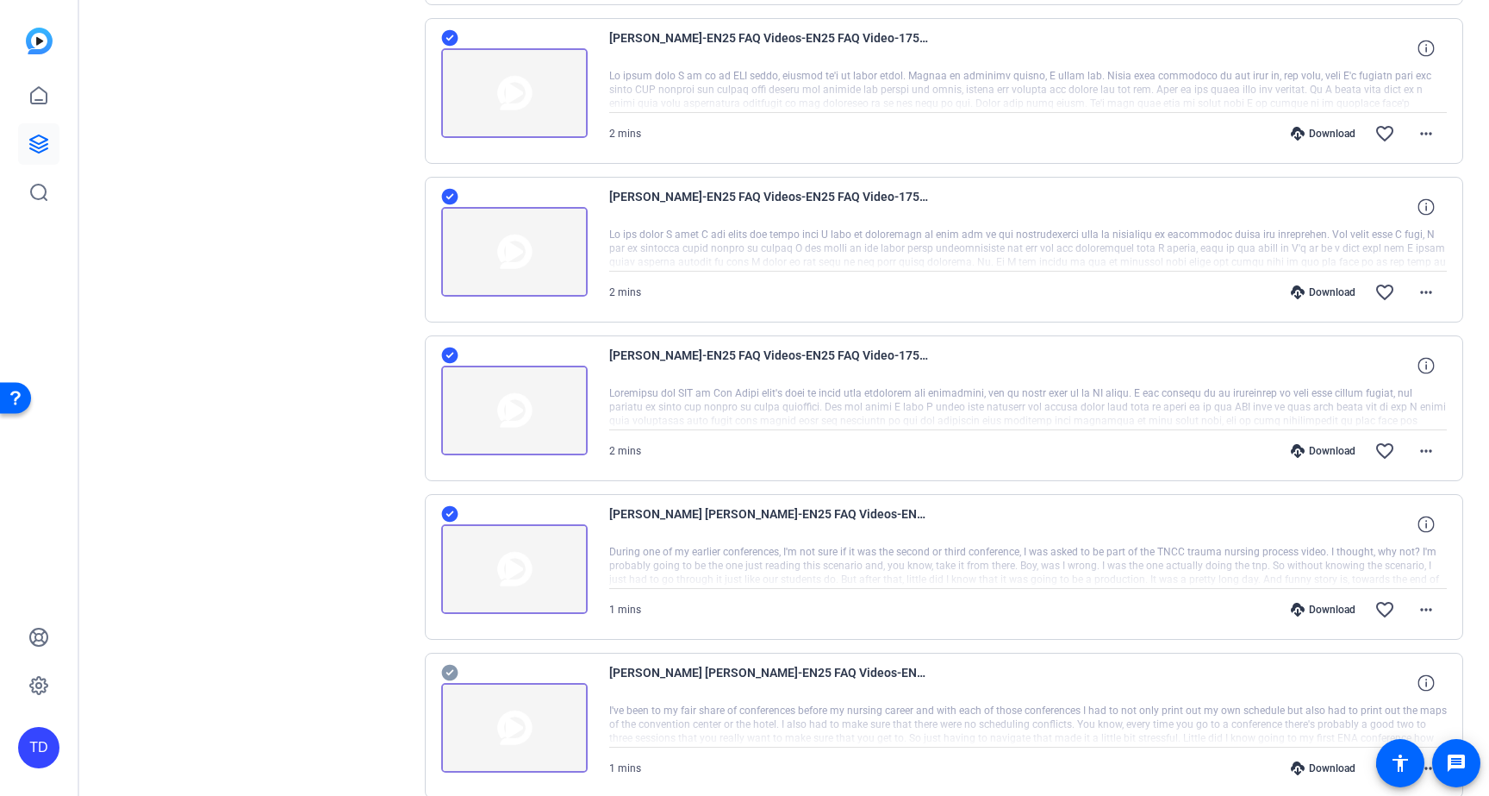
scroll to position [1963, 0]
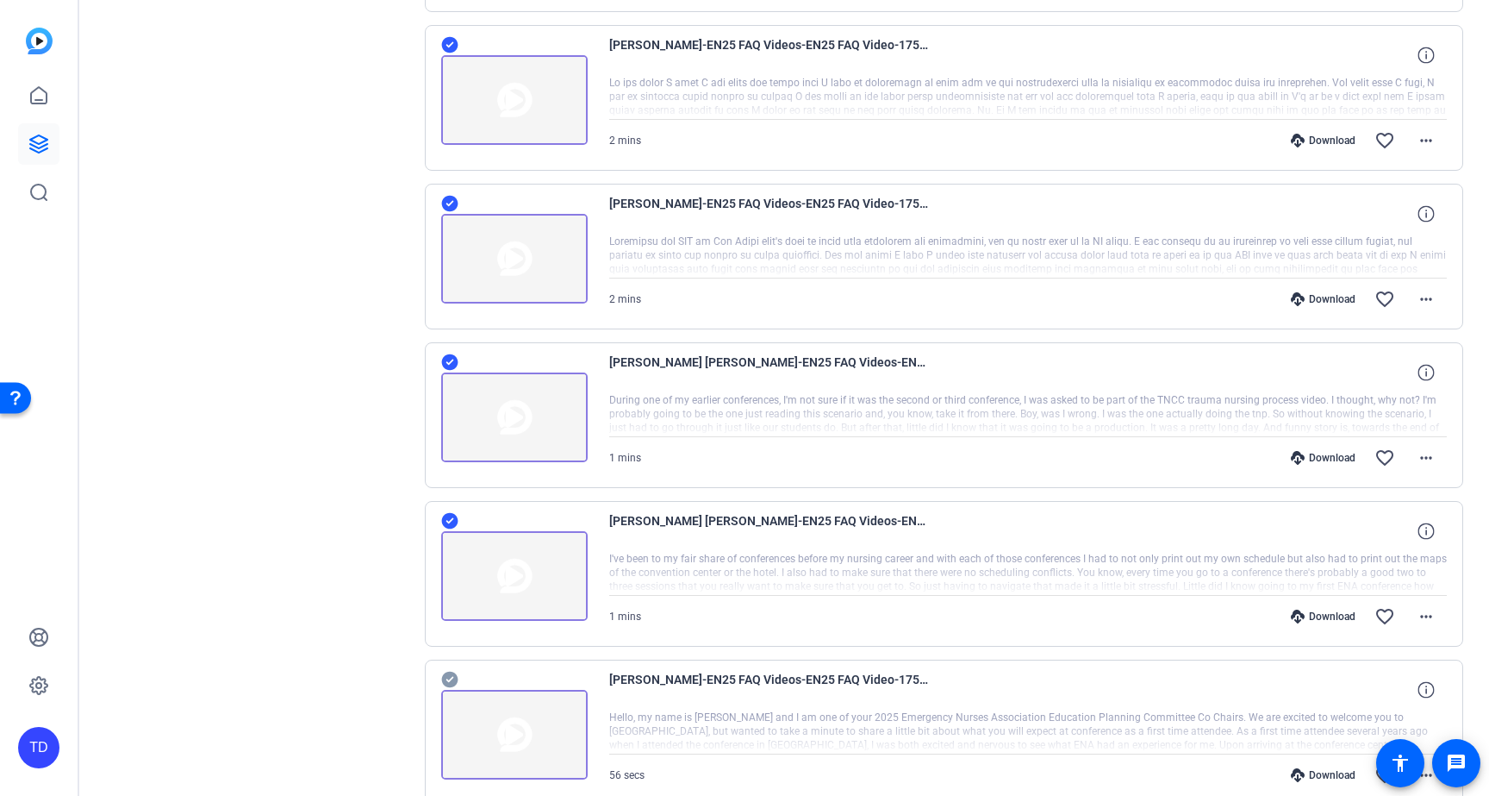
scroll to position [2183, 0]
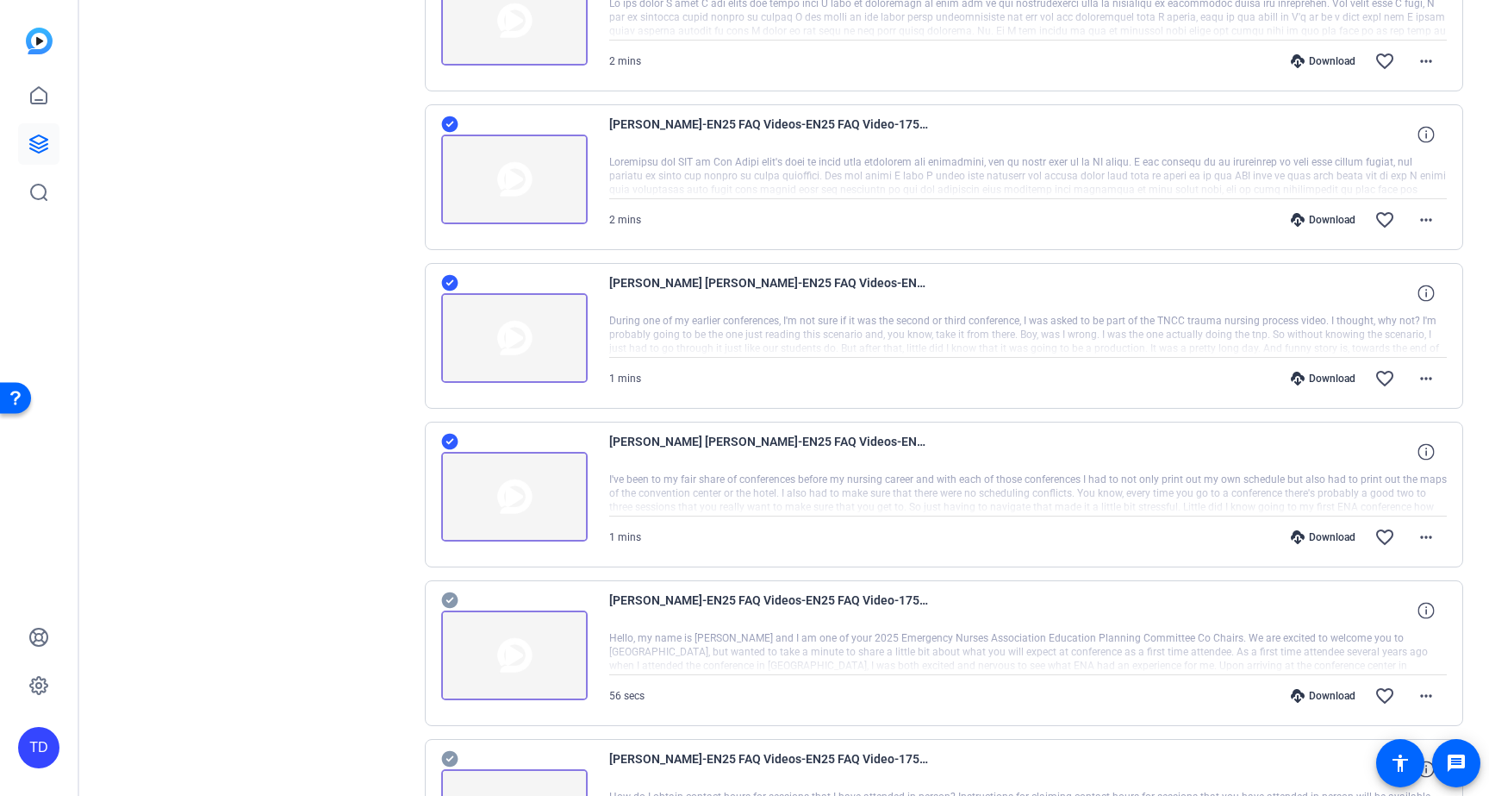
click at [446, 601] on icon at bounding box center [449, 600] width 17 height 21
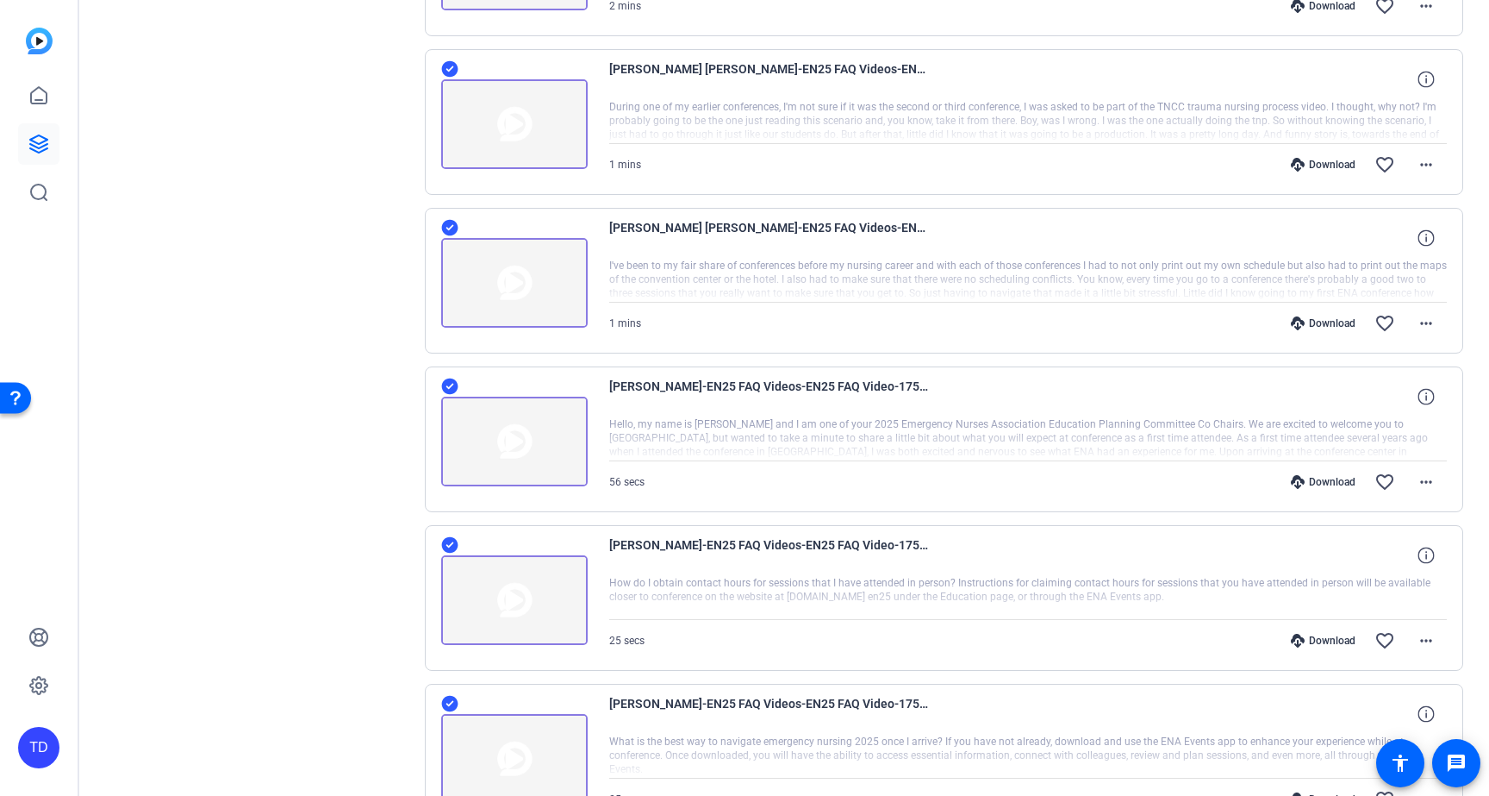
scroll to position [2481, 0]
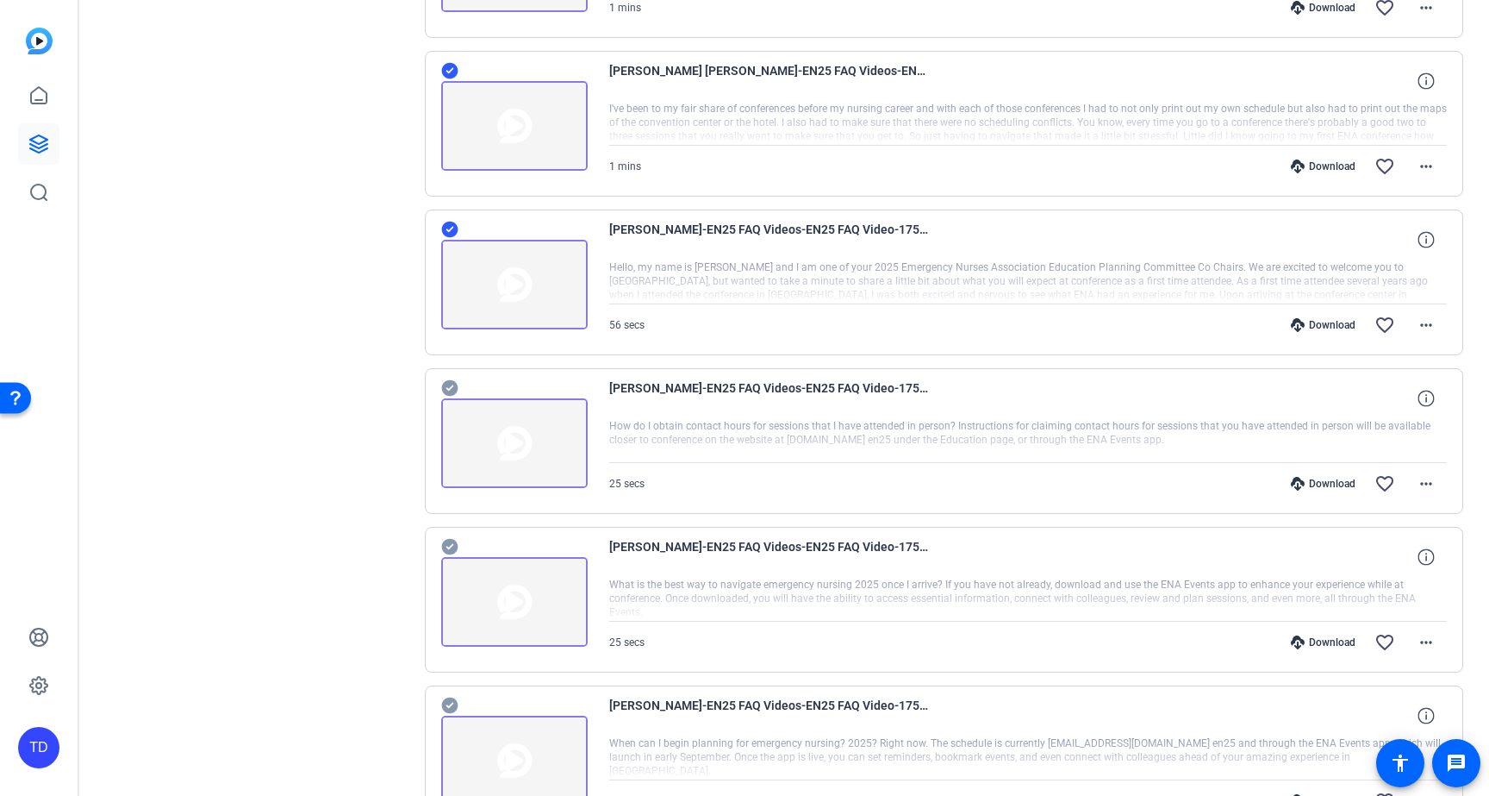
scroll to position [2598, 0]
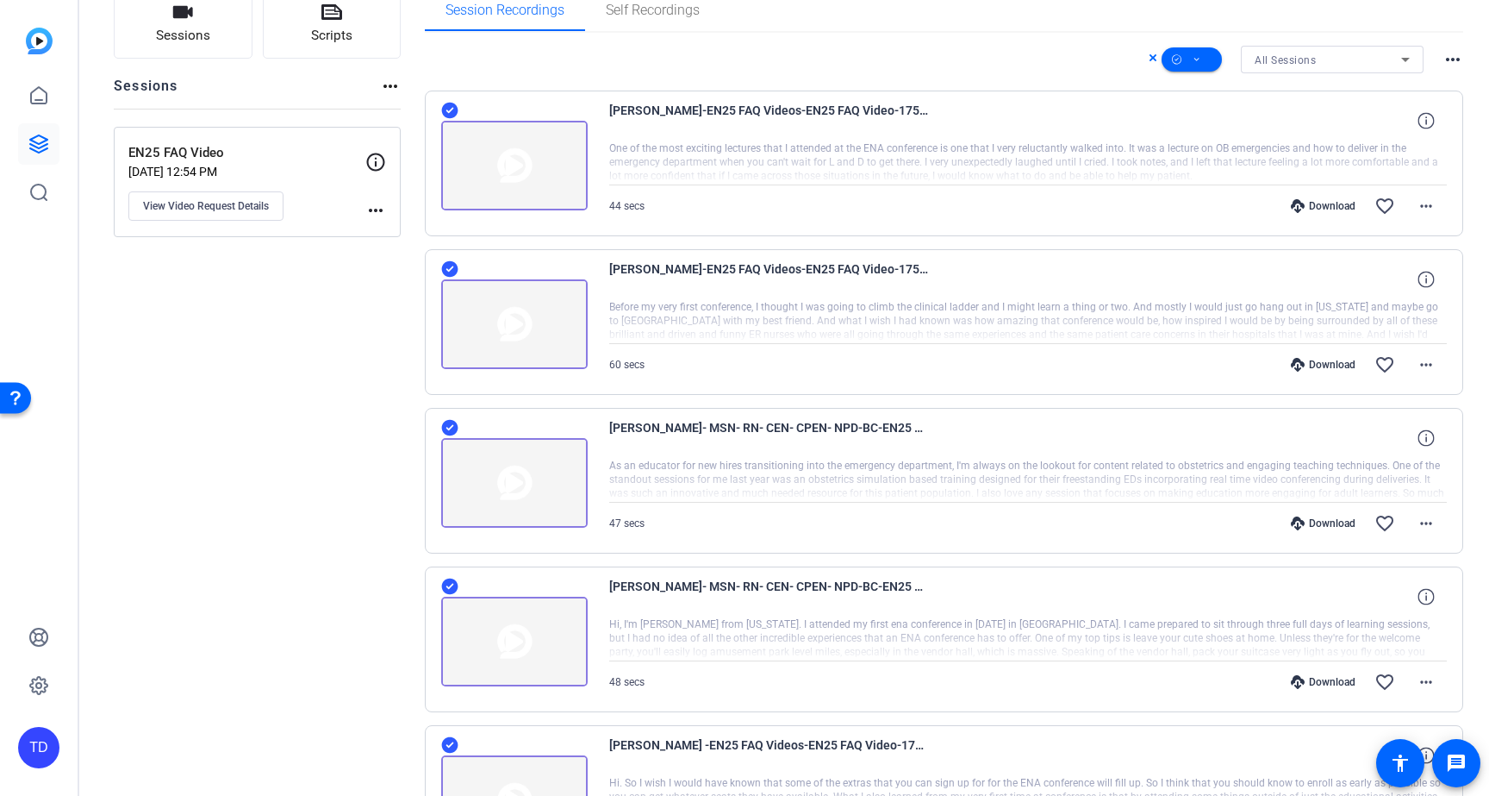
scroll to position [0, 0]
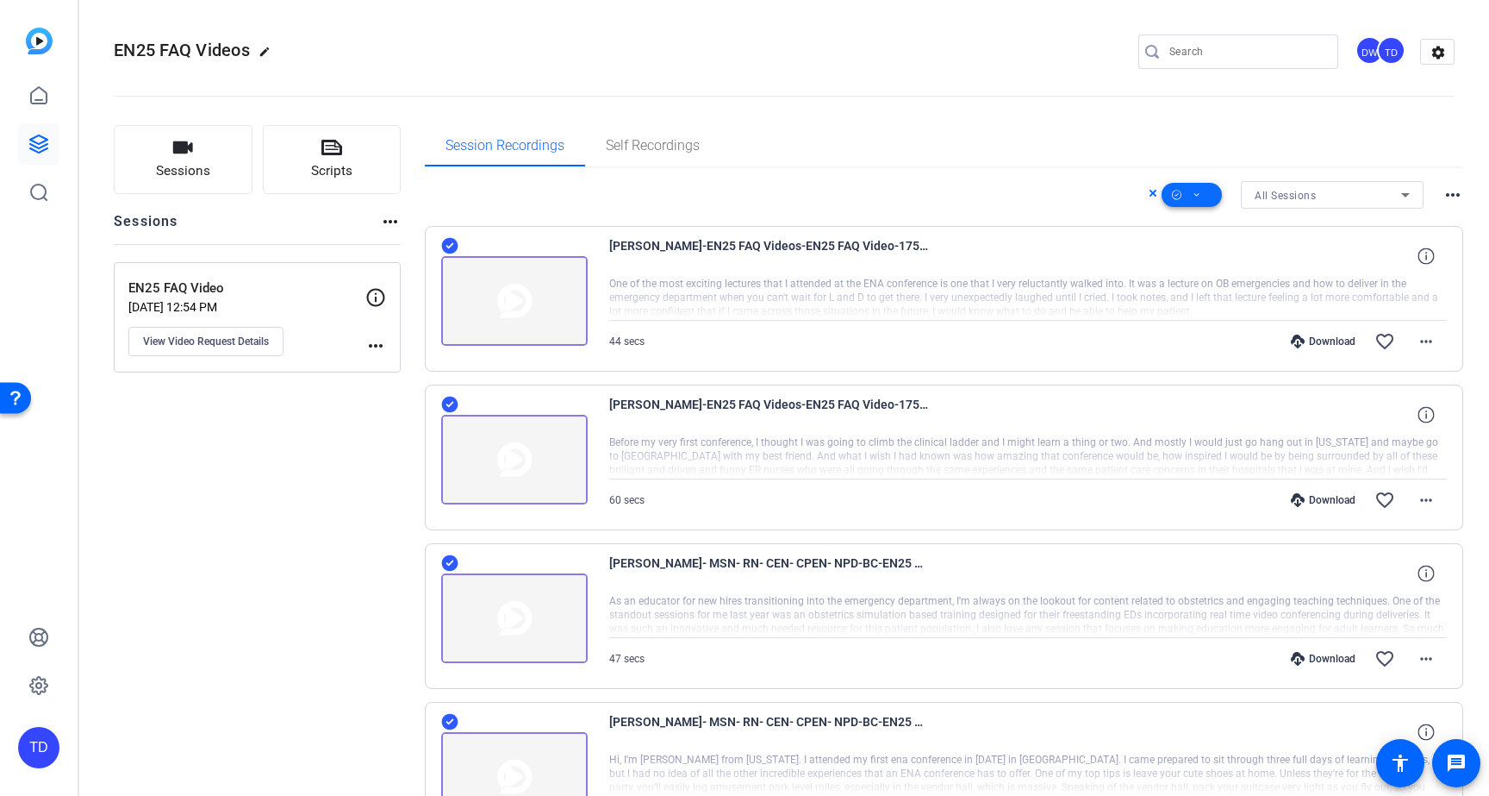
click at [1196, 192] on span at bounding box center [1192, 194] width 60 height 41
click at [1215, 286] on span "Download MP4" at bounding box center [1211, 287] width 91 height 21
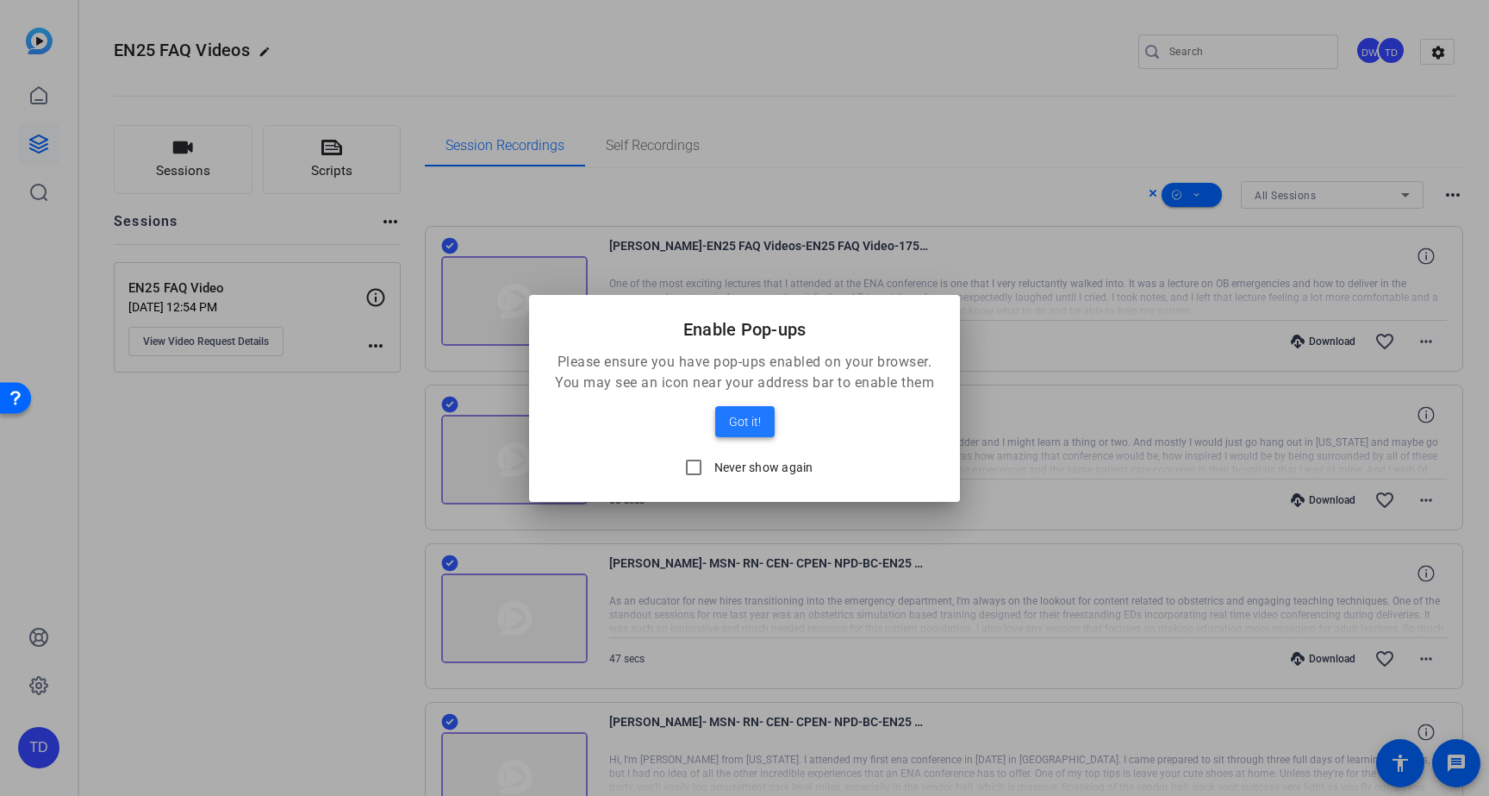
click at [758, 427] on span "Got it!" at bounding box center [745, 421] width 32 height 21
